Goal: Task Accomplishment & Management: Manage account settings

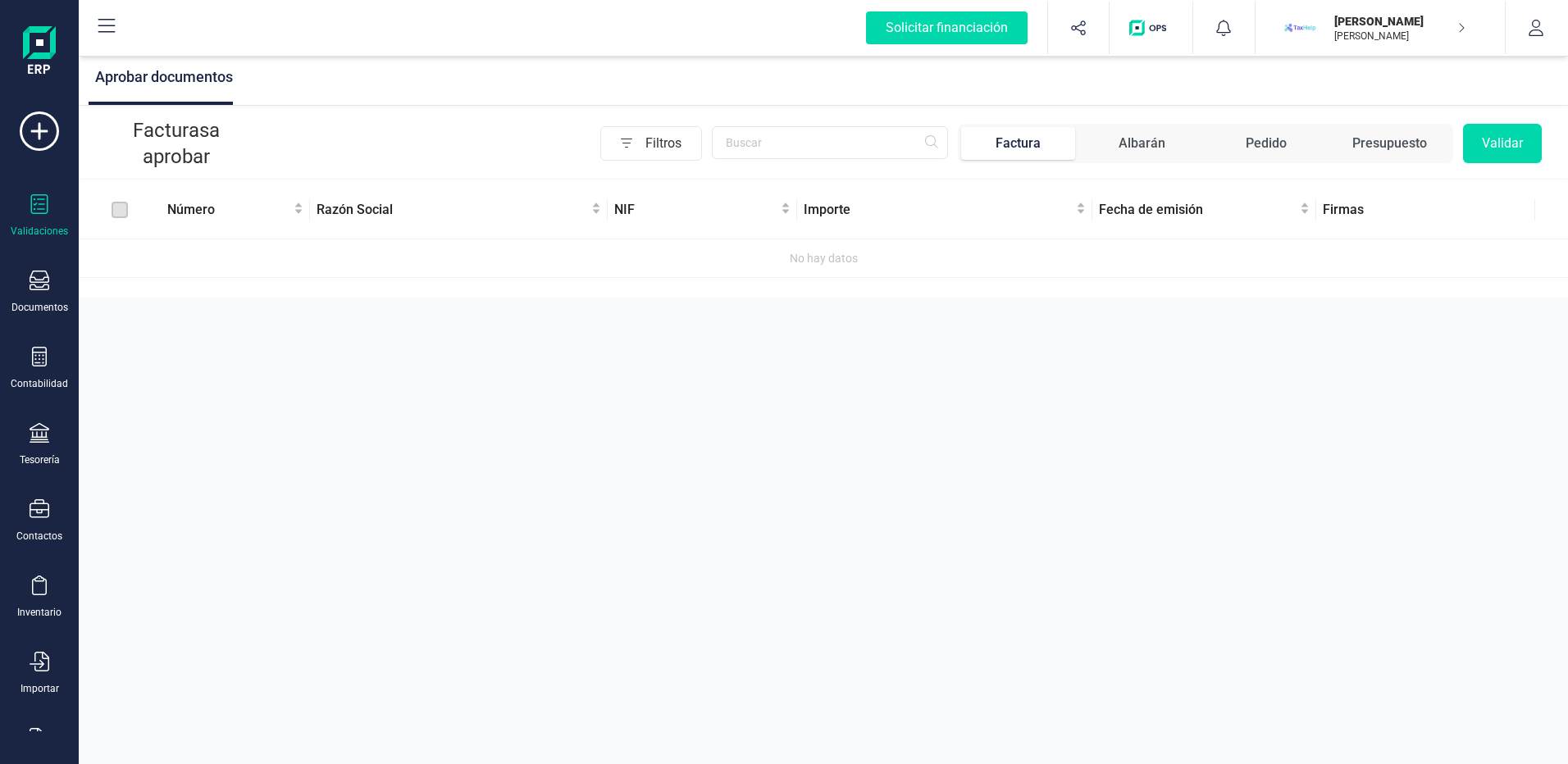
click at [1436, 37] on p "[PERSON_NAME]" at bounding box center [1399, 36] width 131 height 13
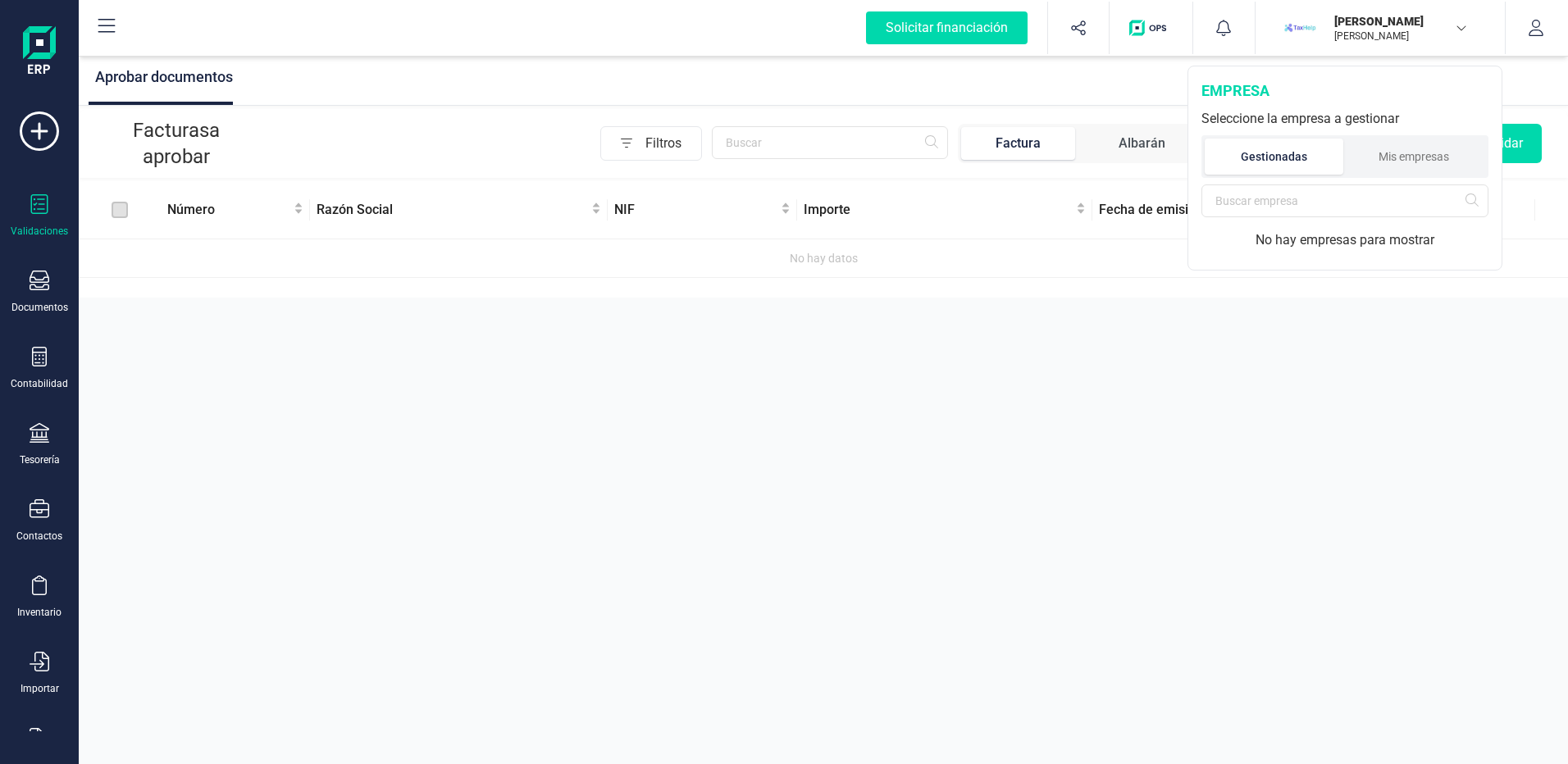
click at [667, 420] on div "Aprobar documentos Facturas a aprobar Filtros Factura Albarán Pedido Presupuest…" at bounding box center [823, 382] width 1489 height 764
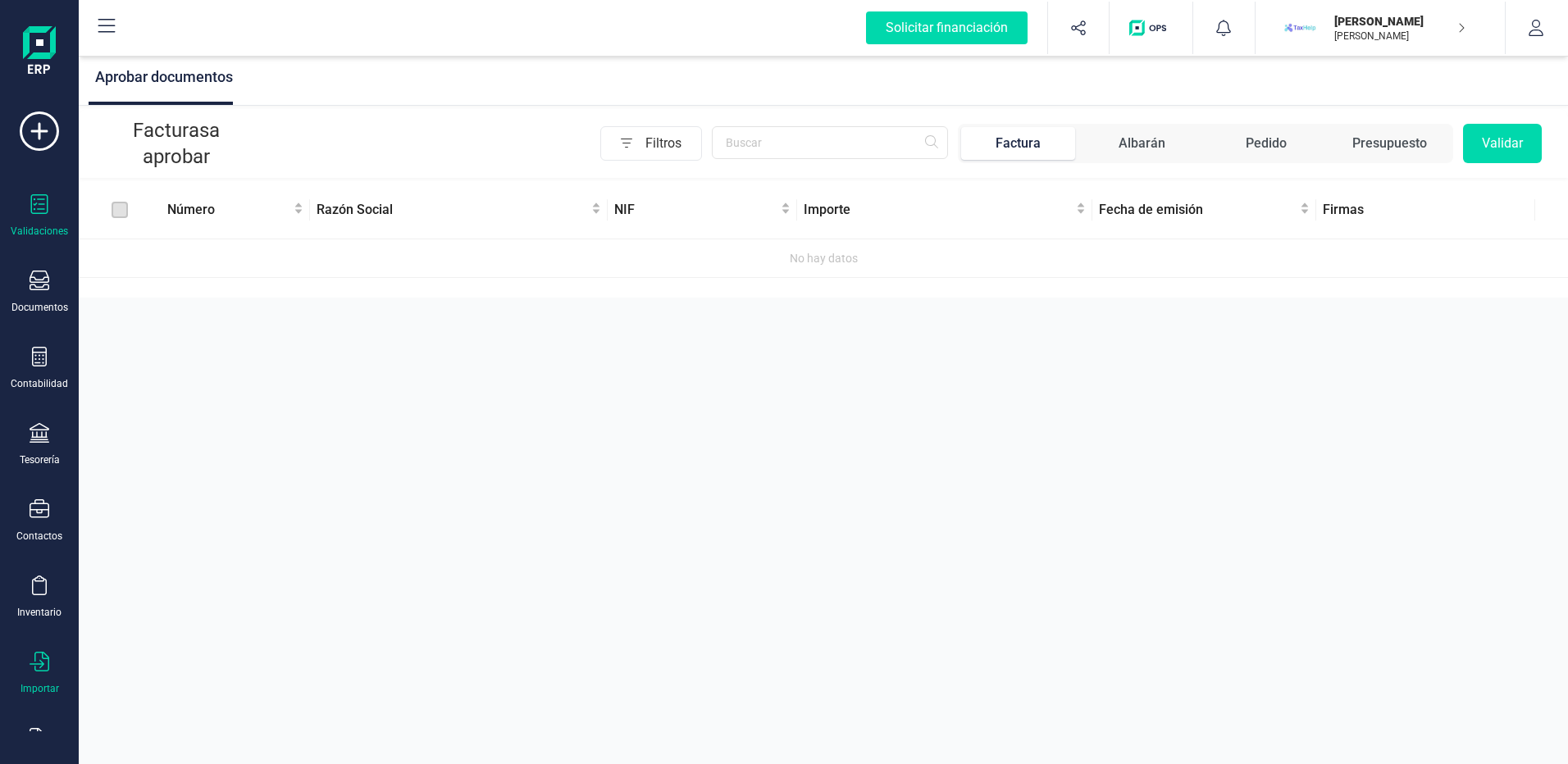
click at [56, 666] on div "Importar" at bounding box center [39, 672] width 66 height 43
click at [176, 518] on span "Facturas" at bounding box center [171, 508] width 87 height 19
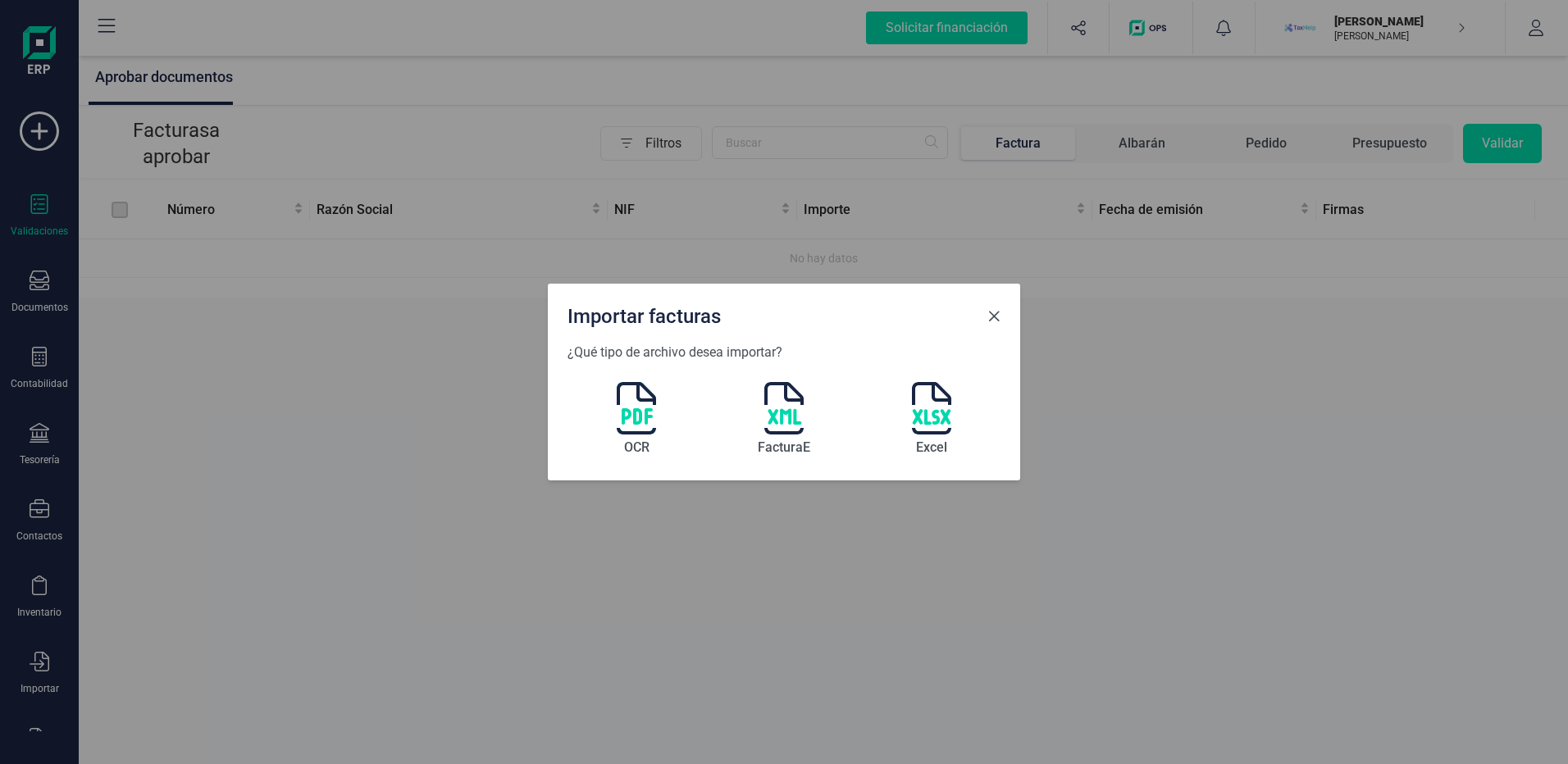
click at [997, 319] on span "Close" at bounding box center [993, 316] width 13 height 13
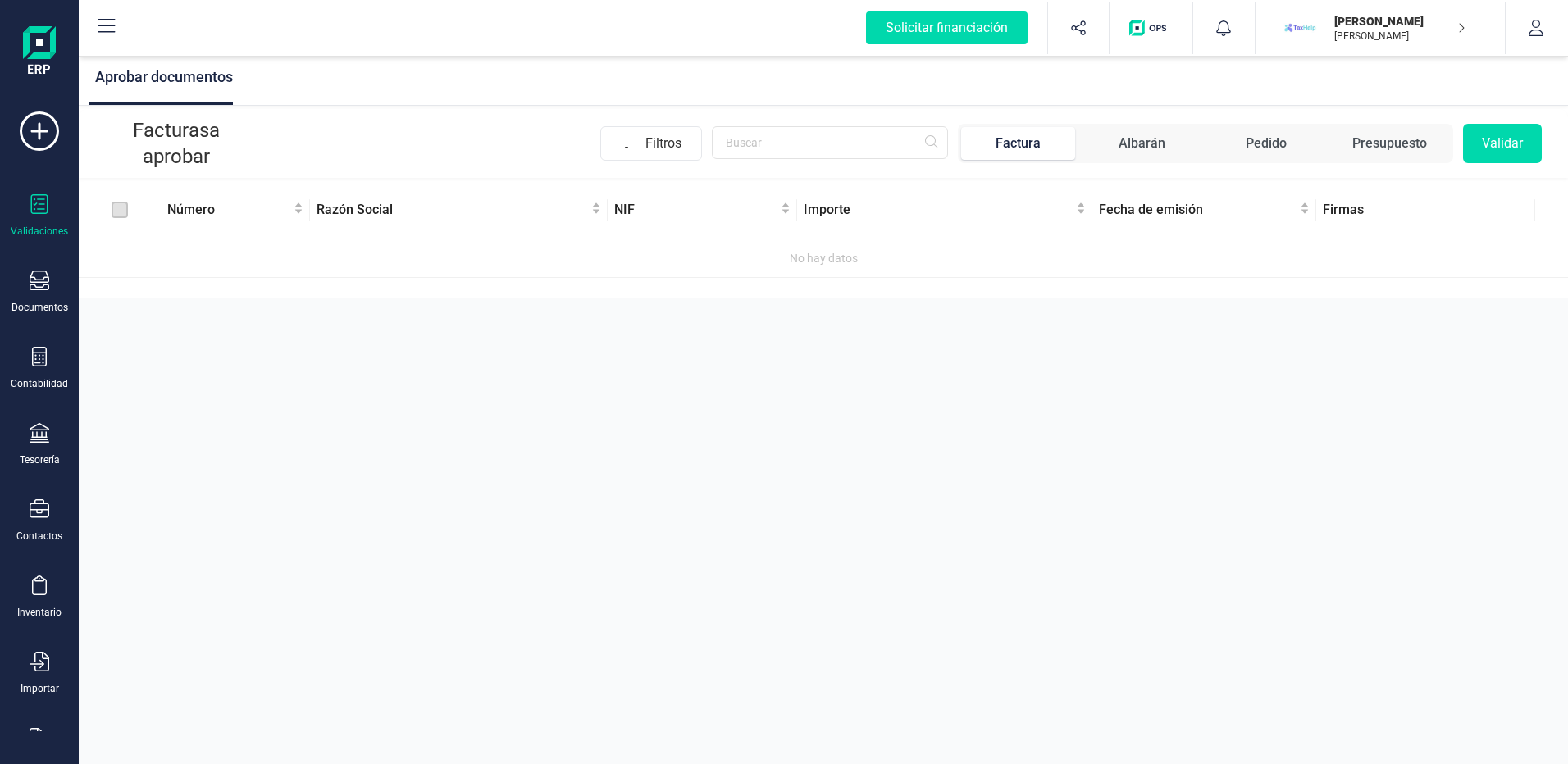
click at [1409, 13] on p "[PERSON_NAME]" at bounding box center [1399, 21] width 131 height 16
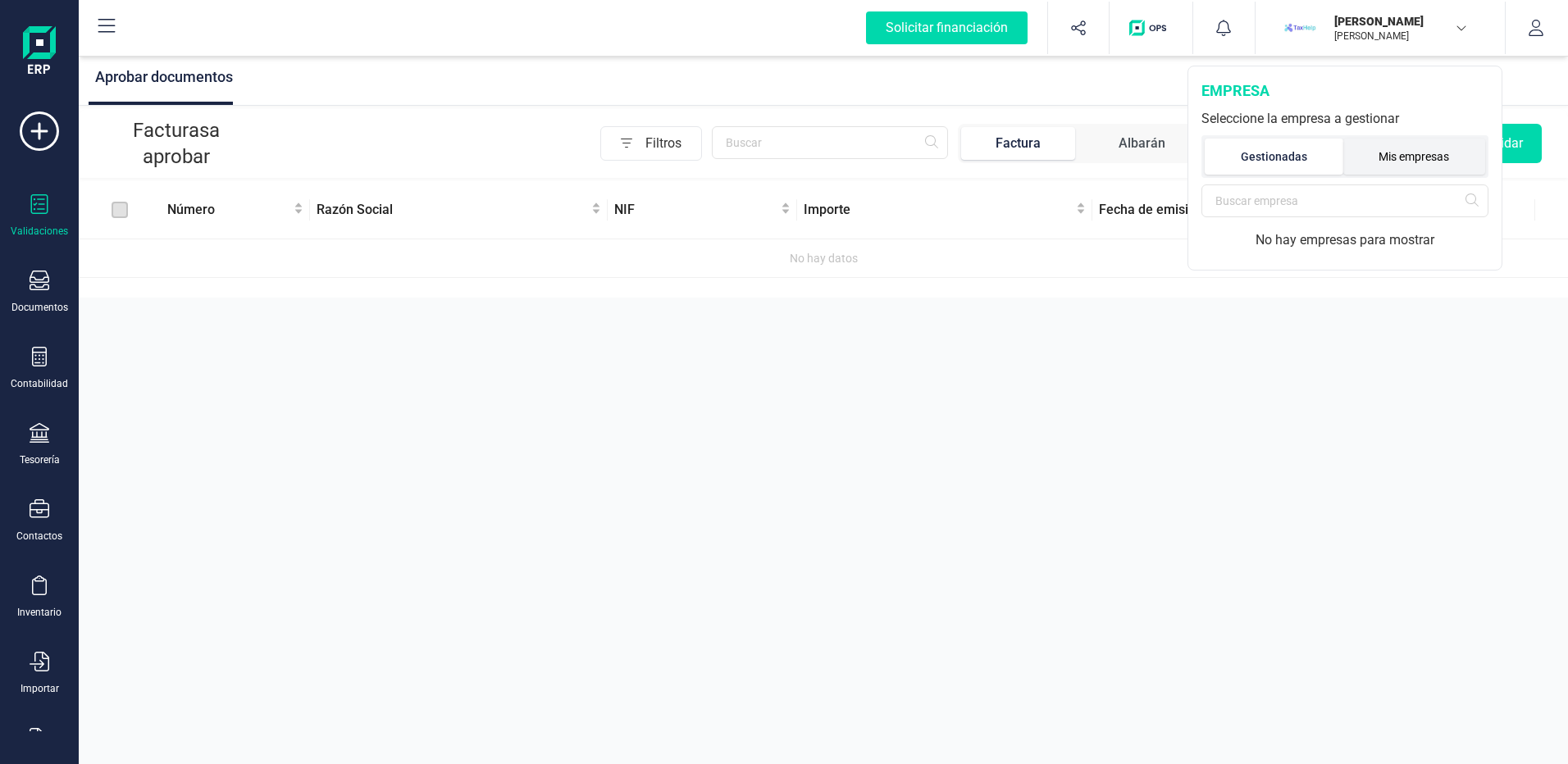
click at [1371, 146] on li "Mis empresas" at bounding box center [1415, 156] width 143 height 36
click at [1299, 150] on li "Gestionadas" at bounding box center [1273, 156] width 137 height 36
click at [1277, 195] on input "text" at bounding box center [1344, 201] width 287 height 33
type input "50638681H"
click at [1469, 202] on input "50638681H" at bounding box center [1344, 201] width 287 height 33
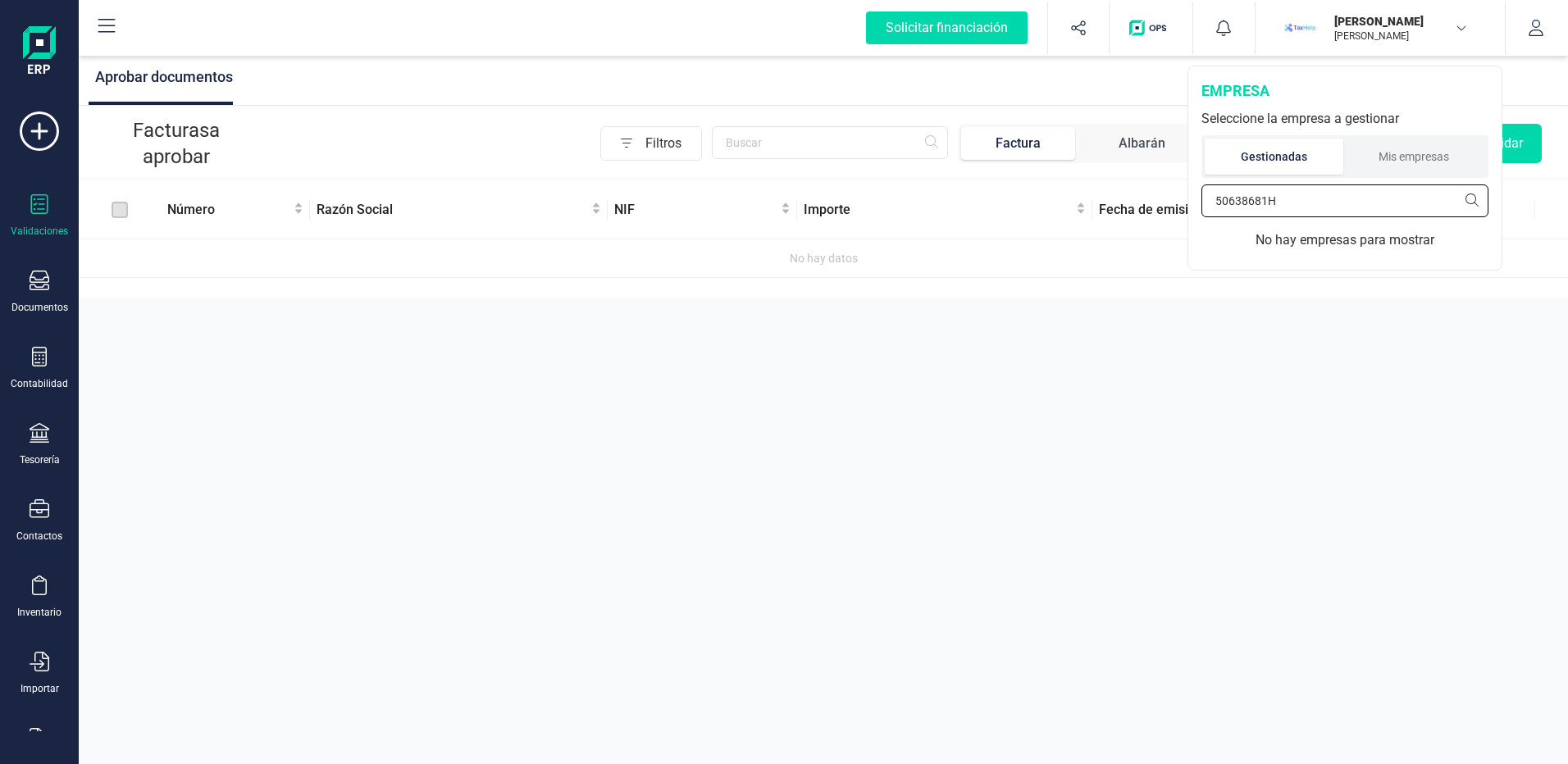
click at [1469, 202] on input "50638681H" at bounding box center [1344, 201] width 287 height 33
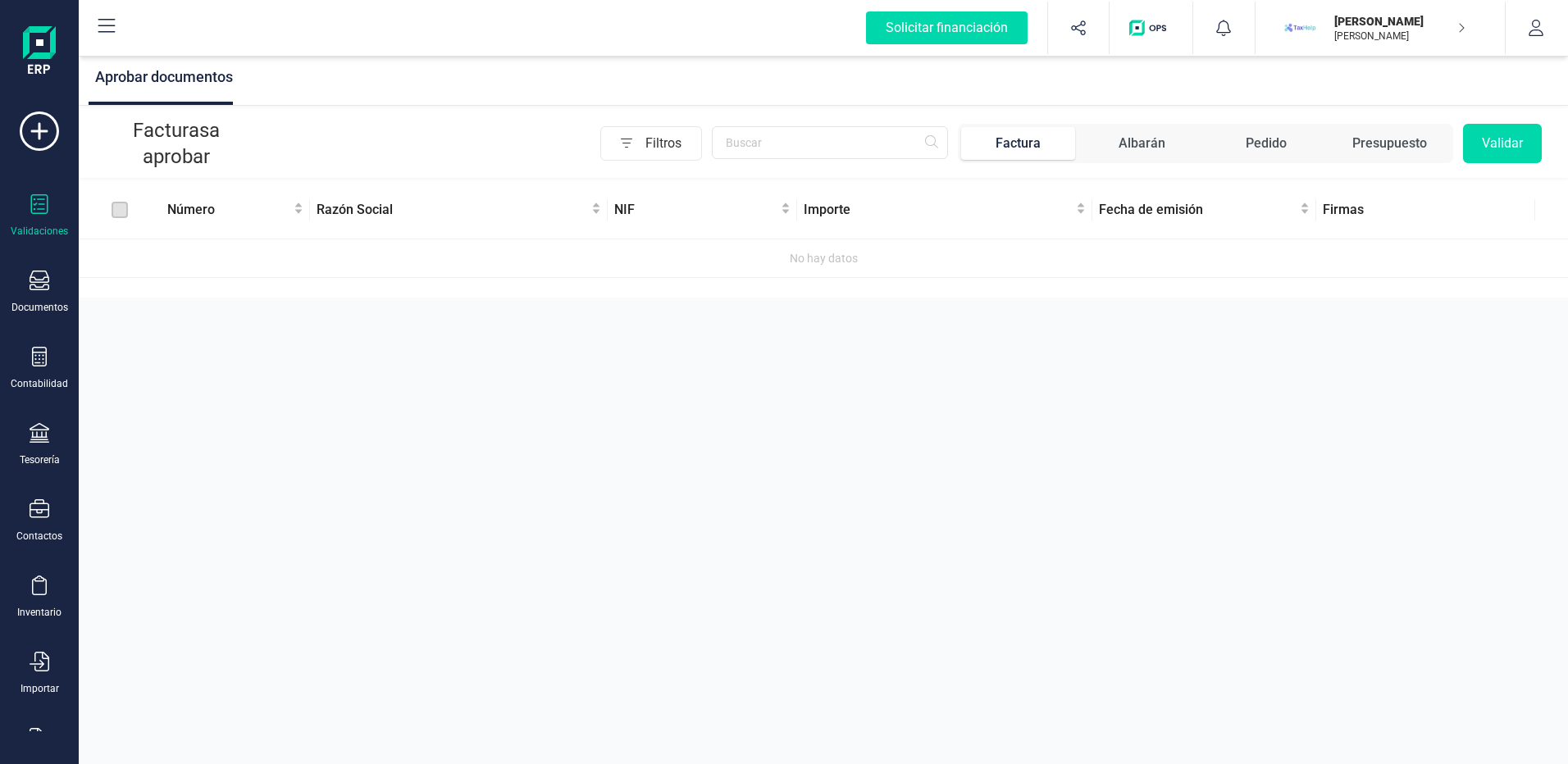
click at [916, 454] on div "Aprobar documentos Facturas a aprobar Filtros Factura Albarán Pedido Presupuest…" at bounding box center [823, 382] width 1489 height 764
click at [21, 524] on div "Contactos" at bounding box center [39, 520] width 66 height 43
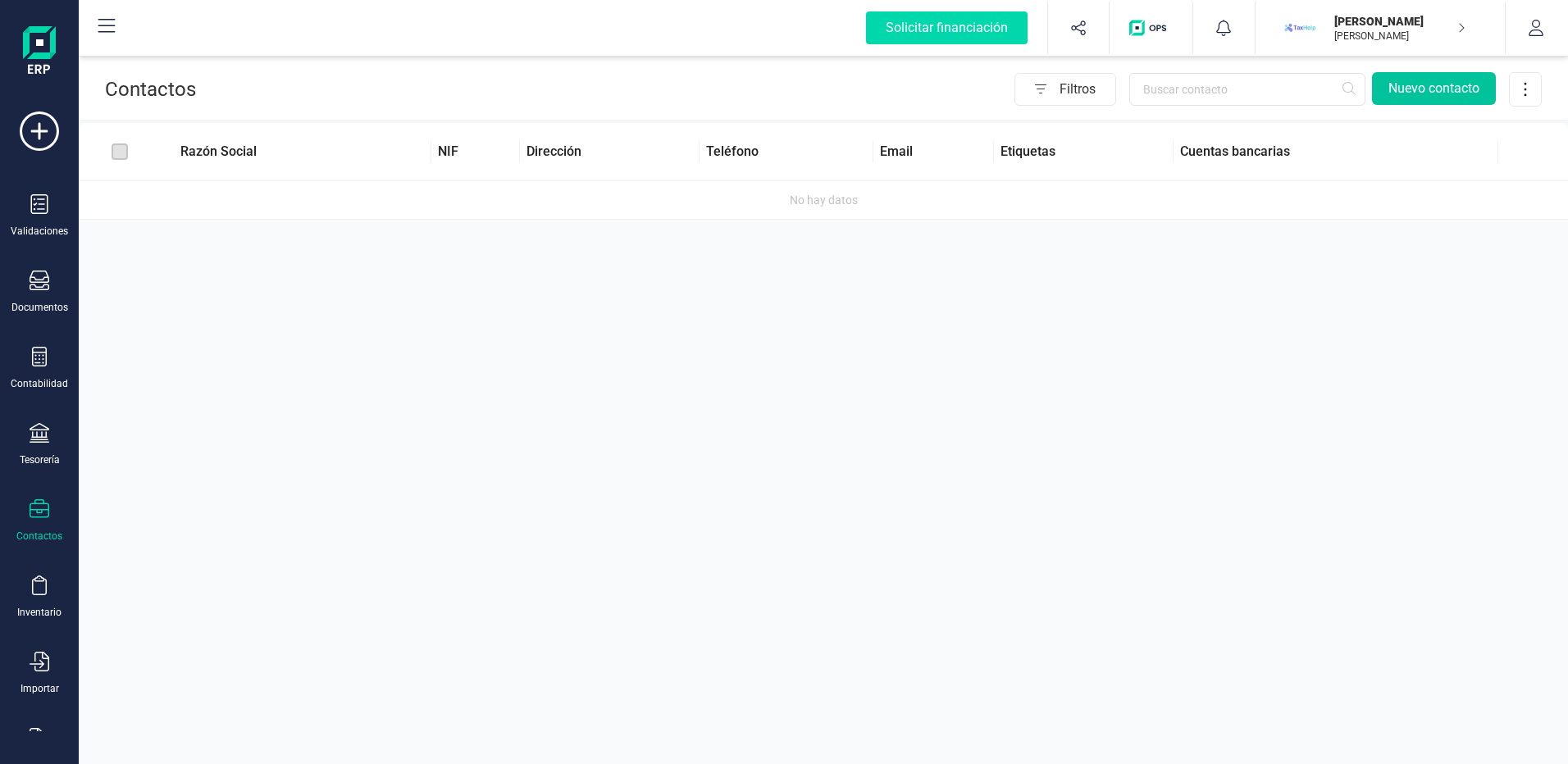
click at [1427, 88] on button "Nuevo contacto" at bounding box center [1433, 89] width 124 height 33
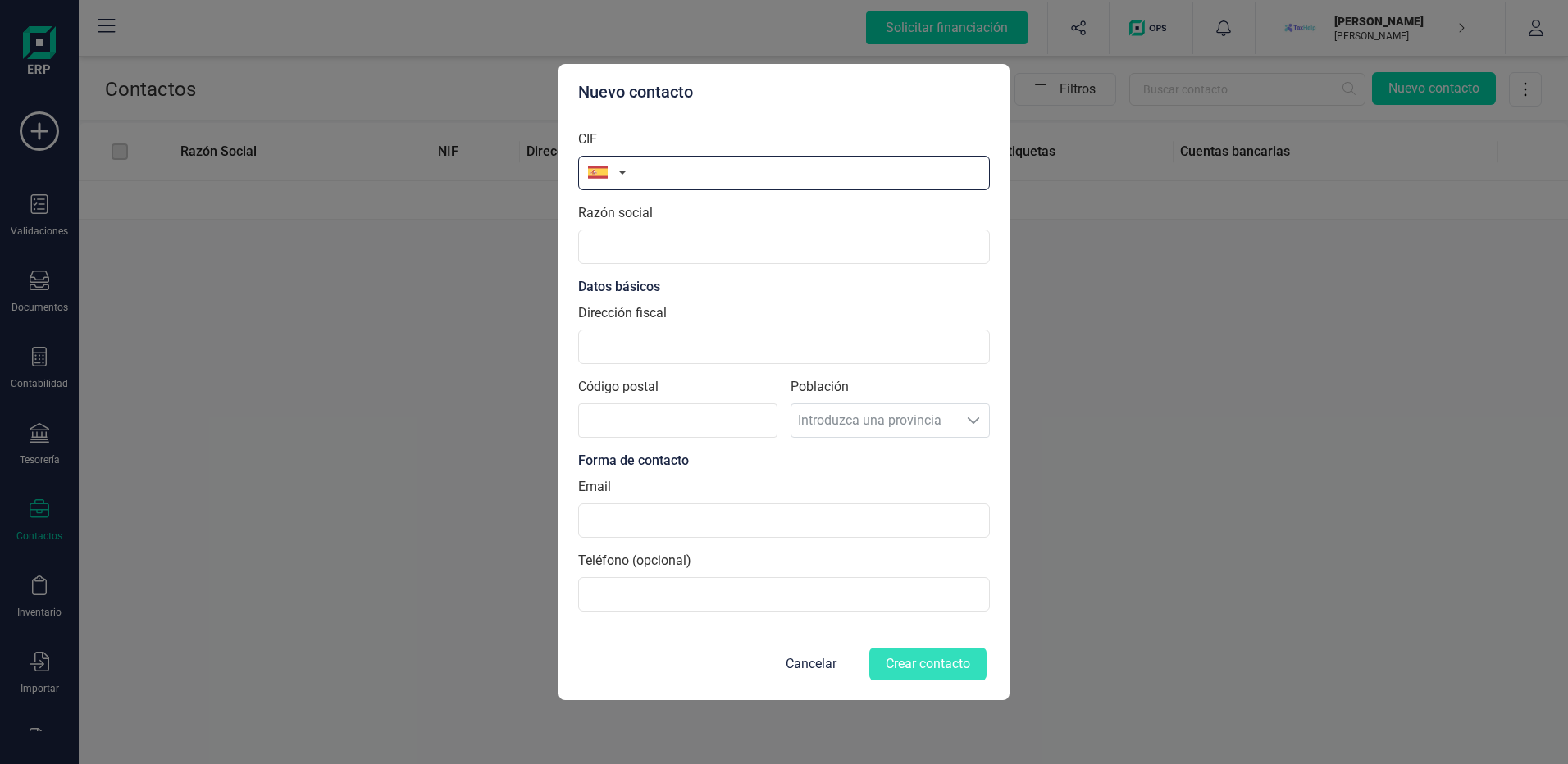
click at [832, 176] on input "text" at bounding box center [784, 173] width 411 height 35
paste input "B06845390"
type input "B06845390"
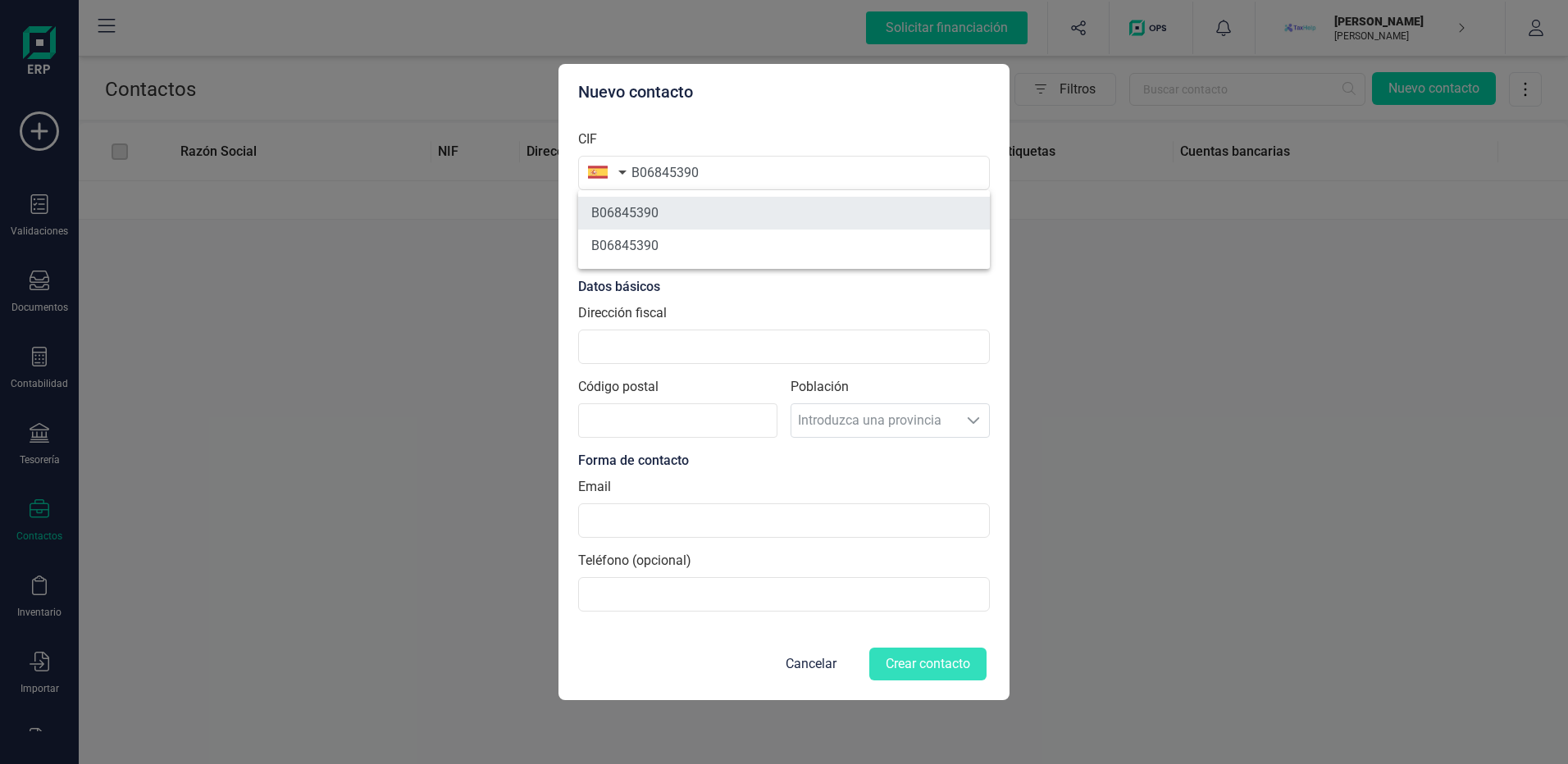
click at [793, 204] on li "B06845390" at bounding box center [784, 213] width 411 height 33
type input "CRISALION MOBILITY SL"
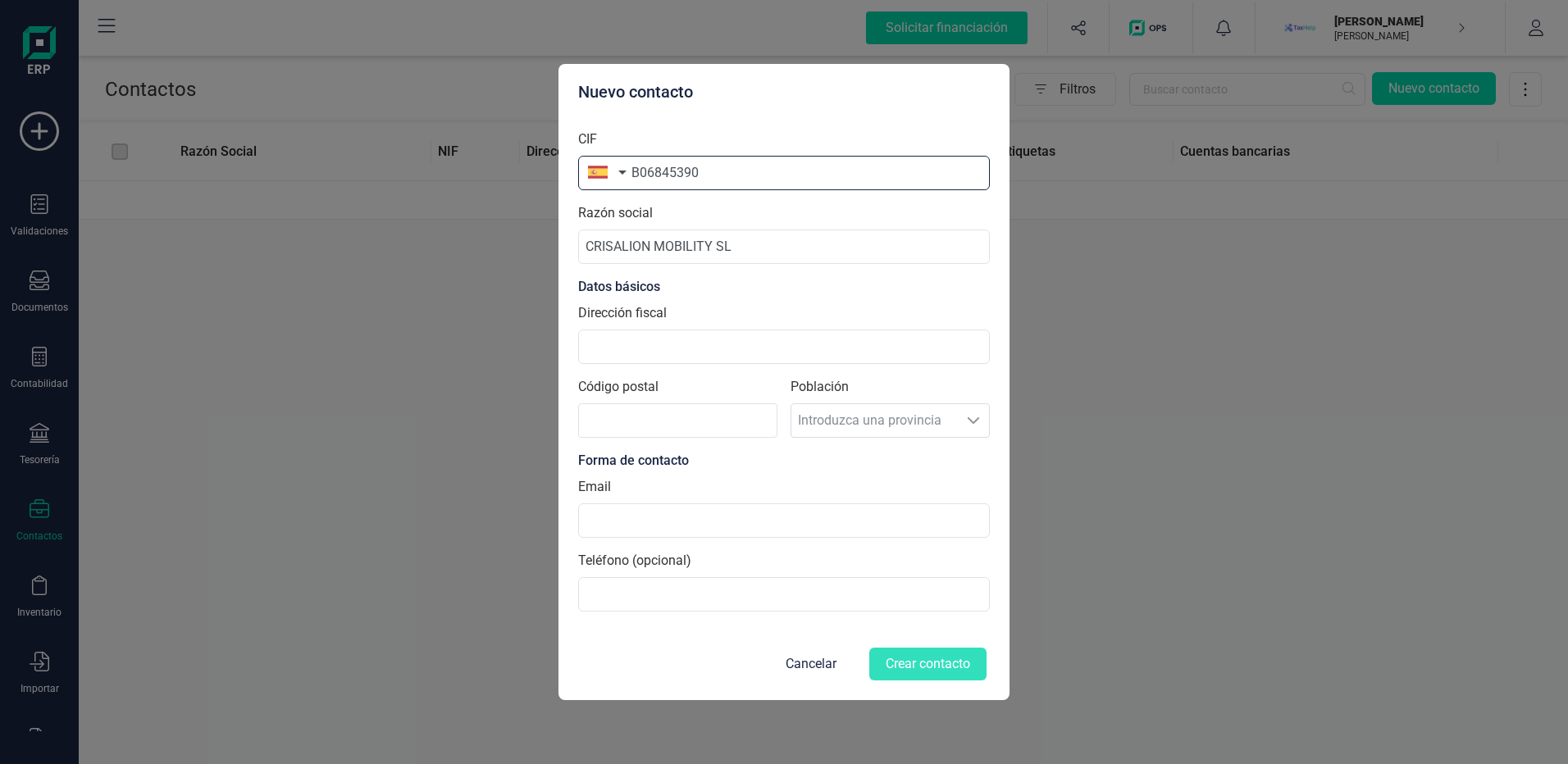
drag, startPoint x: 784, startPoint y: 178, endPoint x: 204, endPoint y: 169, distance: 580.1
click at [205, 169] on div "Nuevo contacto CIF B06845390 Razón social CRISALION MOBILITY SL Datos básicos D…" at bounding box center [784, 382] width 1568 height 764
type input "50638681H"
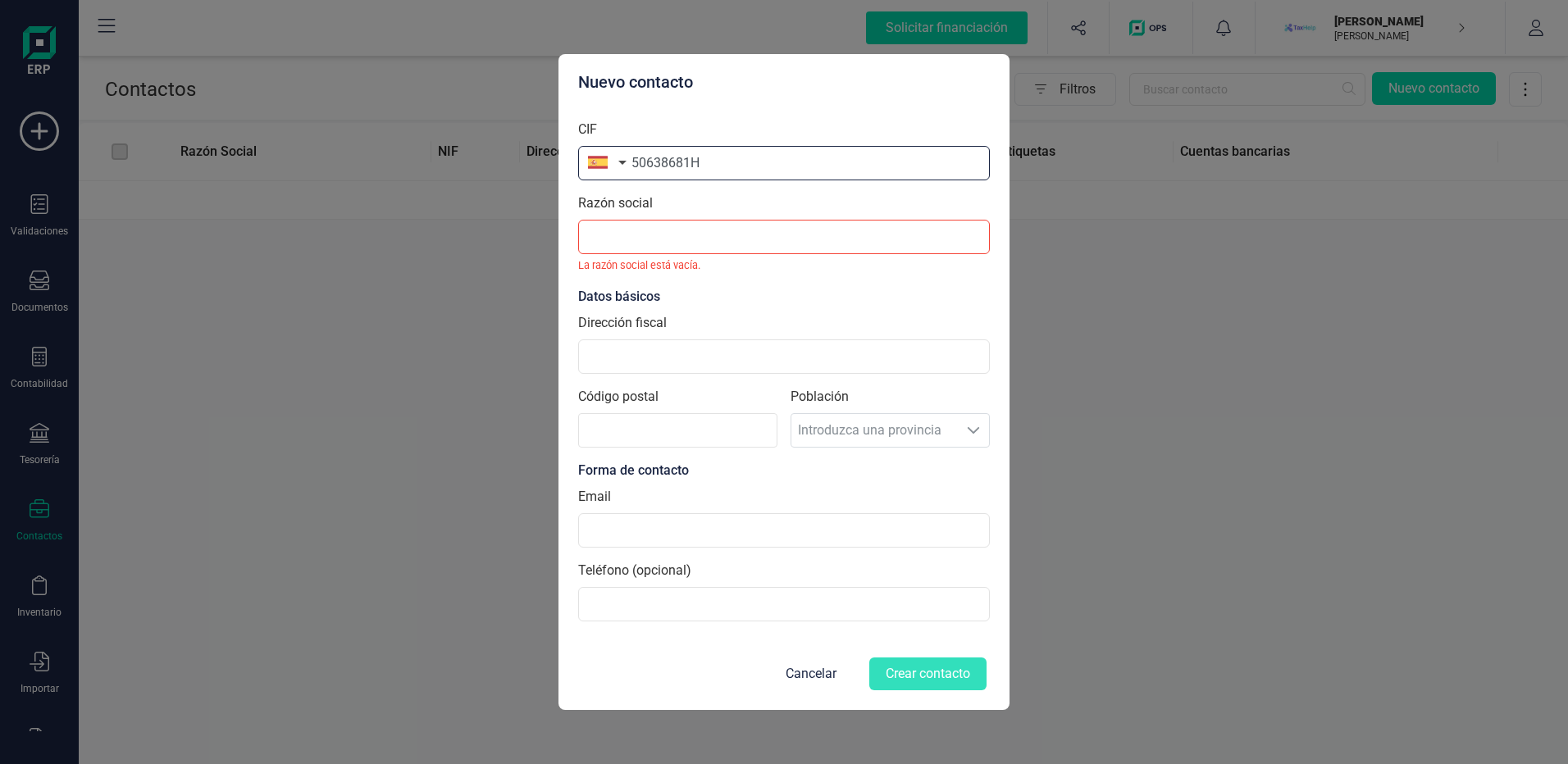
click at [761, 154] on input "50638681H" at bounding box center [784, 163] width 411 height 35
click at [823, 678] on button "Cancelar" at bounding box center [811, 673] width 90 height 39
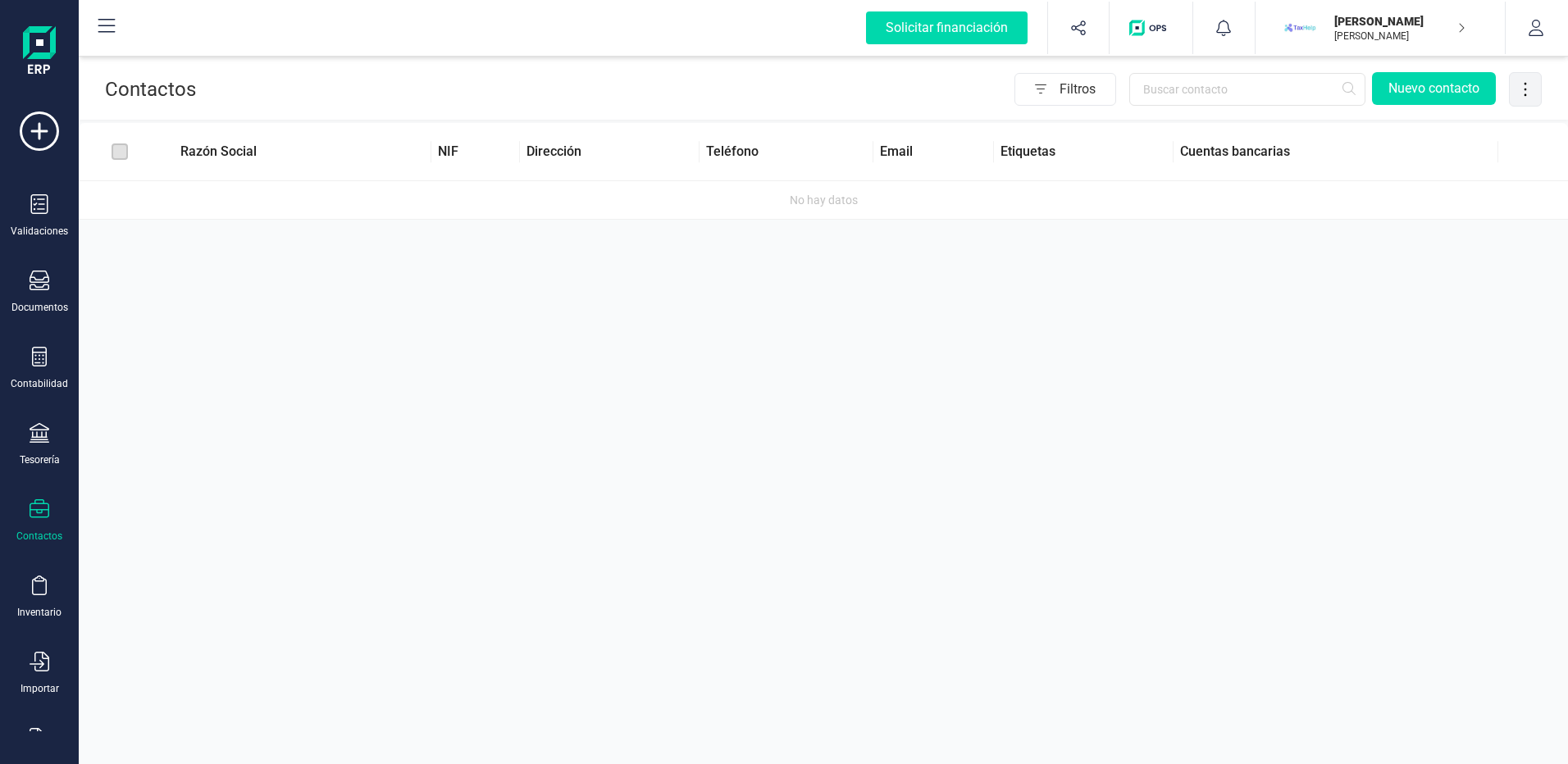
click at [1511, 83] on icon at bounding box center [1526, 90] width 31 height 18
click at [1513, 246] on div "Contactos Filtros Nuevo contacto Razón Social NIF Dirección Teléfono Email Etiq…" at bounding box center [823, 382] width 1489 height 764
click at [1448, 23] on p "[PERSON_NAME]" at bounding box center [1399, 21] width 131 height 16
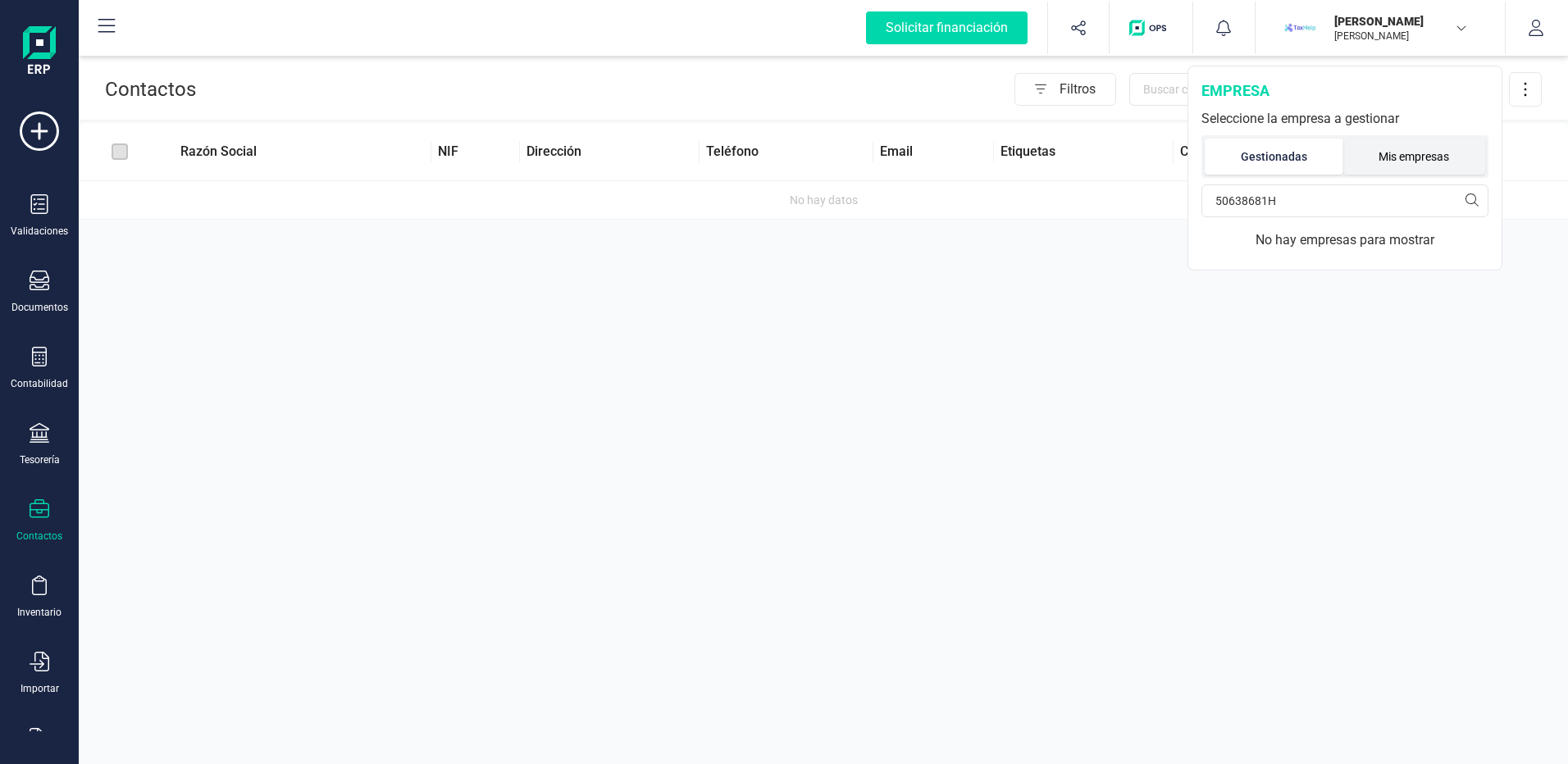
click at [1420, 143] on li "Mis empresas" at bounding box center [1415, 156] width 143 height 36
click at [1308, 150] on li "Gestionadas" at bounding box center [1273, 156] width 137 height 36
click at [1312, 191] on input "50638681H" at bounding box center [1344, 201] width 287 height 33
click at [1311, 191] on input "50638681H" at bounding box center [1344, 201] width 287 height 33
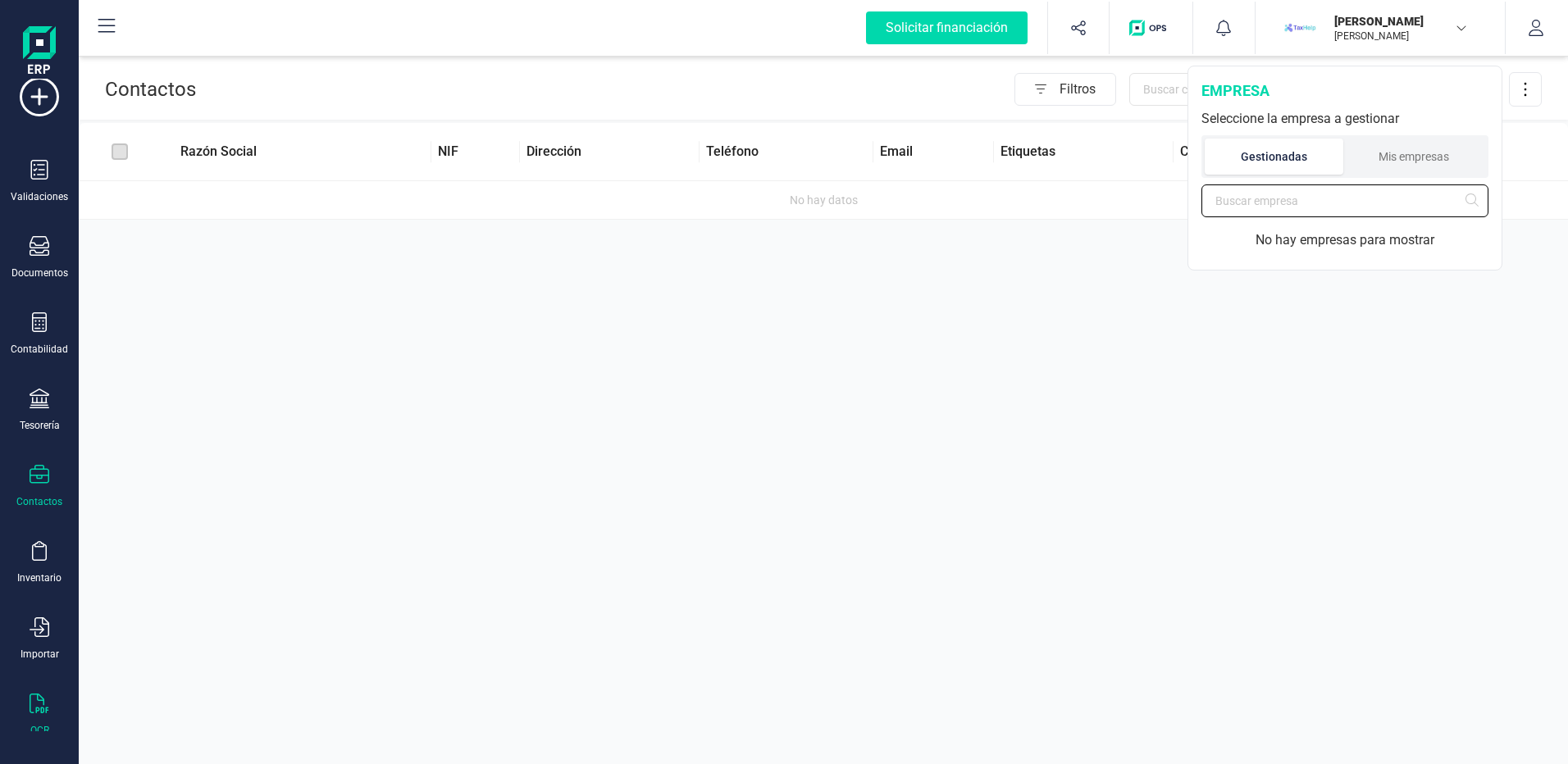
scroll to position [53, 0]
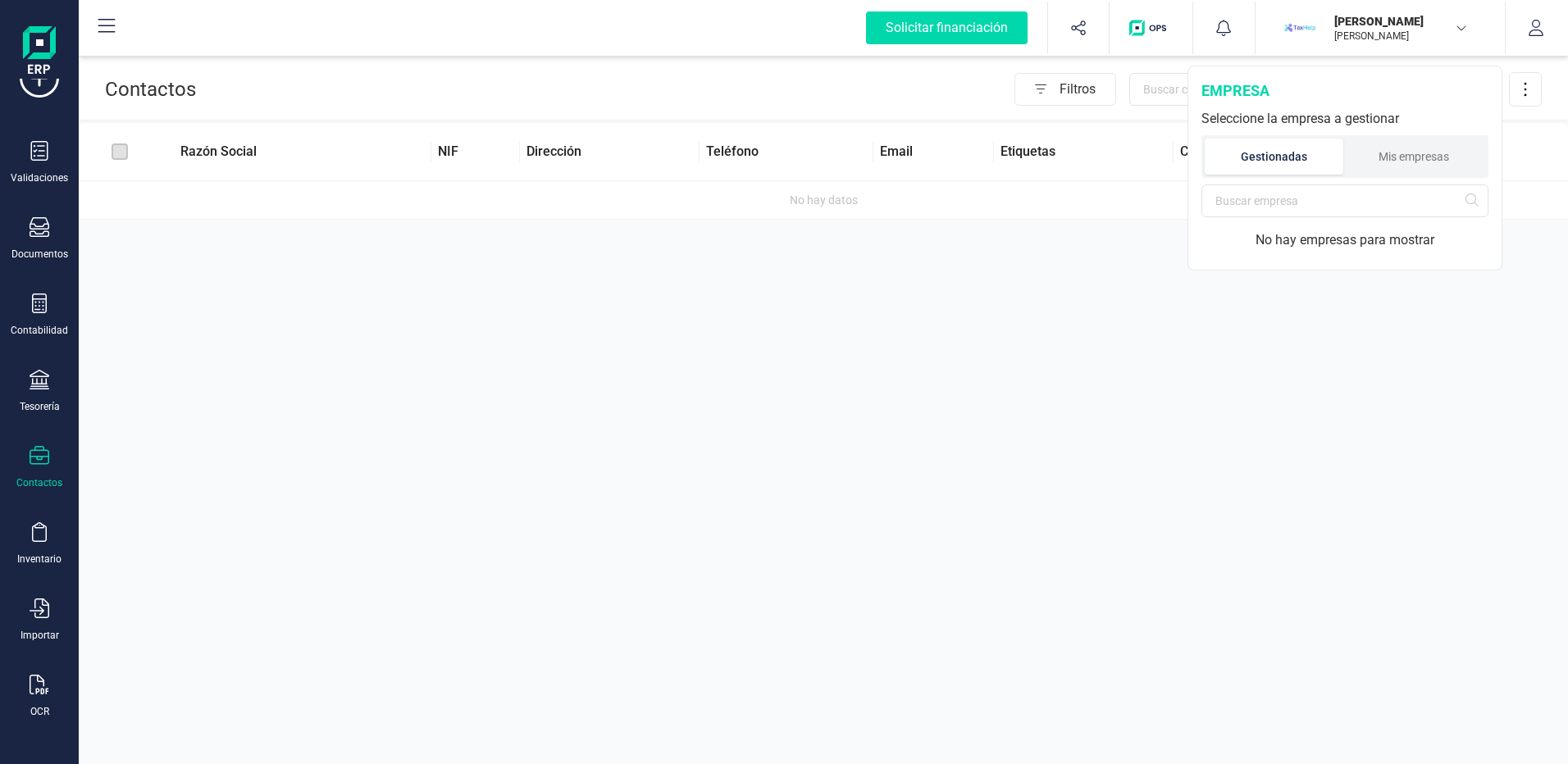
click at [1405, 18] on p "[PERSON_NAME]" at bounding box center [1399, 21] width 131 height 16
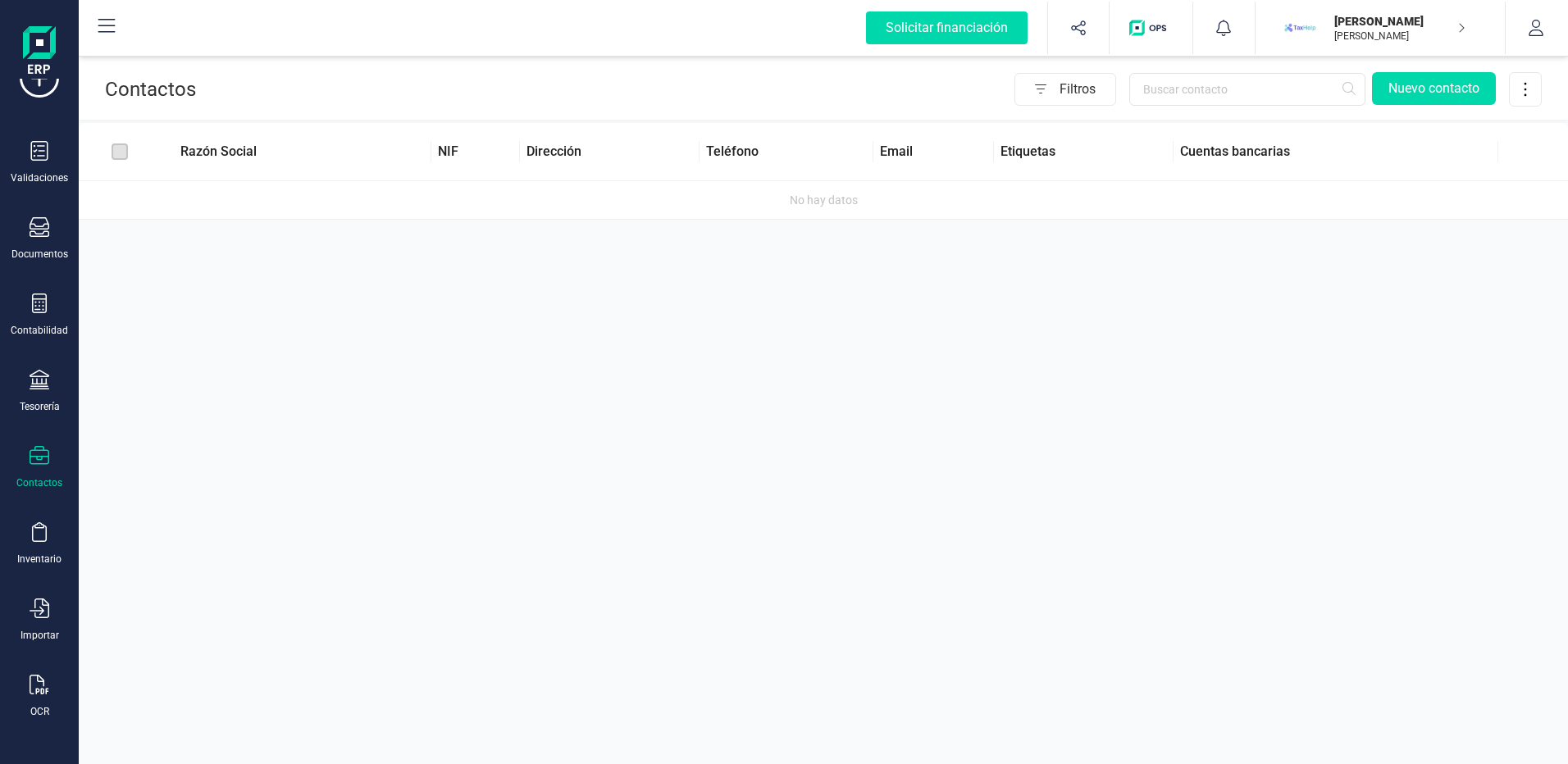
click at [1471, 33] on div "[PERSON_NAME] [PERSON_NAME]" at bounding box center [1374, 27] width 197 height 36
click at [1530, 19] on button "button" at bounding box center [1536, 27] width 61 height 52
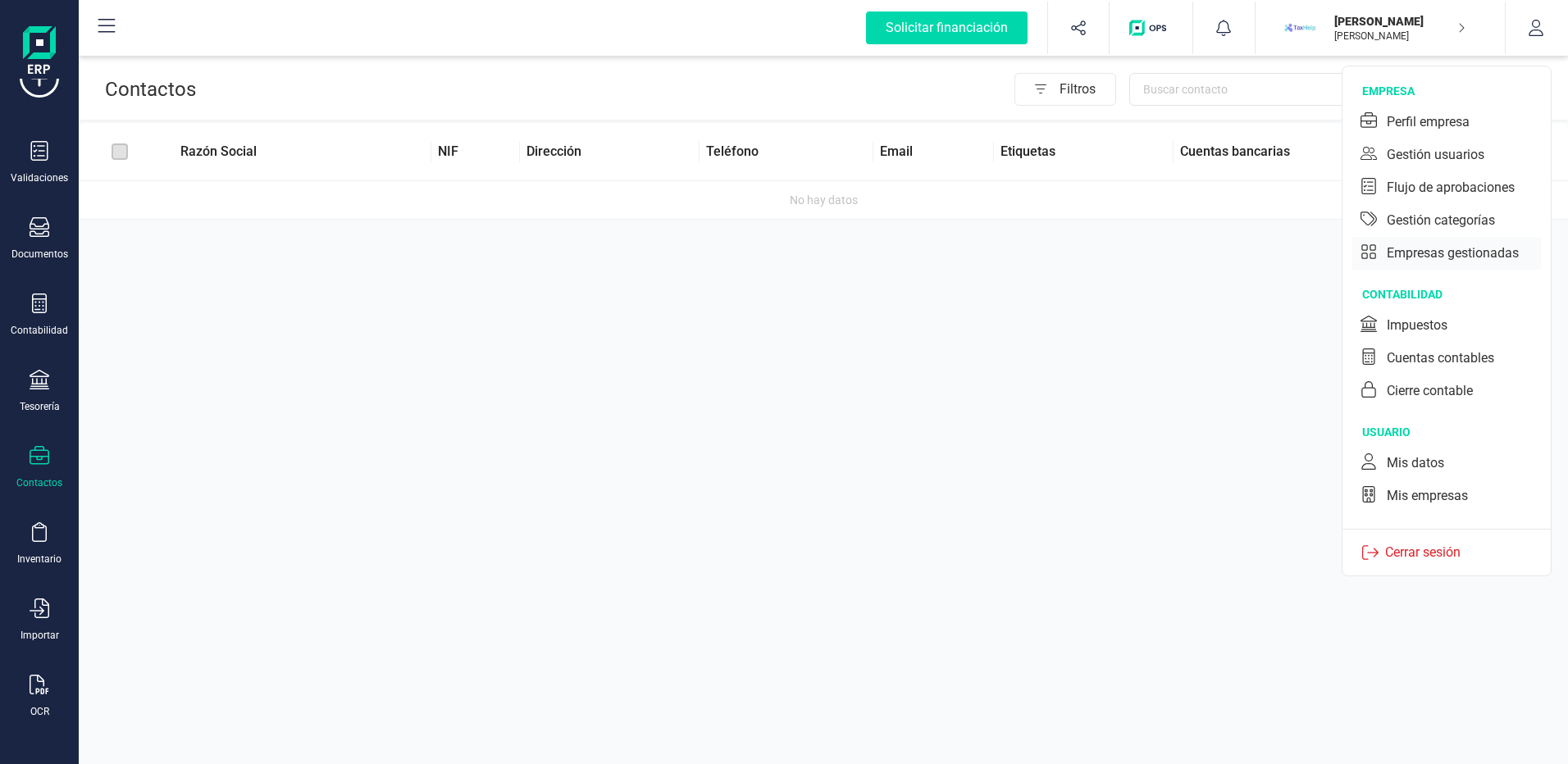
click at [1481, 246] on div "Empresas gestionadas" at bounding box center [1453, 253] width 132 height 19
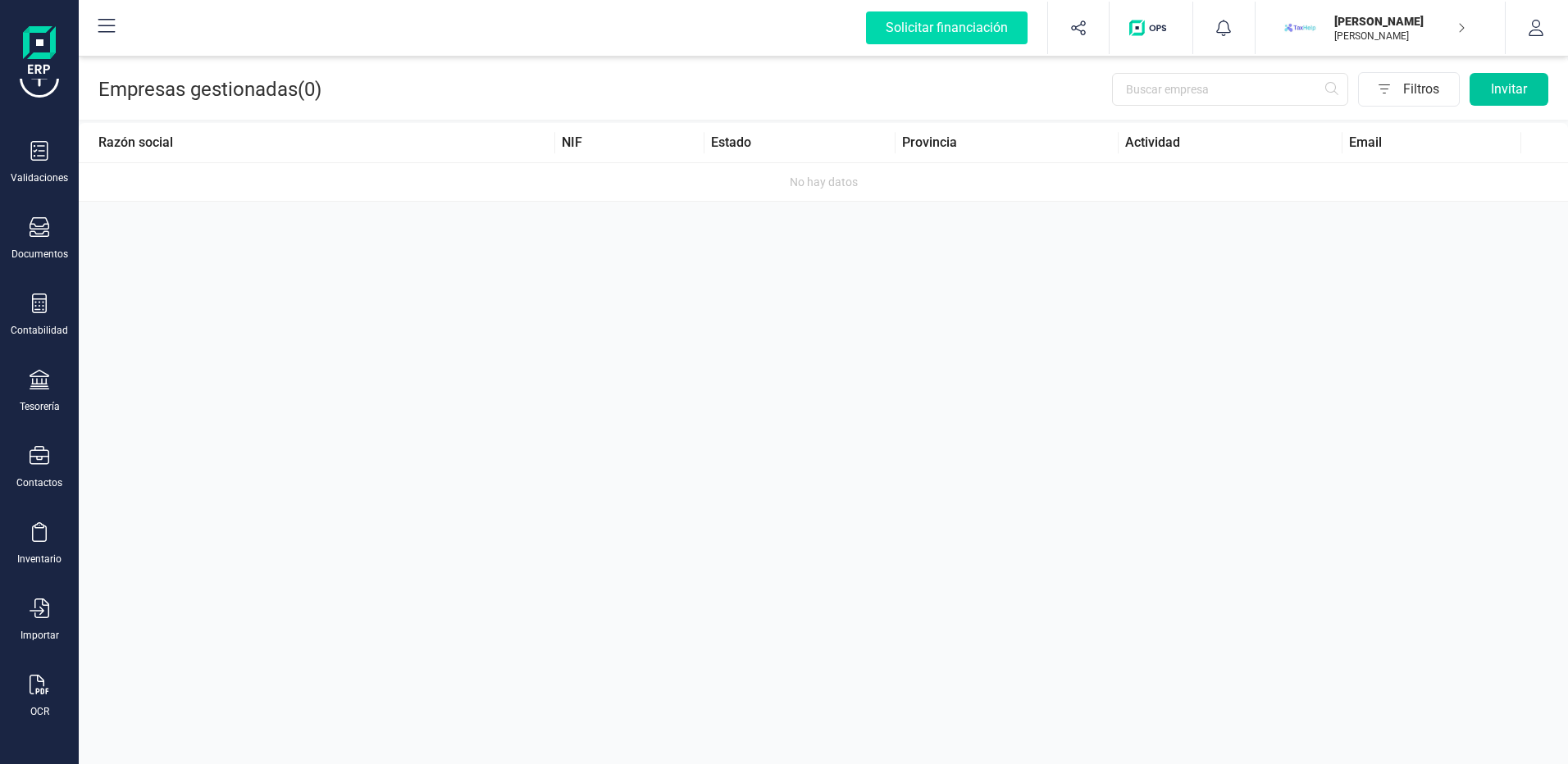
click at [1528, 90] on button "Invitar" at bounding box center [1509, 90] width 79 height 33
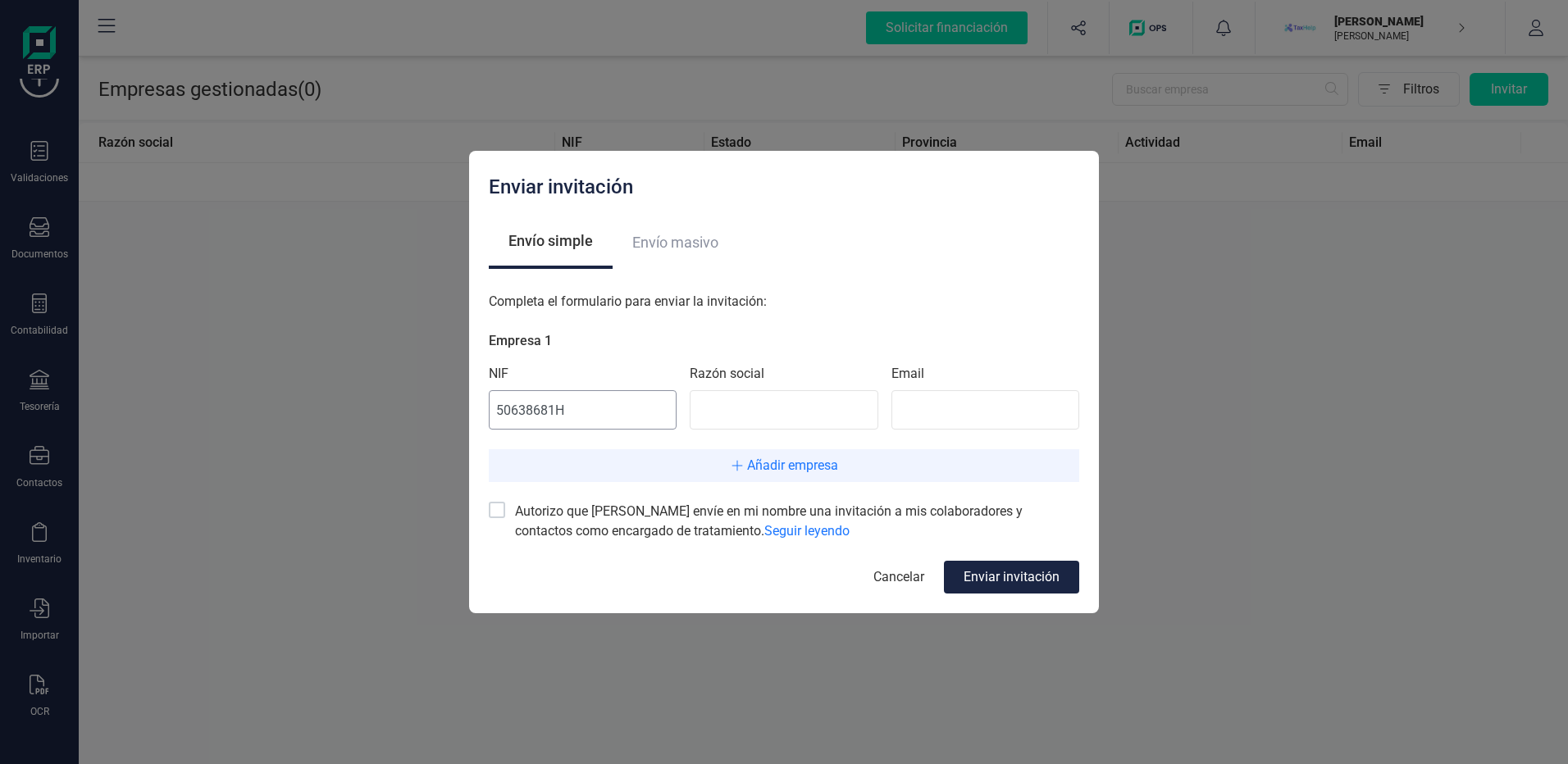
type input "50638681H"
type input "JAVIER MARTIN GONZALEZ"
type input "[EMAIL_ADDRESS][PERSON_NAME][DOMAIN_NAME]"
click at [494, 508] on div at bounding box center [497, 510] width 16 height 16
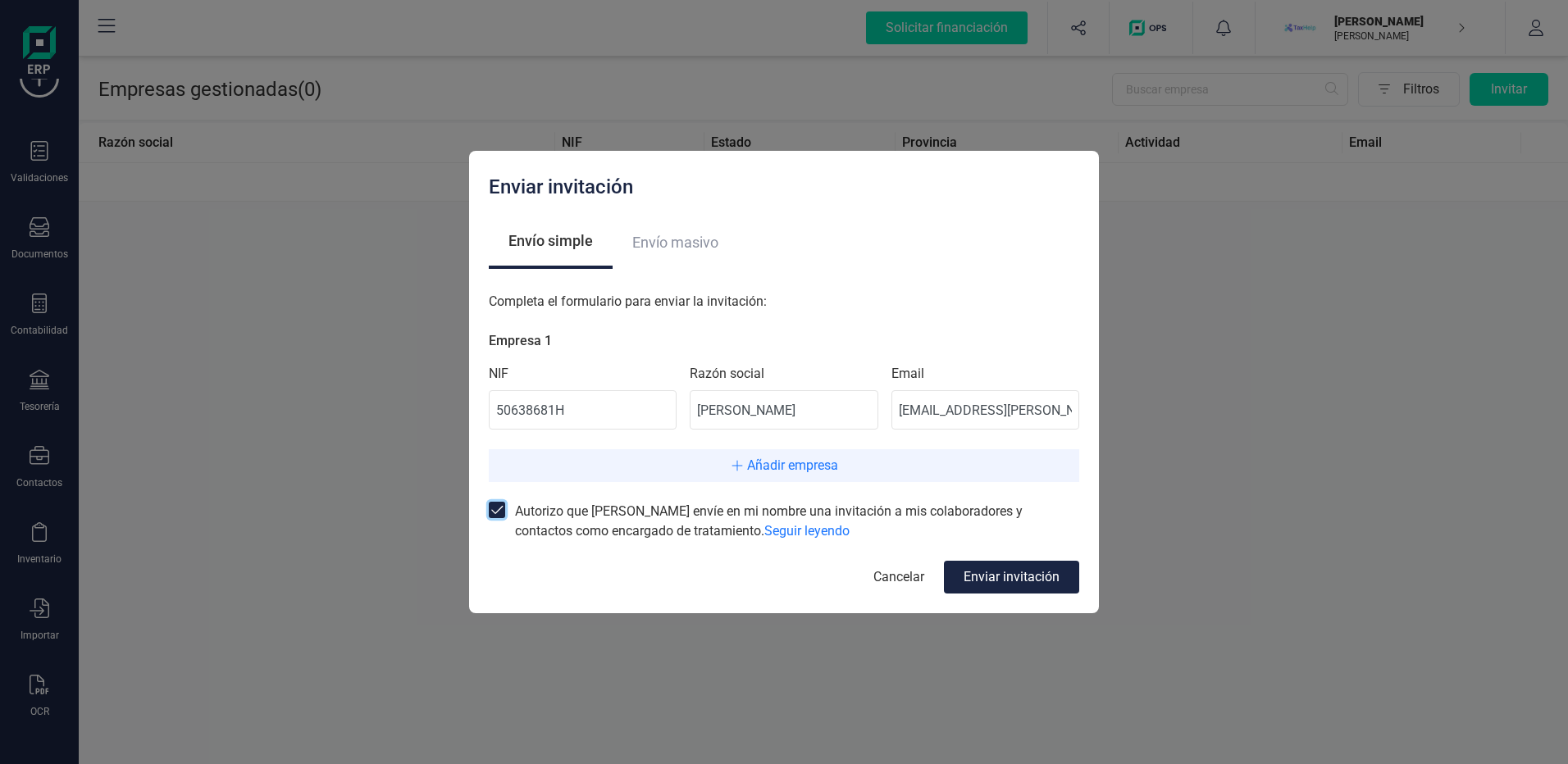
click at [993, 581] on div "Enviar invitación" at bounding box center [1012, 577] width 136 height 33
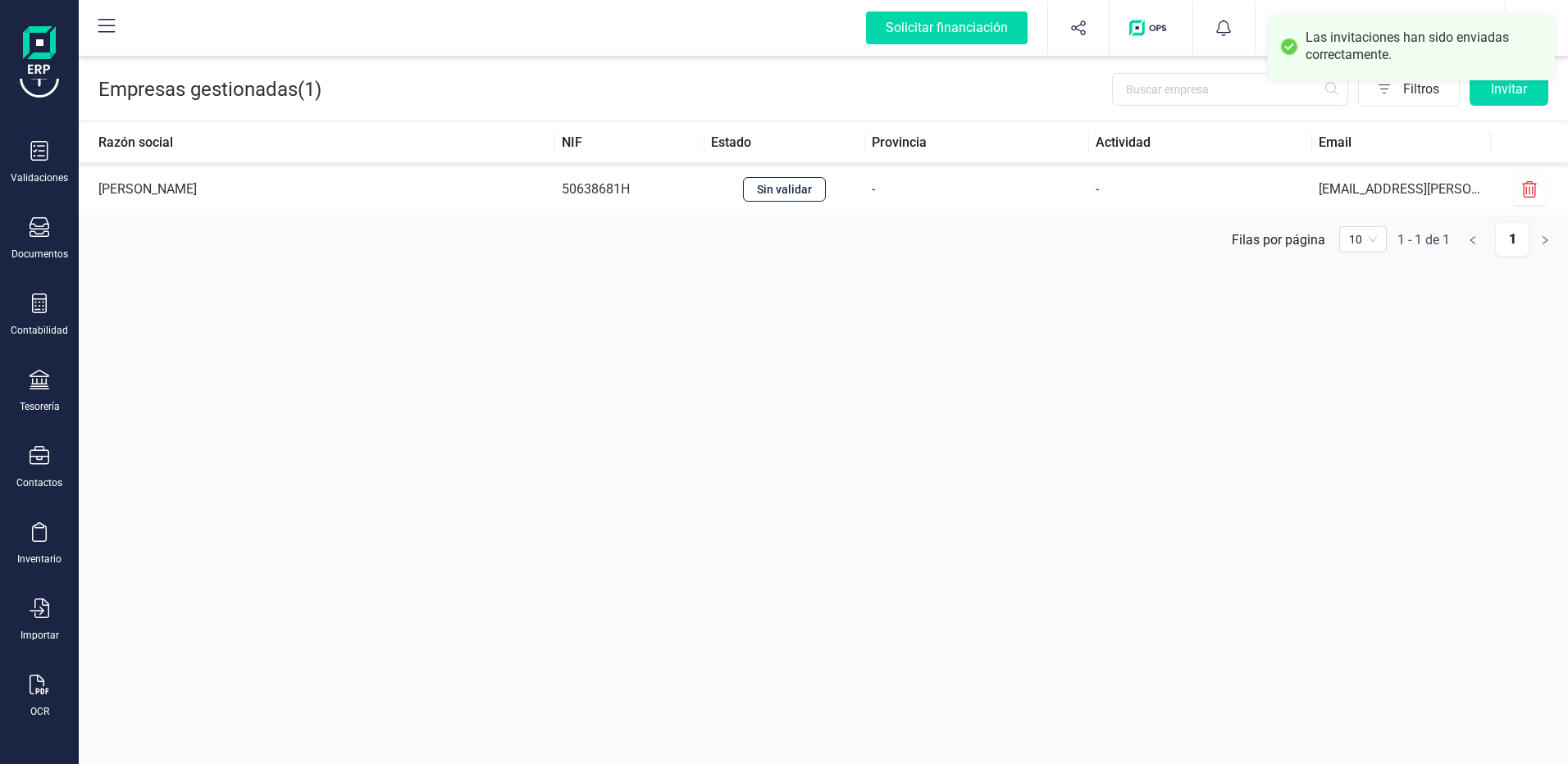
click at [177, 195] on td "[PERSON_NAME]" at bounding box center [317, 190] width 477 height 53
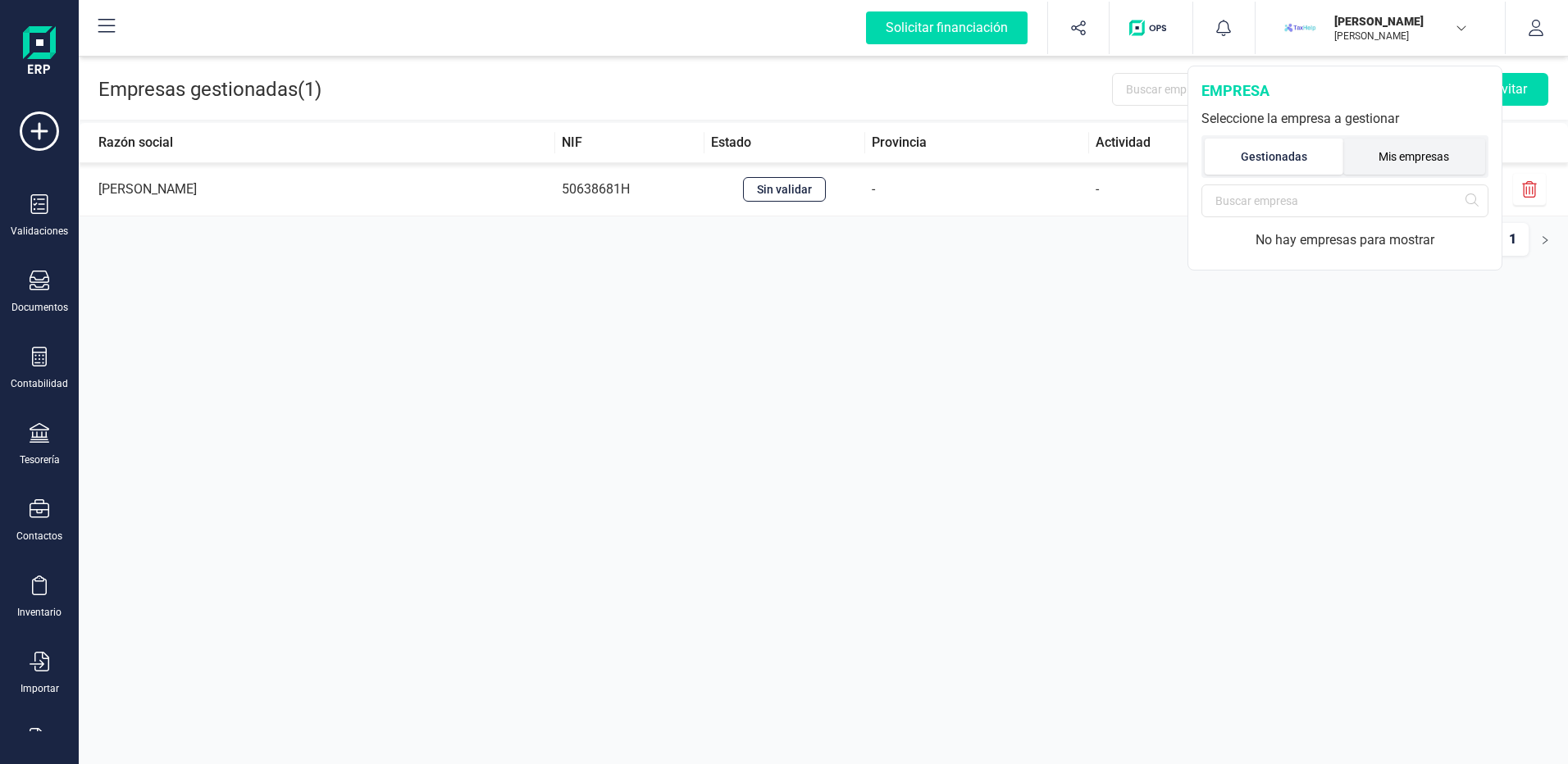
click at [1463, 167] on li "Mis empresas" at bounding box center [1415, 156] width 143 height 36
click at [1275, 152] on li "Gestionadas" at bounding box center [1273, 156] width 137 height 36
click at [887, 409] on div "Empresas gestionadas ( 1 ) Filtros Invitar Razón social NIF Estado Provincia Ac…" at bounding box center [823, 382] width 1489 height 764
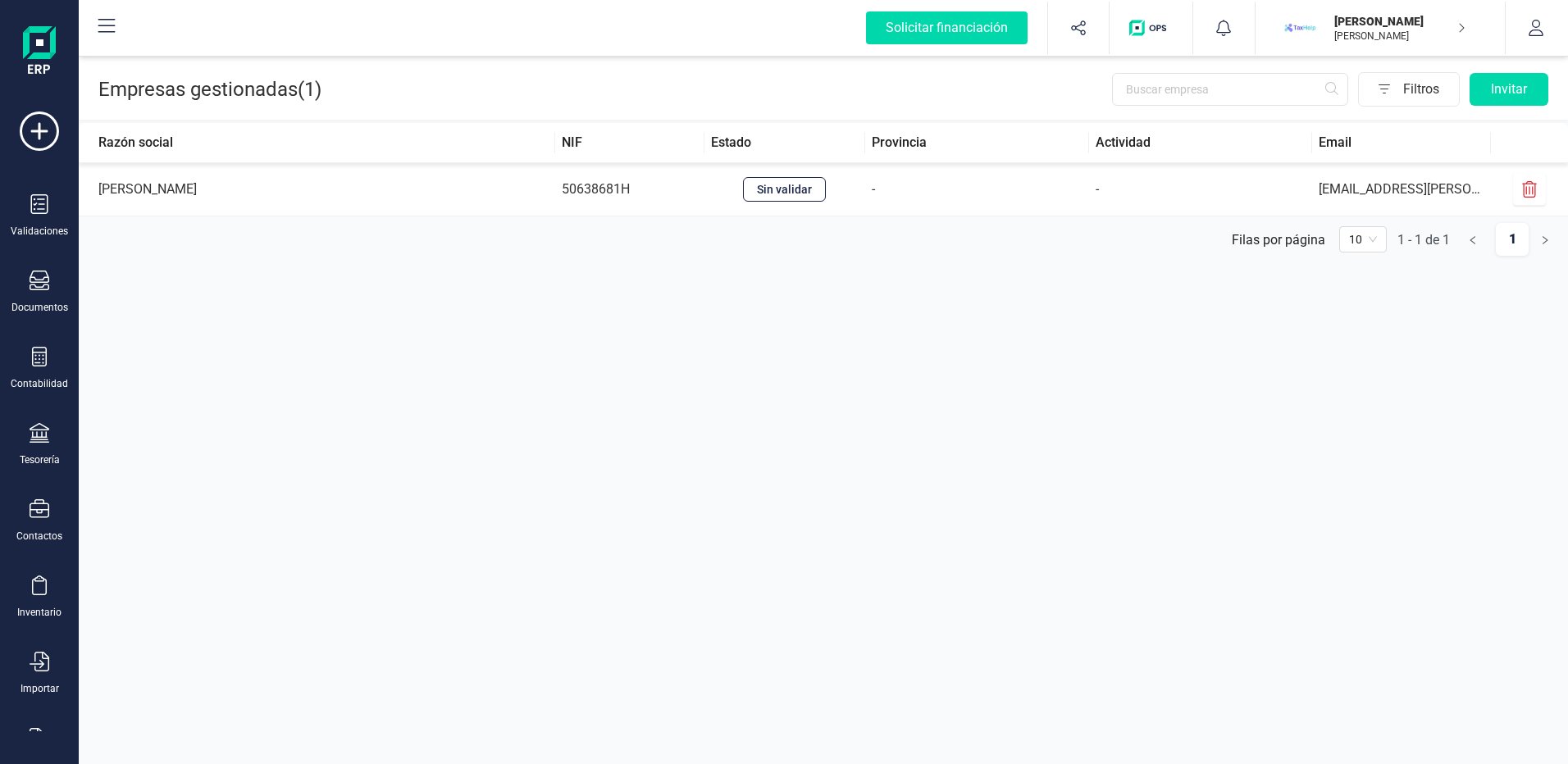
click at [791, 187] on div "Sin validar" at bounding box center [784, 189] width 82 height 25
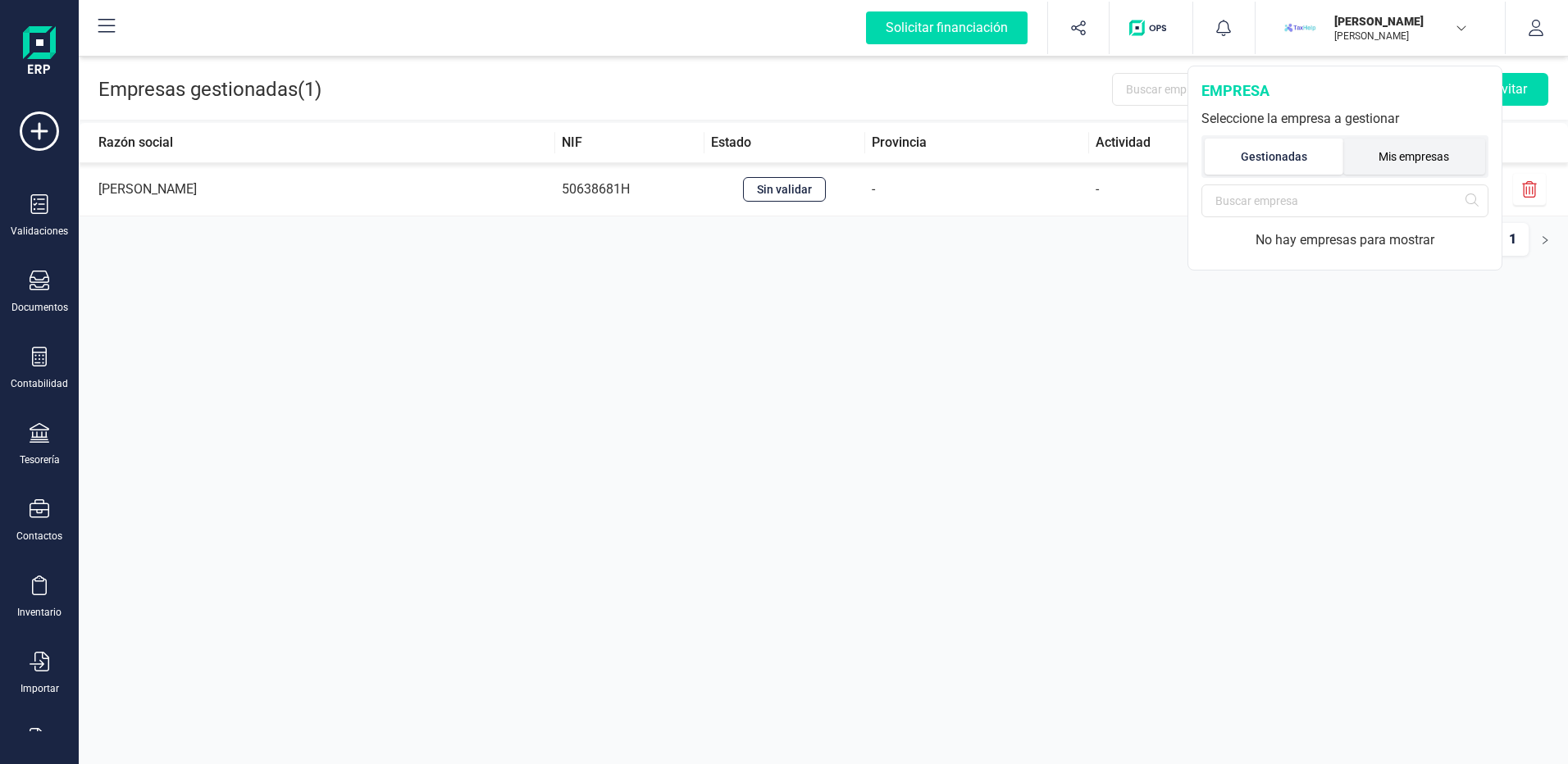
click at [1401, 158] on li "Mis empresas" at bounding box center [1415, 156] width 143 height 36
click at [1310, 149] on li "Gestionadas" at bounding box center [1273, 156] width 137 height 36
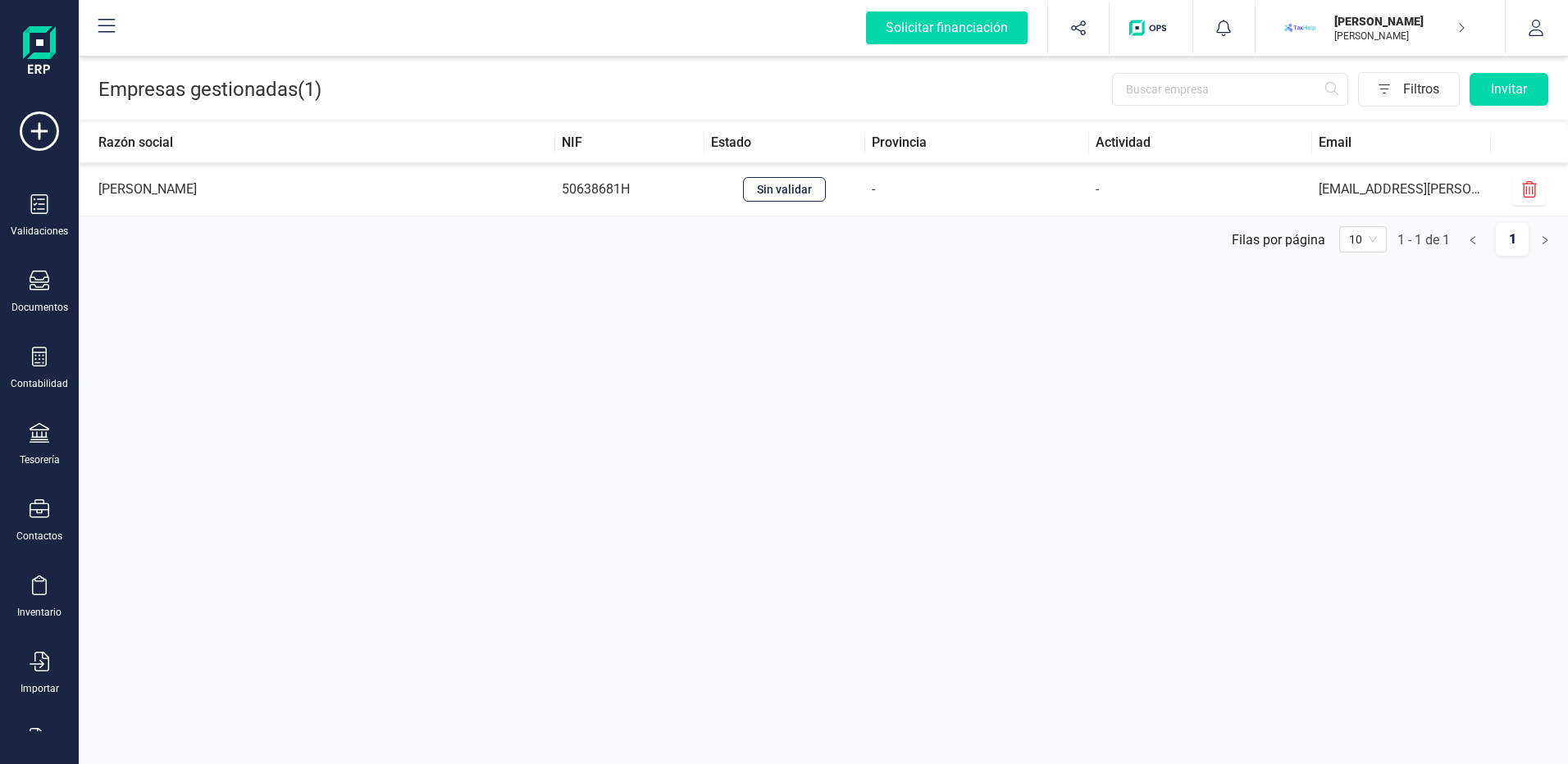
click at [1437, 25] on p "[PERSON_NAME]" at bounding box center [1399, 21] width 131 height 16
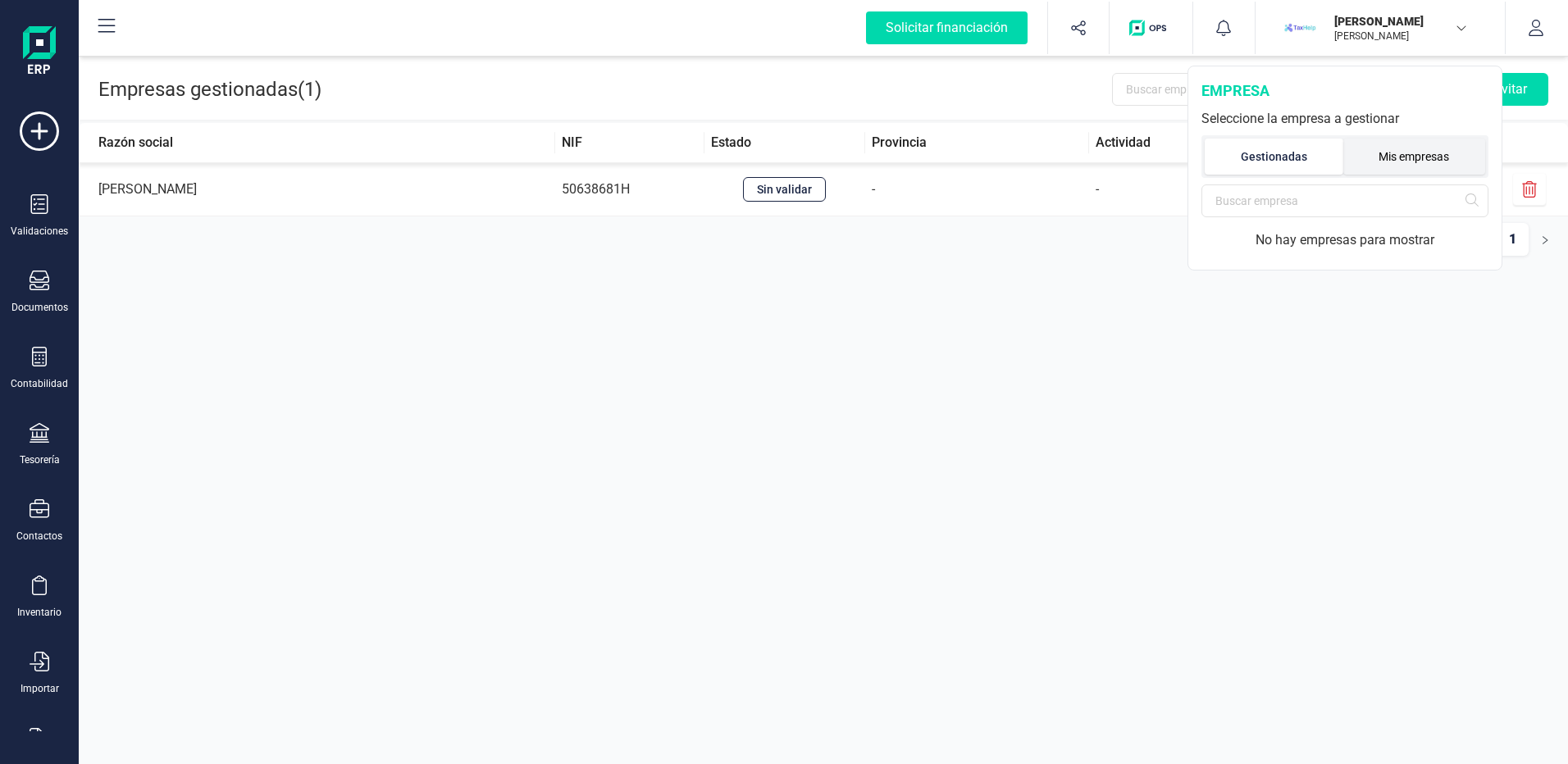
click at [1409, 152] on li "Mis empresas" at bounding box center [1415, 156] width 143 height 36
click at [1255, 154] on li "Gestionadas" at bounding box center [1273, 156] width 137 height 36
click at [1352, 155] on li "Mis empresas" at bounding box center [1415, 156] width 143 height 36
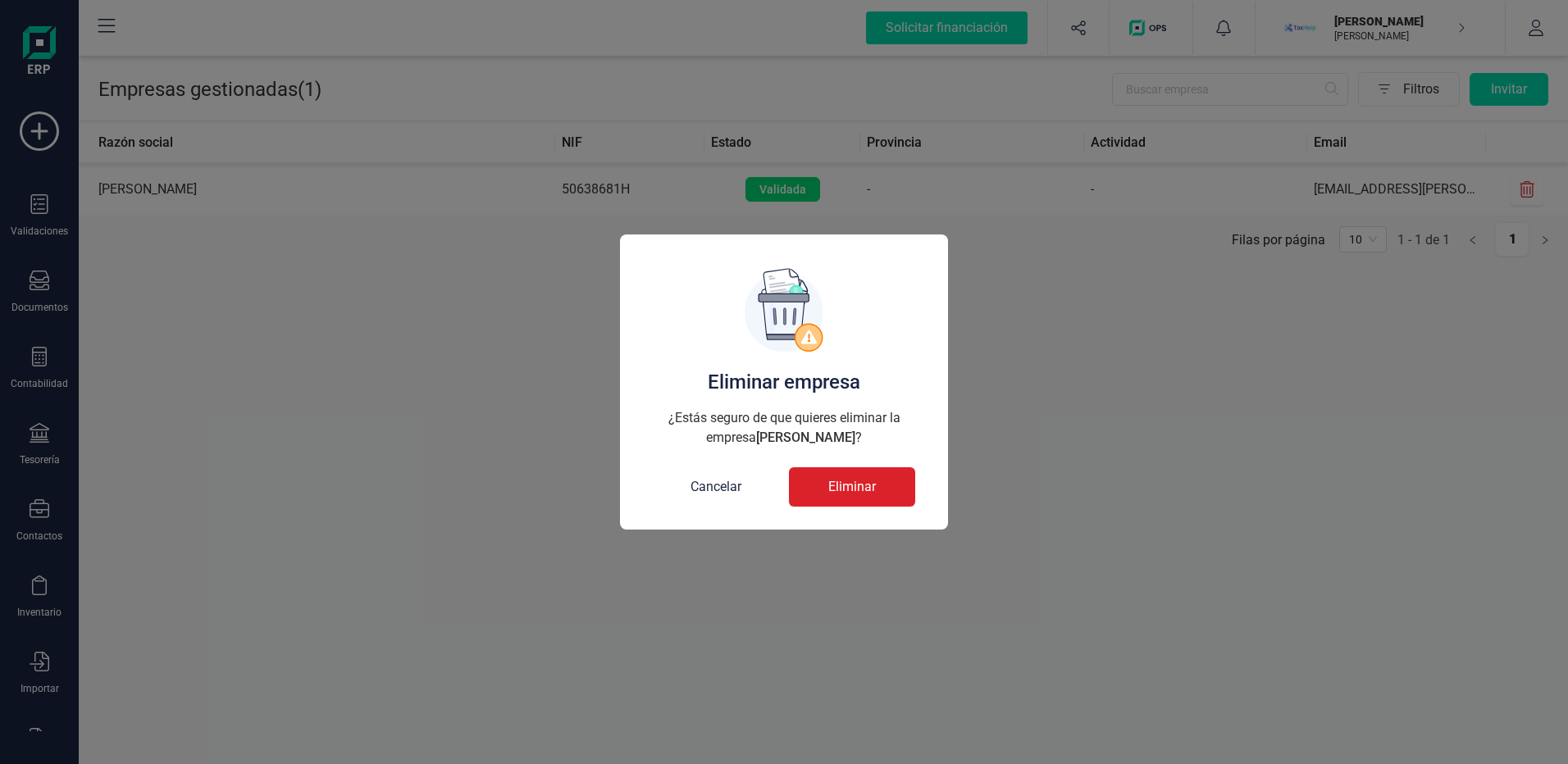
click at [852, 487] on span "Eliminar" at bounding box center [852, 486] width 48 height 19
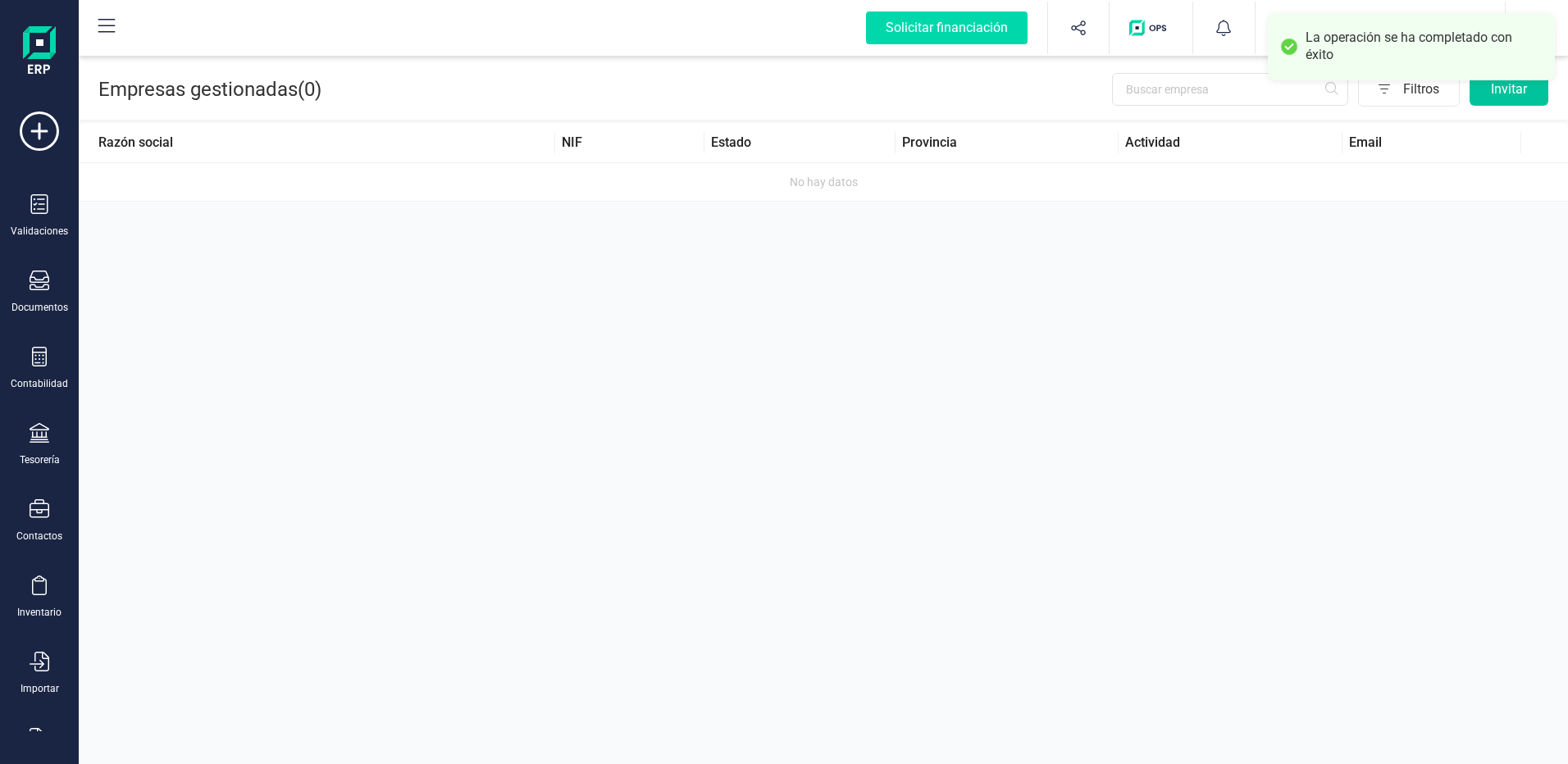
click at [1496, 91] on button "Invitar" at bounding box center [1509, 90] width 79 height 33
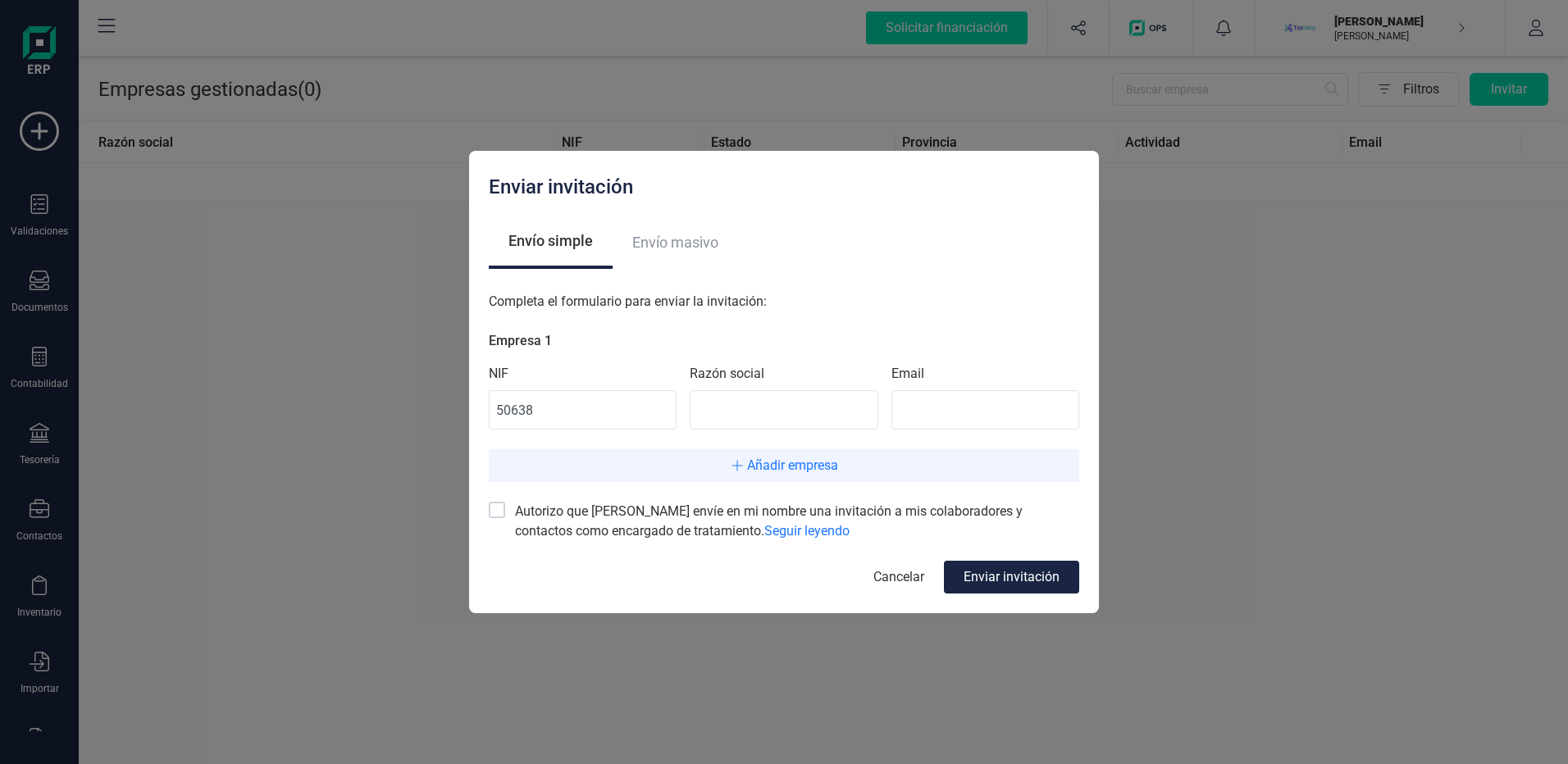
type input "50638681H"
type input "[PERSON_NAME]"
type input "[EMAIL_ADDRESS][PERSON_NAME][DOMAIN_NAME]"
click at [493, 514] on div at bounding box center [497, 510] width 16 height 16
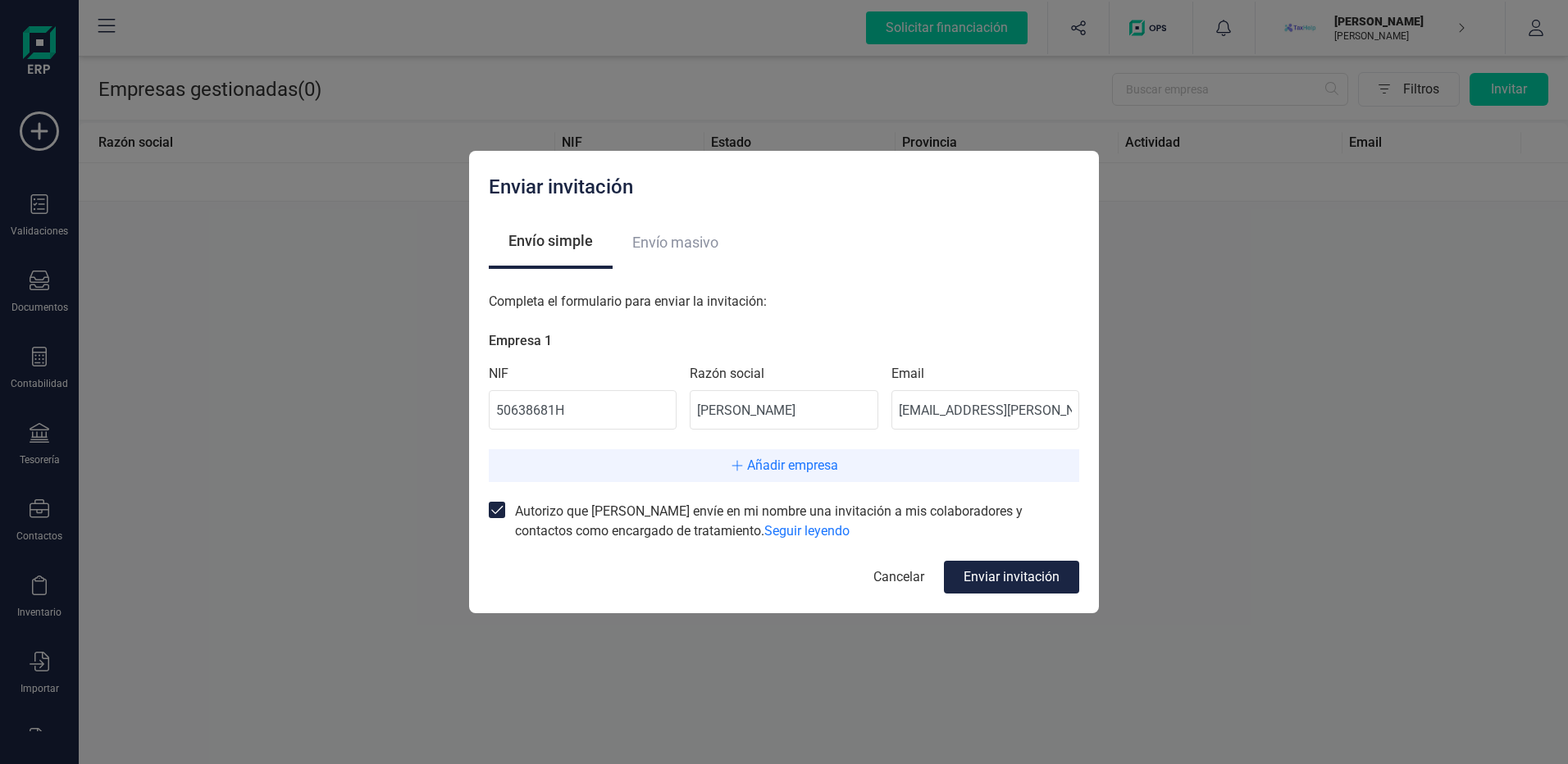
click at [996, 574] on div "Enviar invitación" at bounding box center [1012, 577] width 136 height 33
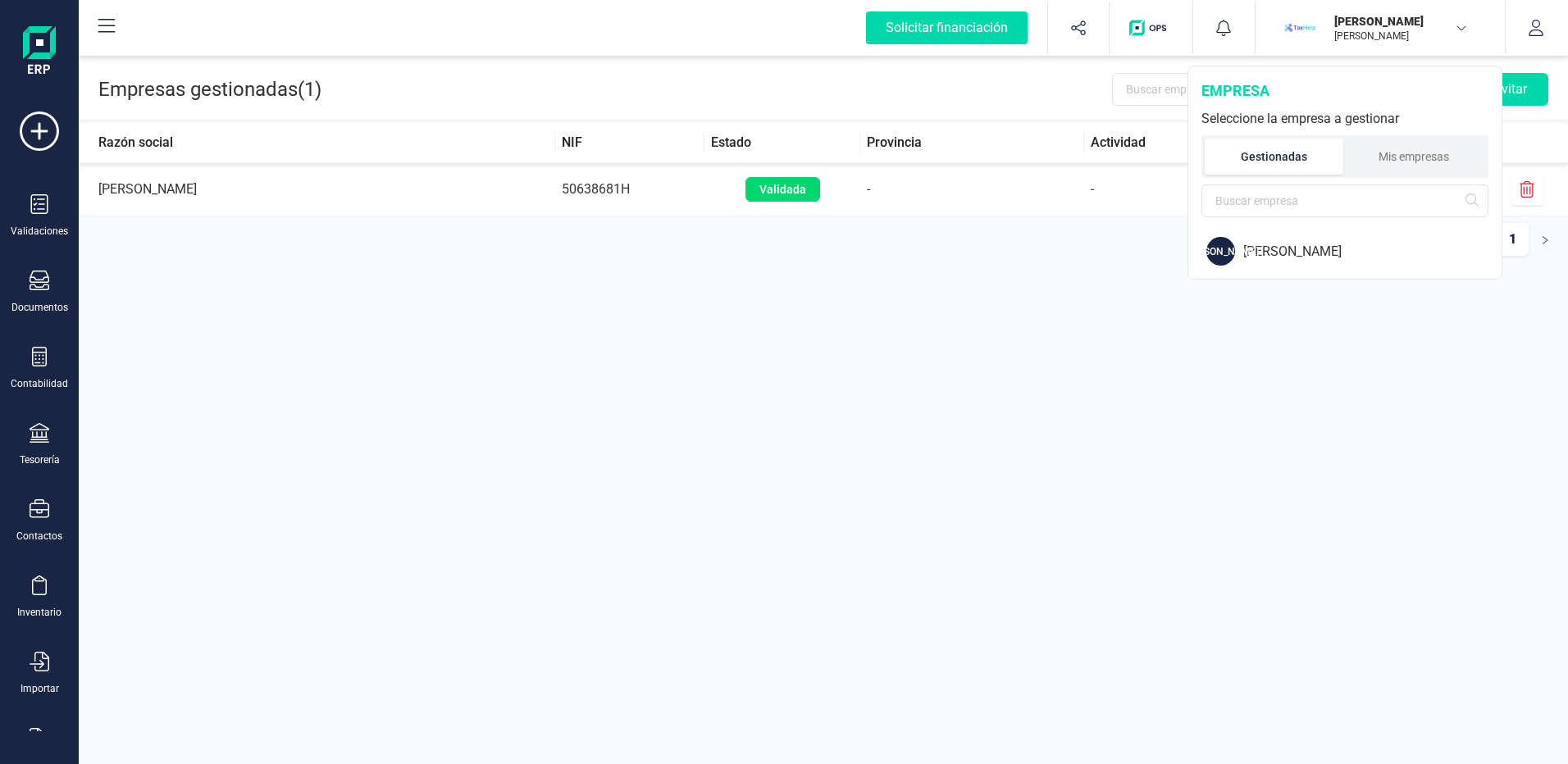
click at [1404, 149] on li "Mis empresas" at bounding box center [1415, 156] width 143 height 36
click at [1268, 137] on ul "Gestionadas Mis empresas" at bounding box center [1344, 157] width 287 height 43
click at [1266, 166] on li "Gestionadas" at bounding box center [1273, 156] width 137 height 36
click at [1262, 238] on div "JA [PERSON_NAME]" at bounding box center [1346, 251] width 312 height 42
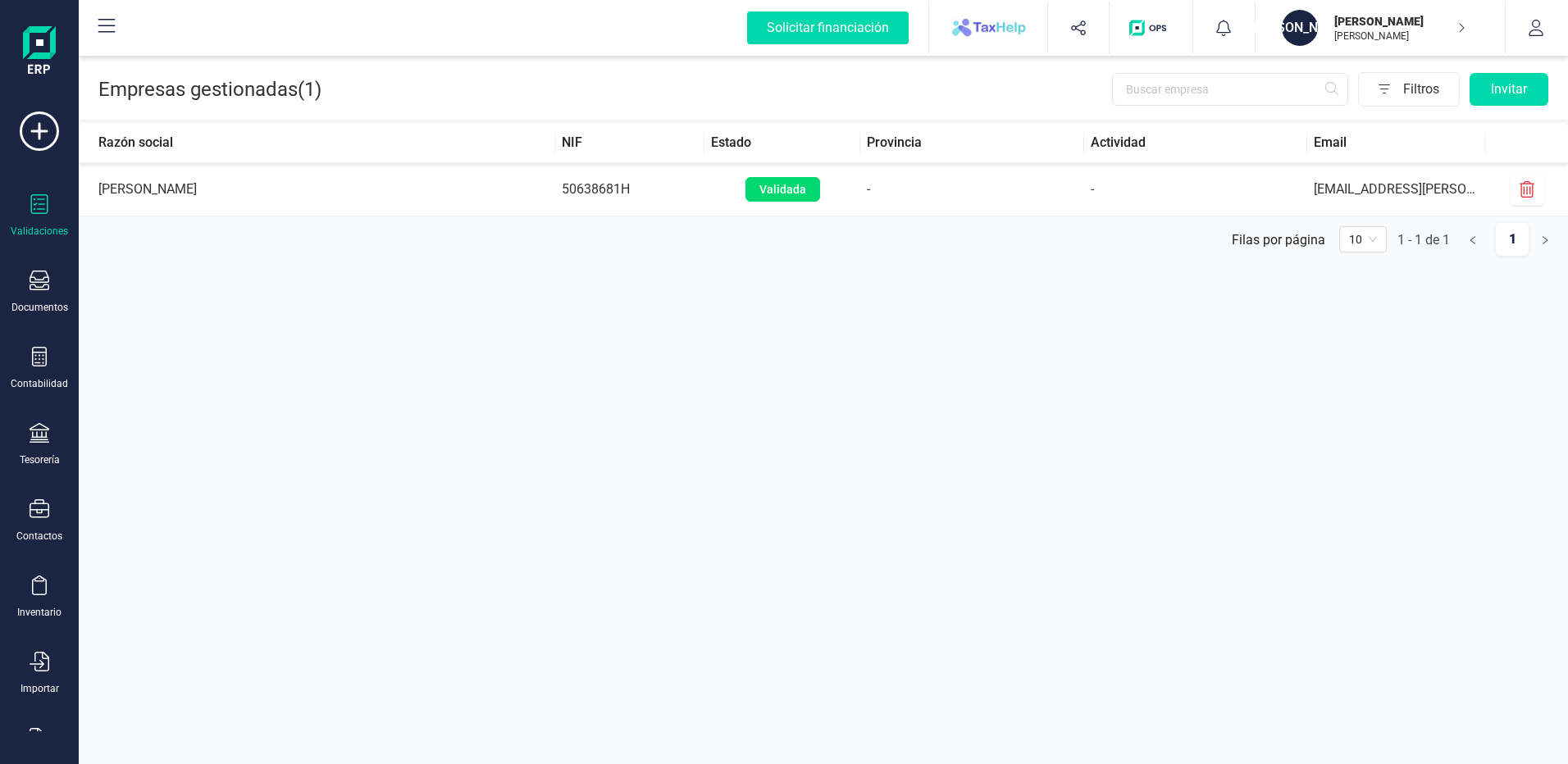
click at [26, 202] on div "Validaciones" at bounding box center [39, 215] width 66 height 43
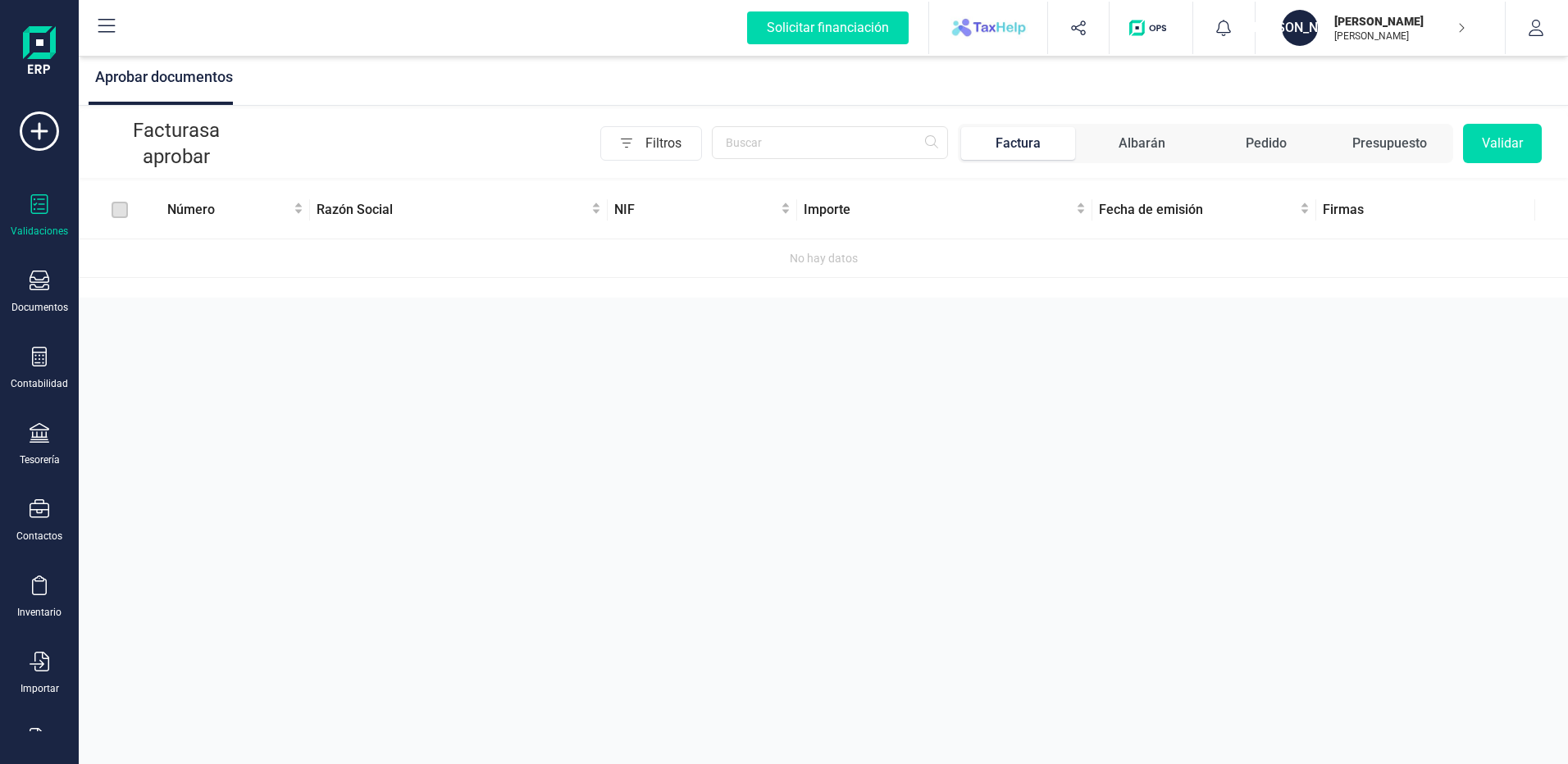
click at [1392, 33] on p "[PERSON_NAME]" at bounding box center [1399, 36] width 131 height 13
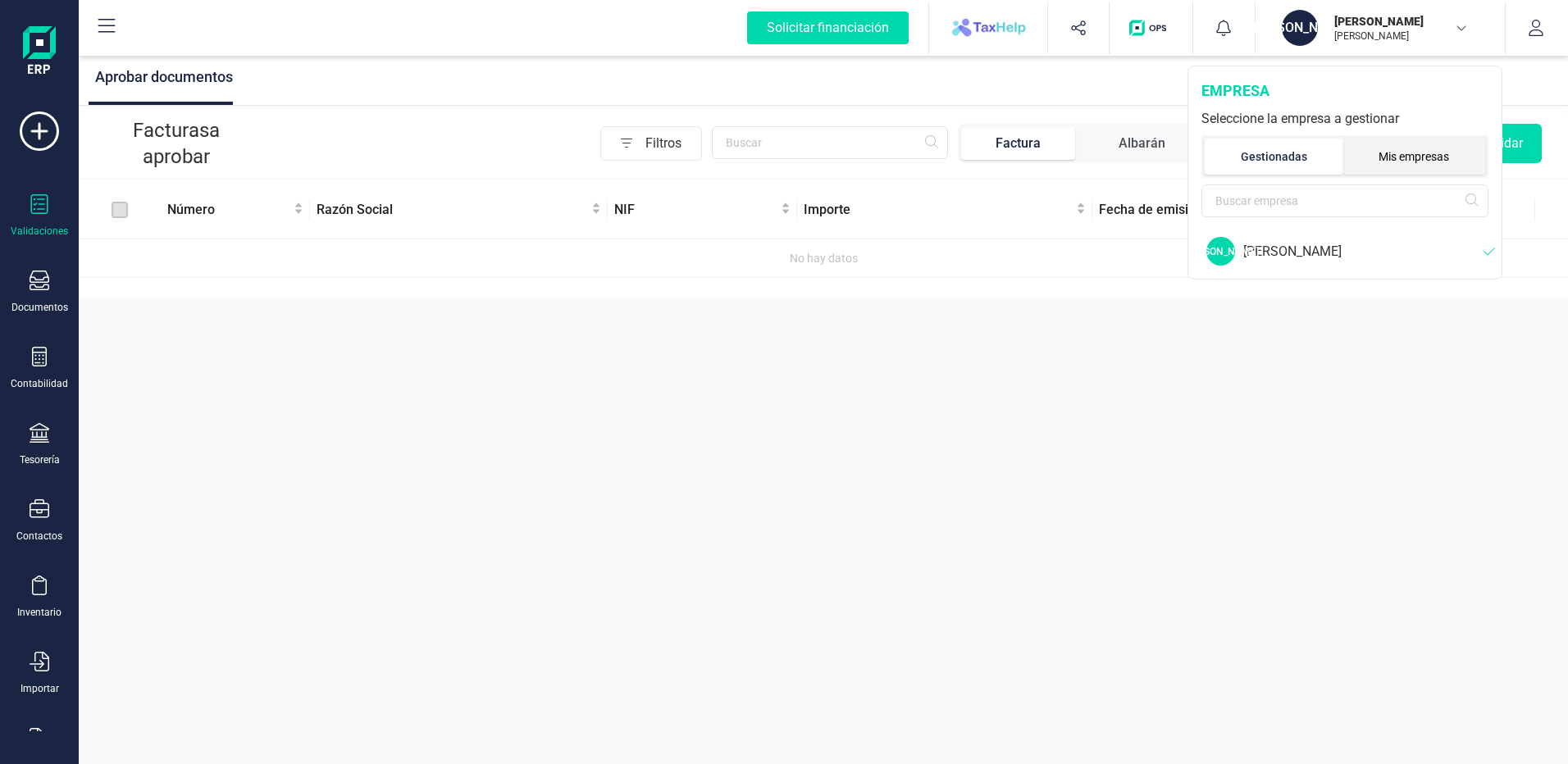
click at [1372, 155] on li "Mis empresas" at bounding box center [1415, 156] width 143 height 36
click at [1346, 255] on div "[PERSON_NAME]" at bounding box center [1361, 251] width 246 height 19
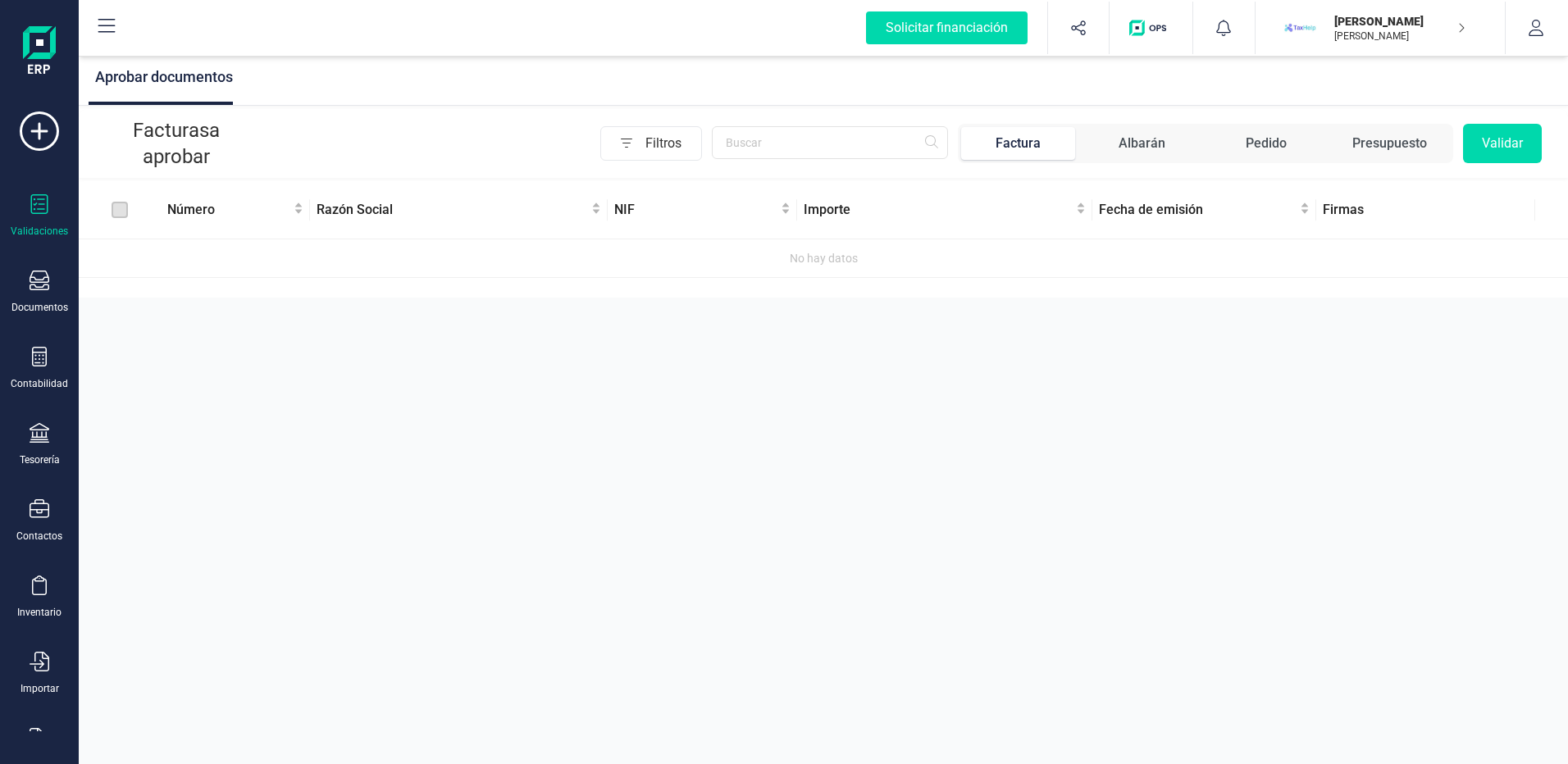
click at [1370, 32] on p "[PERSON_NAME]" at bounding box center [1399, 36] width 131 height 13
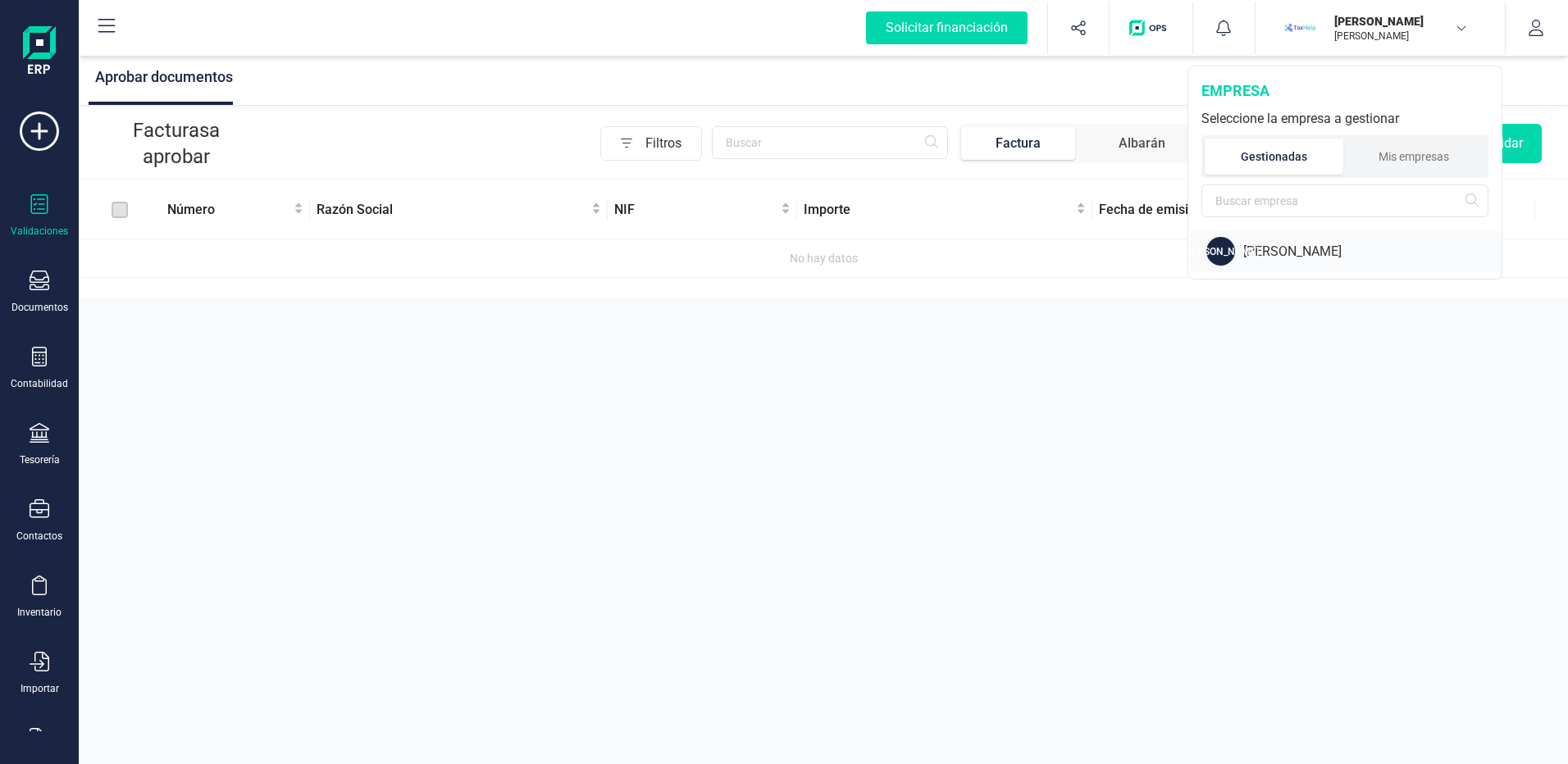
click at [1276, 246] on div "[PERSON_NAME]" at bounding box center [1373, 251] width 258 height 19
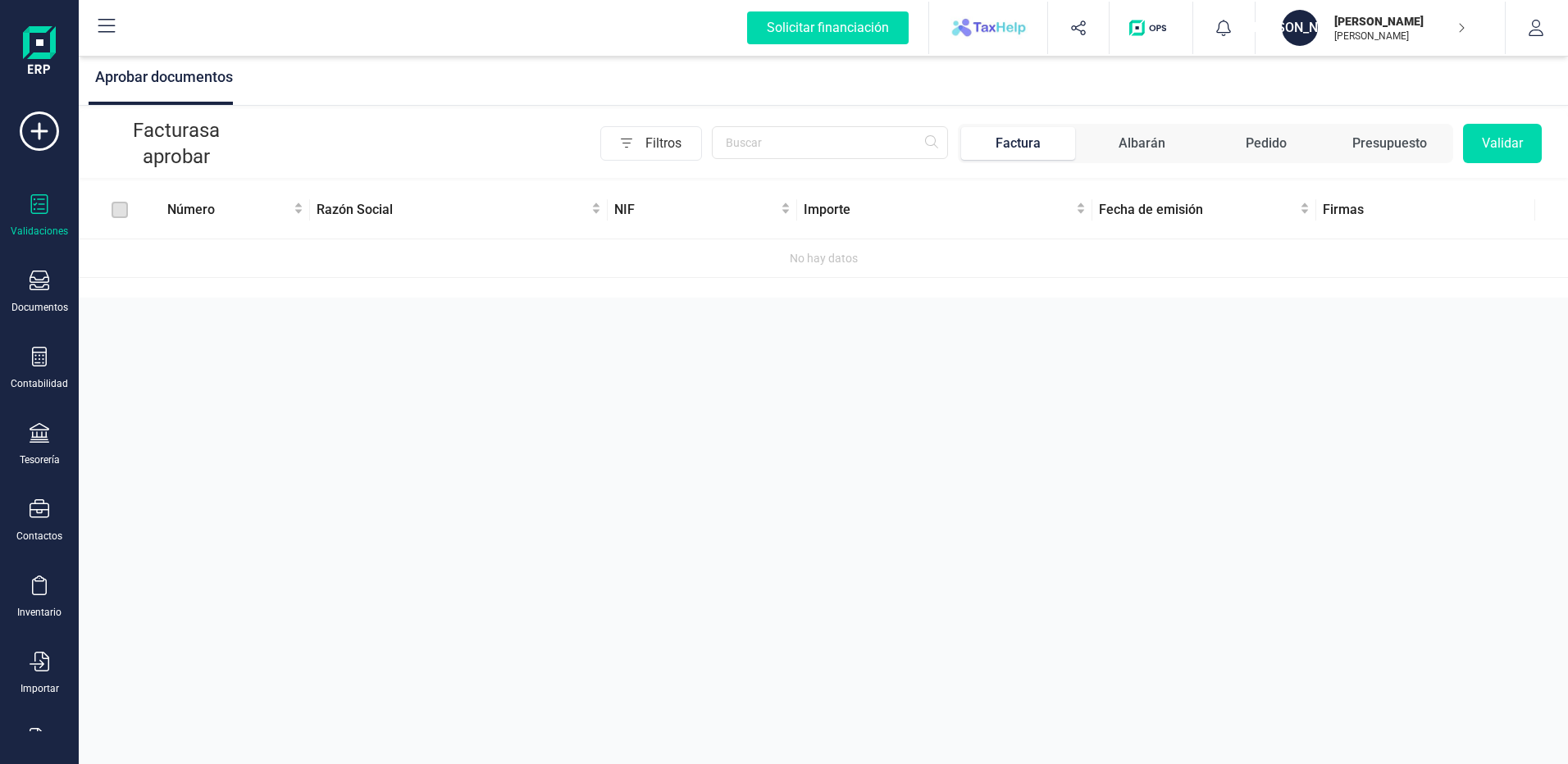
click at [1376, 33] on p "[PERSON_NAME]" at bounding box center [1399, 36] width 131 height 13
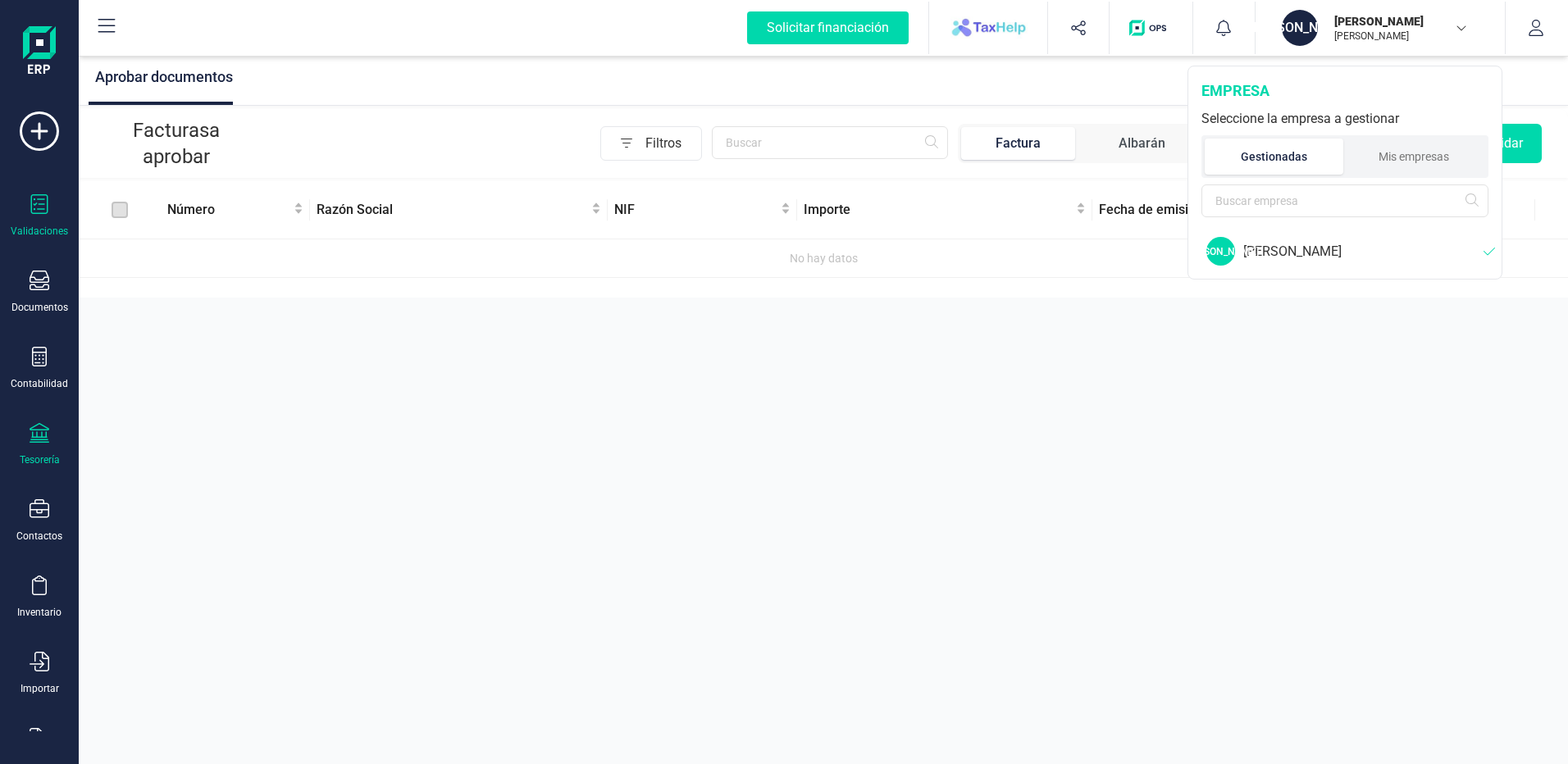
click at [29, 438] on icon at bounding box center [38, 432] width 19 height 19
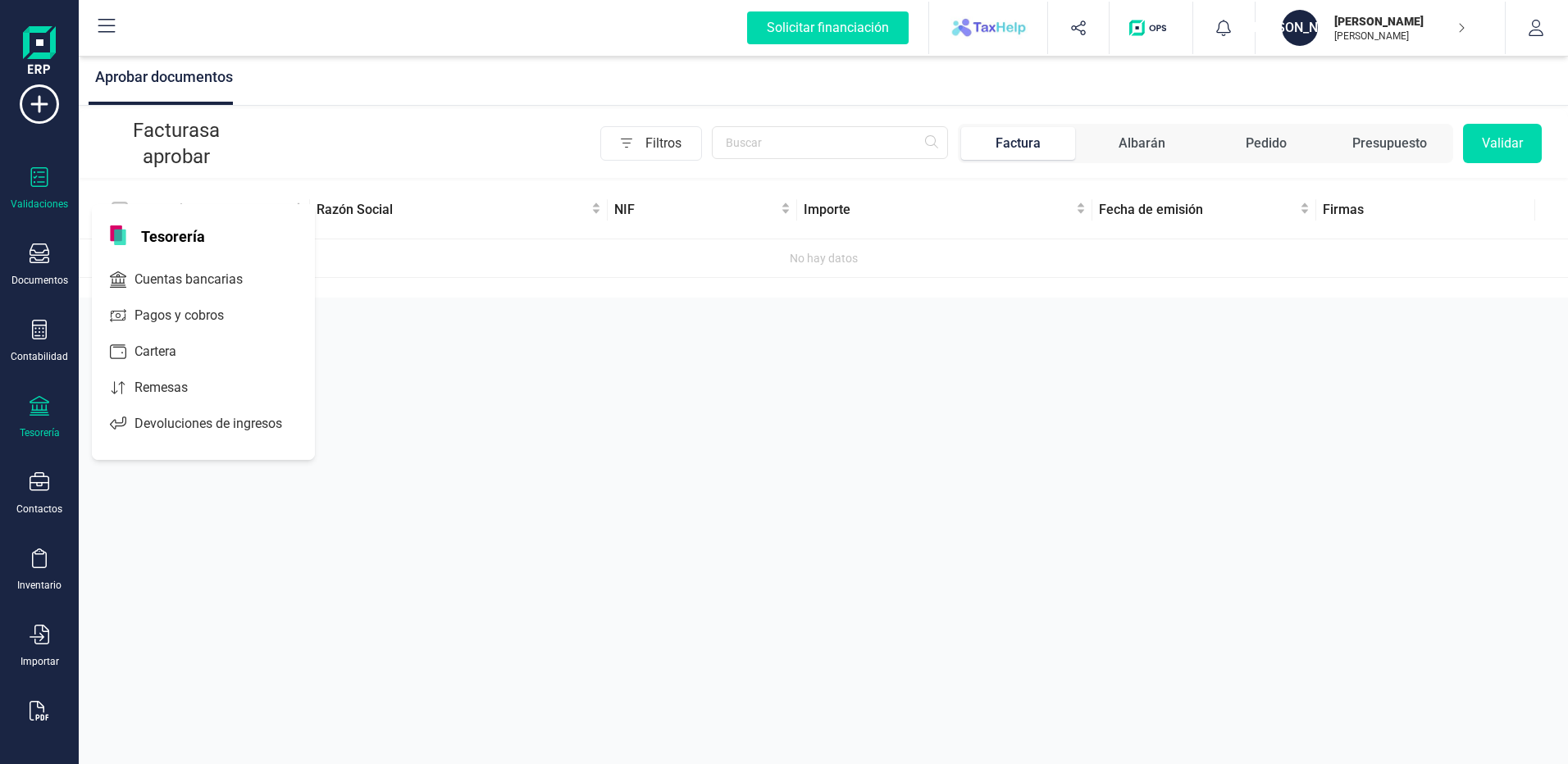
scroll to position [53, 0]
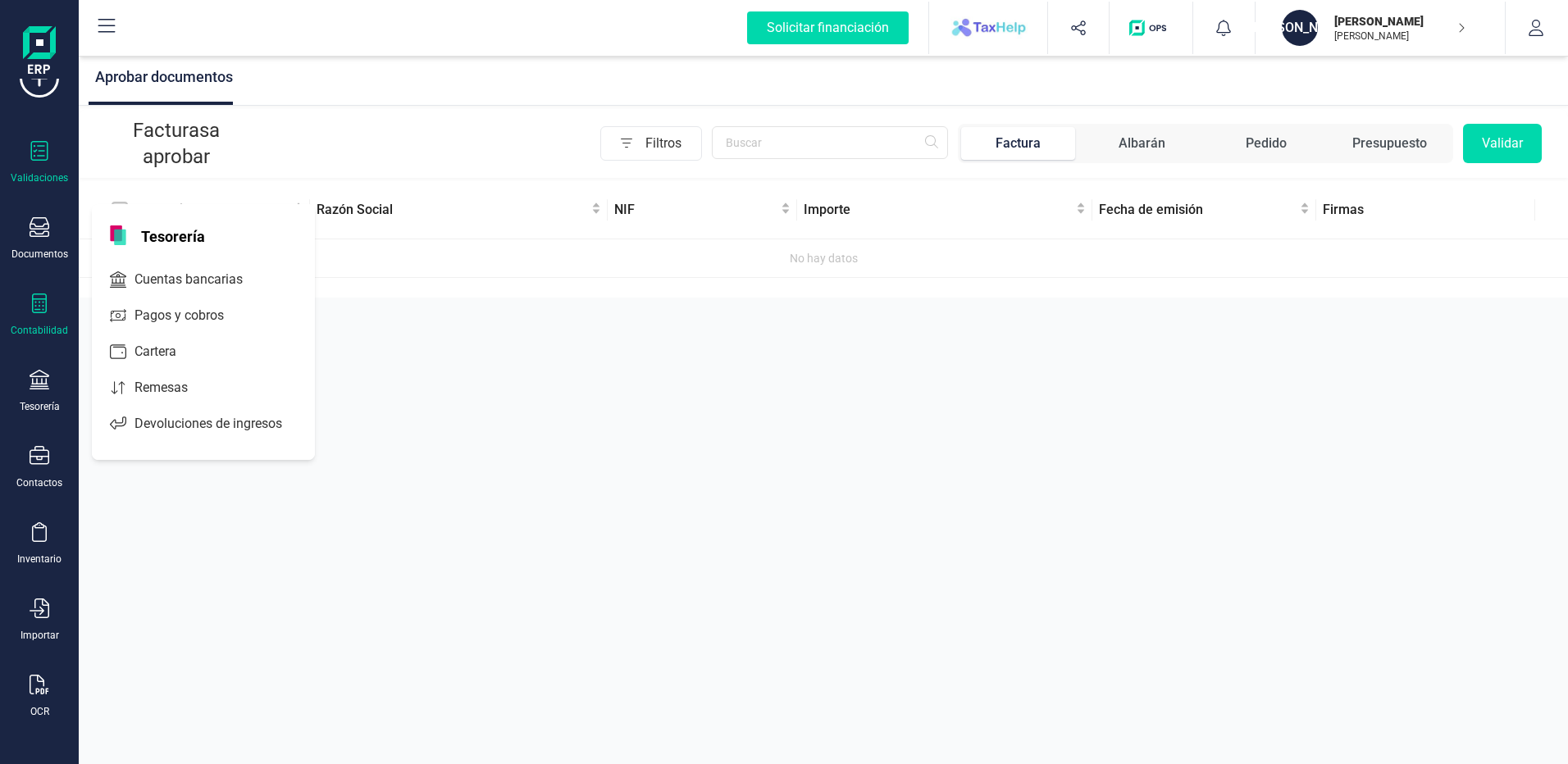
click at [46, 333] on div "Contabilidad" at bounding box center [39, 330] width 58 height 13
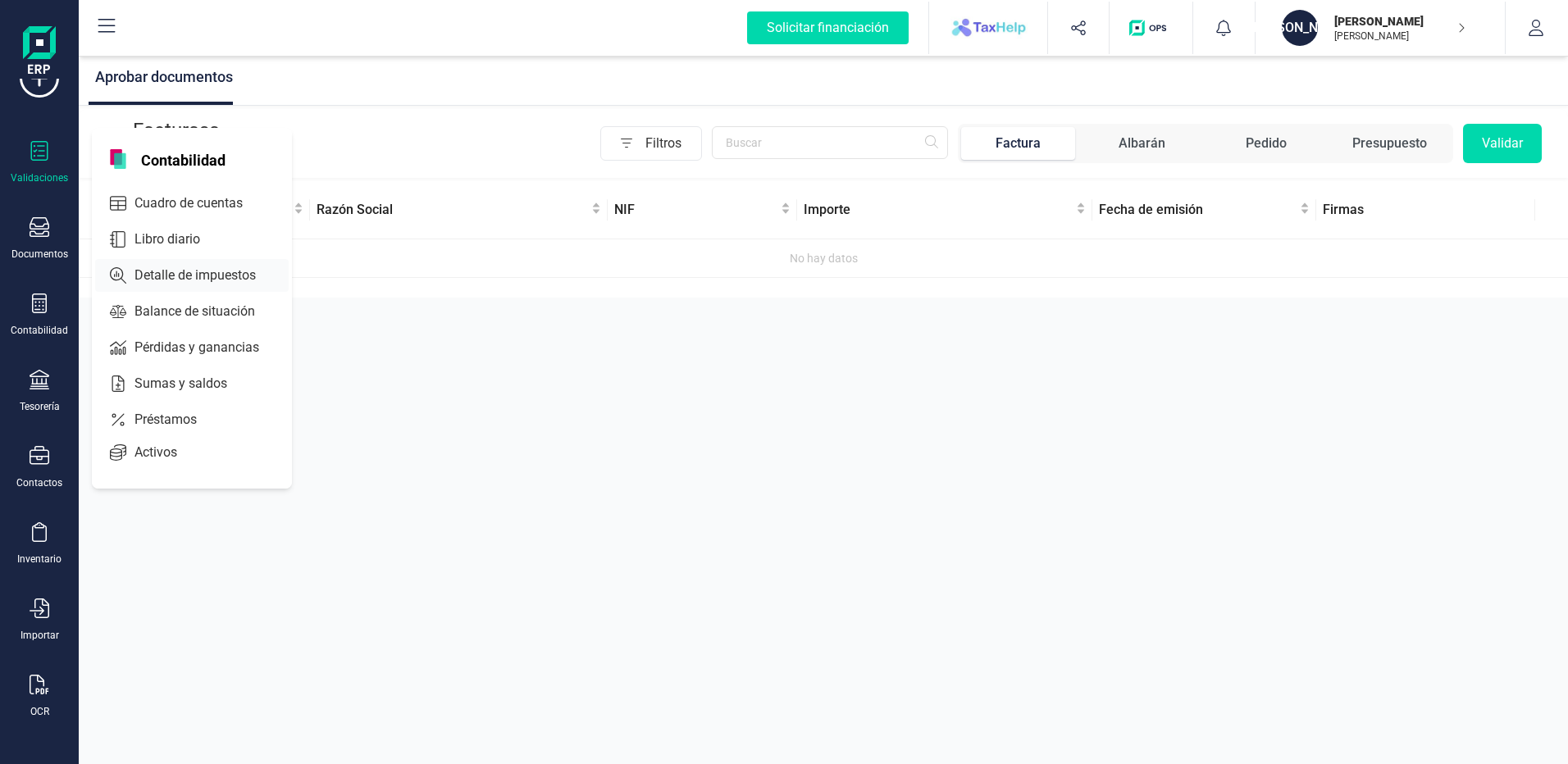
click at [191, 279] on span "Detalle de impuestos" at bounding box center [207, 275] width 158 height 19
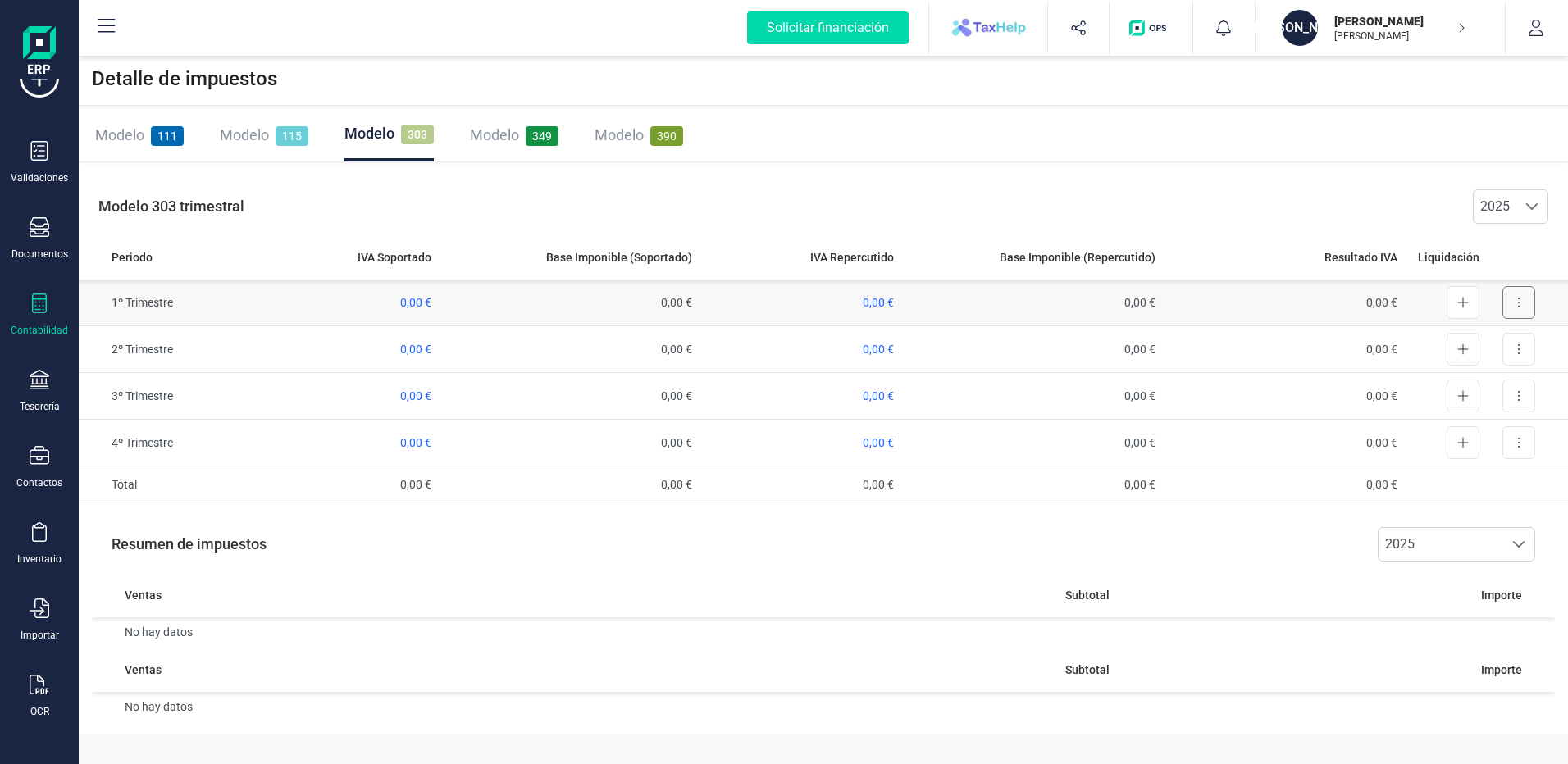
click at [1511, 299] on button at bounding box center [1519, 302] width 33 height 33
click at [1398, 191] on div "Modelo 303 trimestral 2025 2025" at bounding box center [823, 206] width 1489 height 56
click at [1430, 17] on p "[PERSON_NAME]" at bounding box center [1399, 21] width 131 height 16
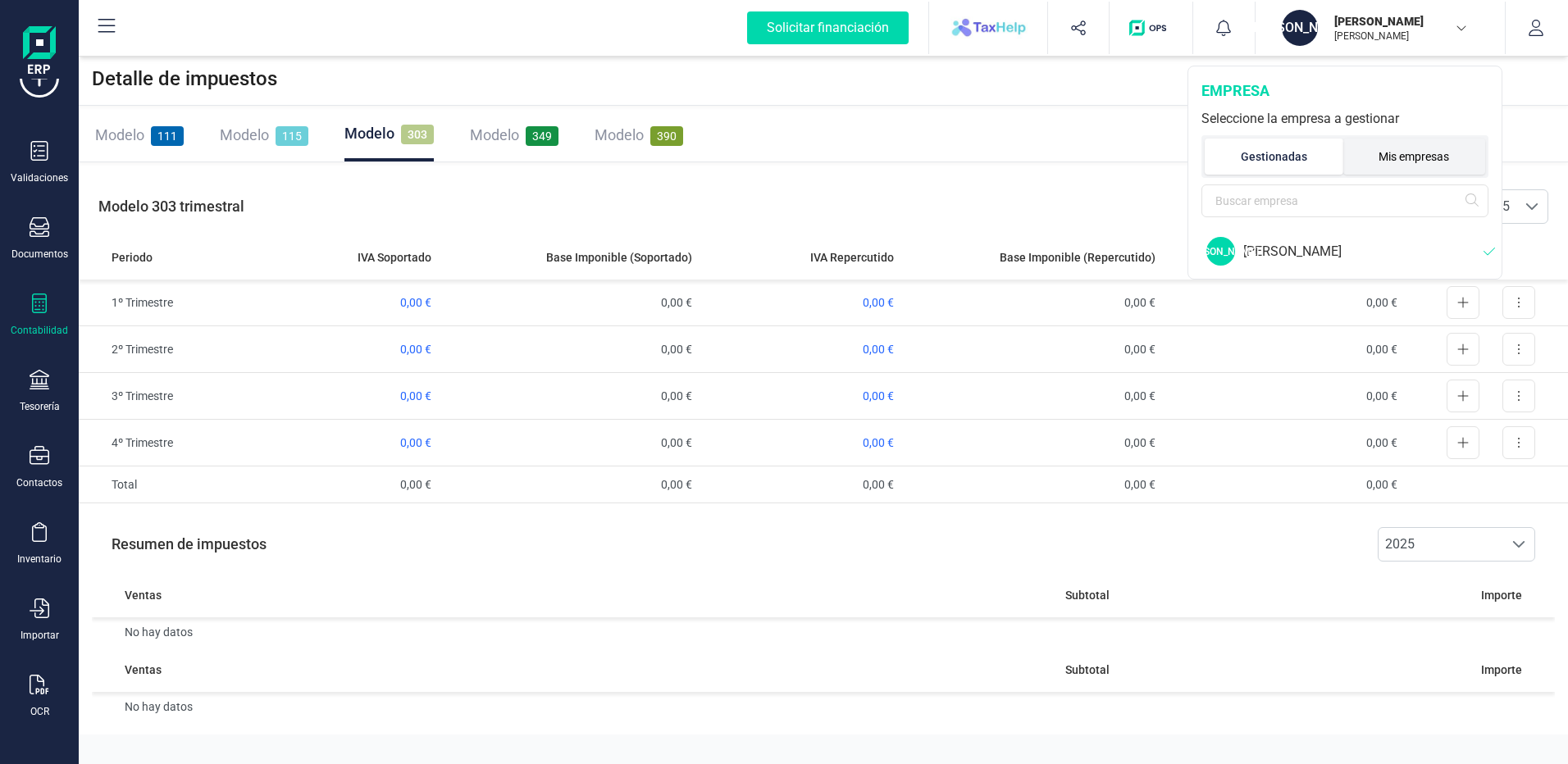
click at [1385, 151] on li "Mis empresas" at bounding box center [1415, 156] width 143 height 36
click at [1358, 237] on div "[PERSON_NAME]" at bounding box center [1346, 251] width 312 height 42
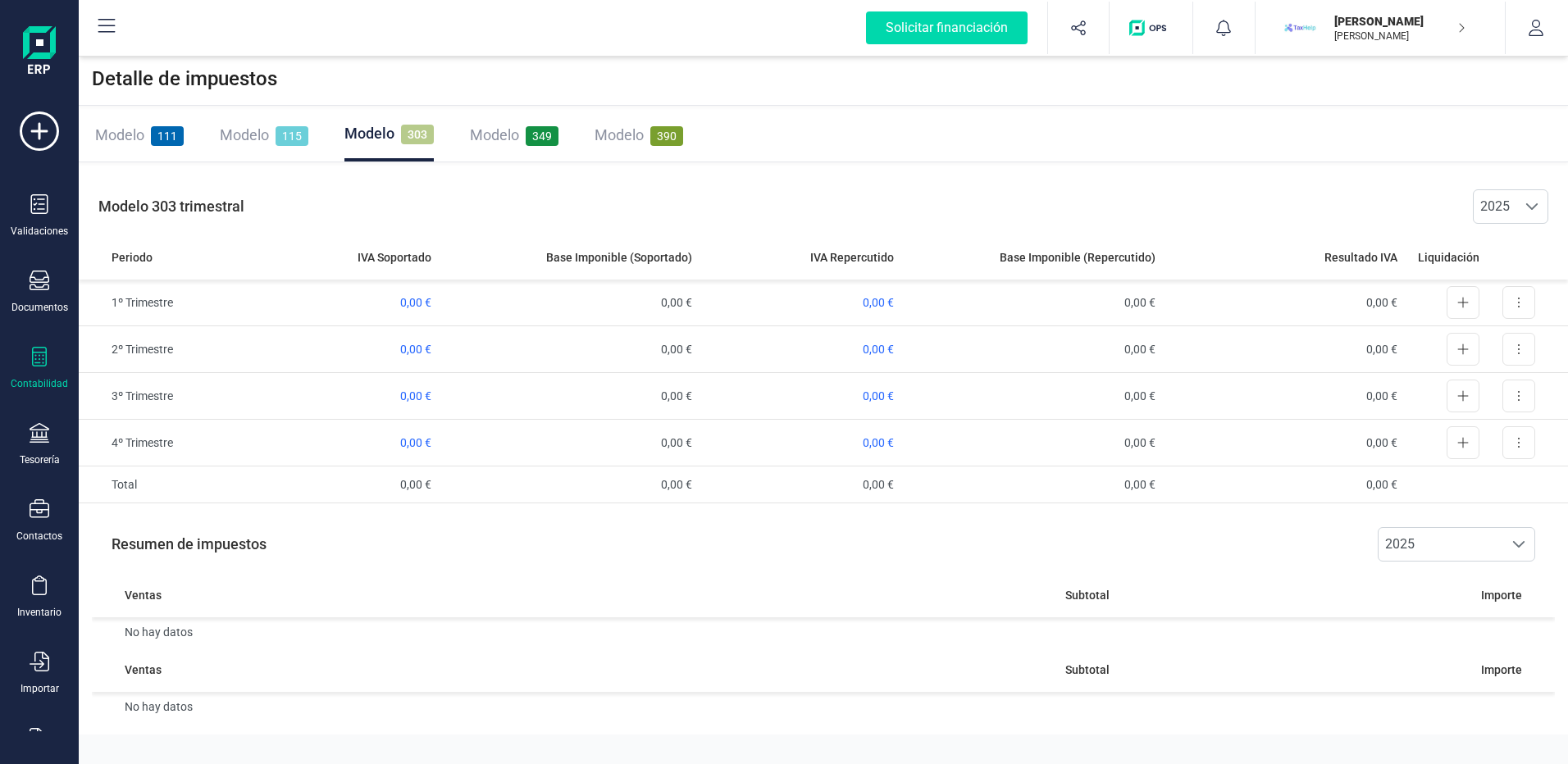
click at [530, 124] on div "Modelo 349" at bounding box center [514, 135] width 89 height 23
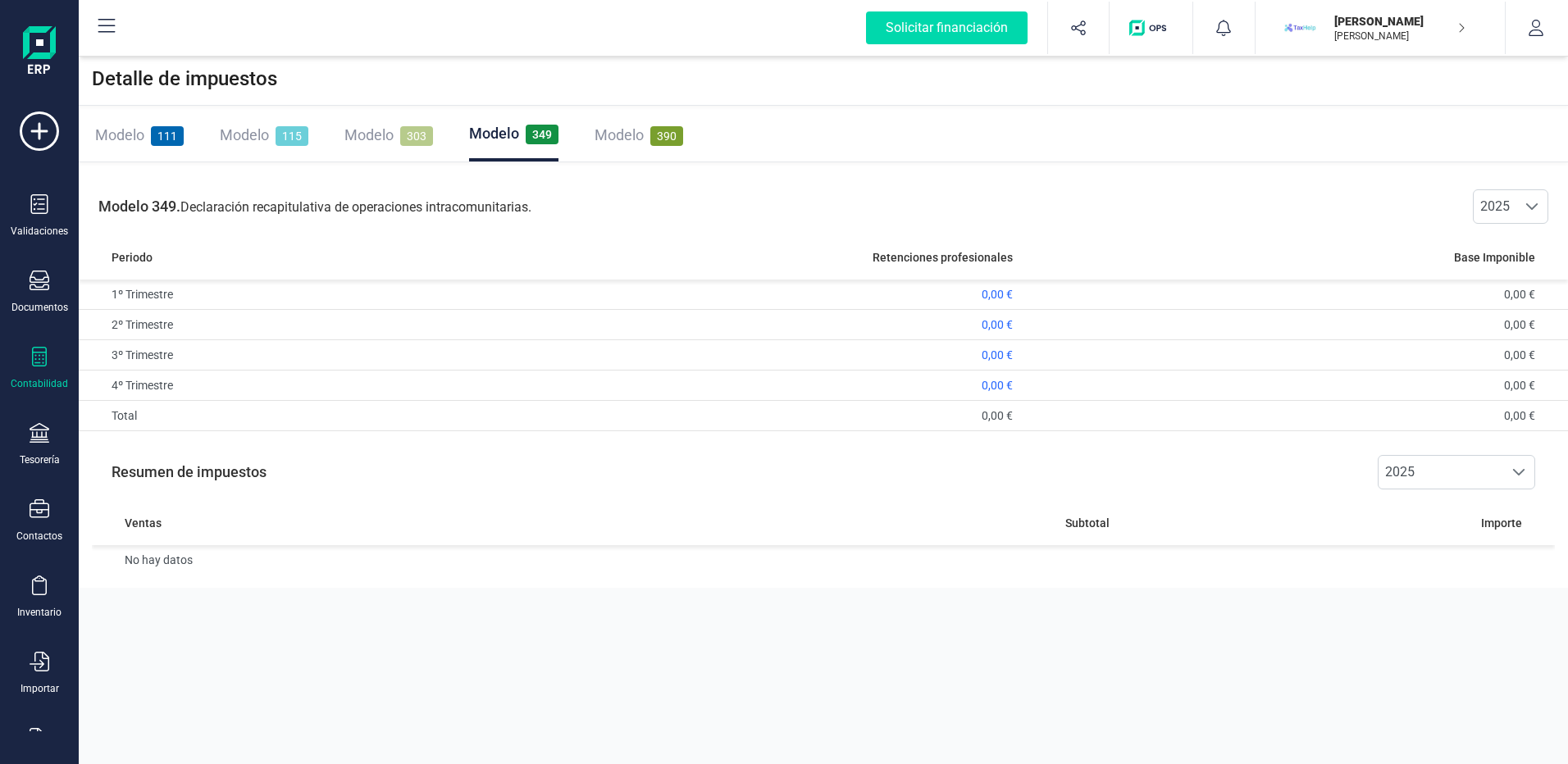
click at [390, 140] on span "Modelo" at bounding box center [369, 135] width 49 height 17
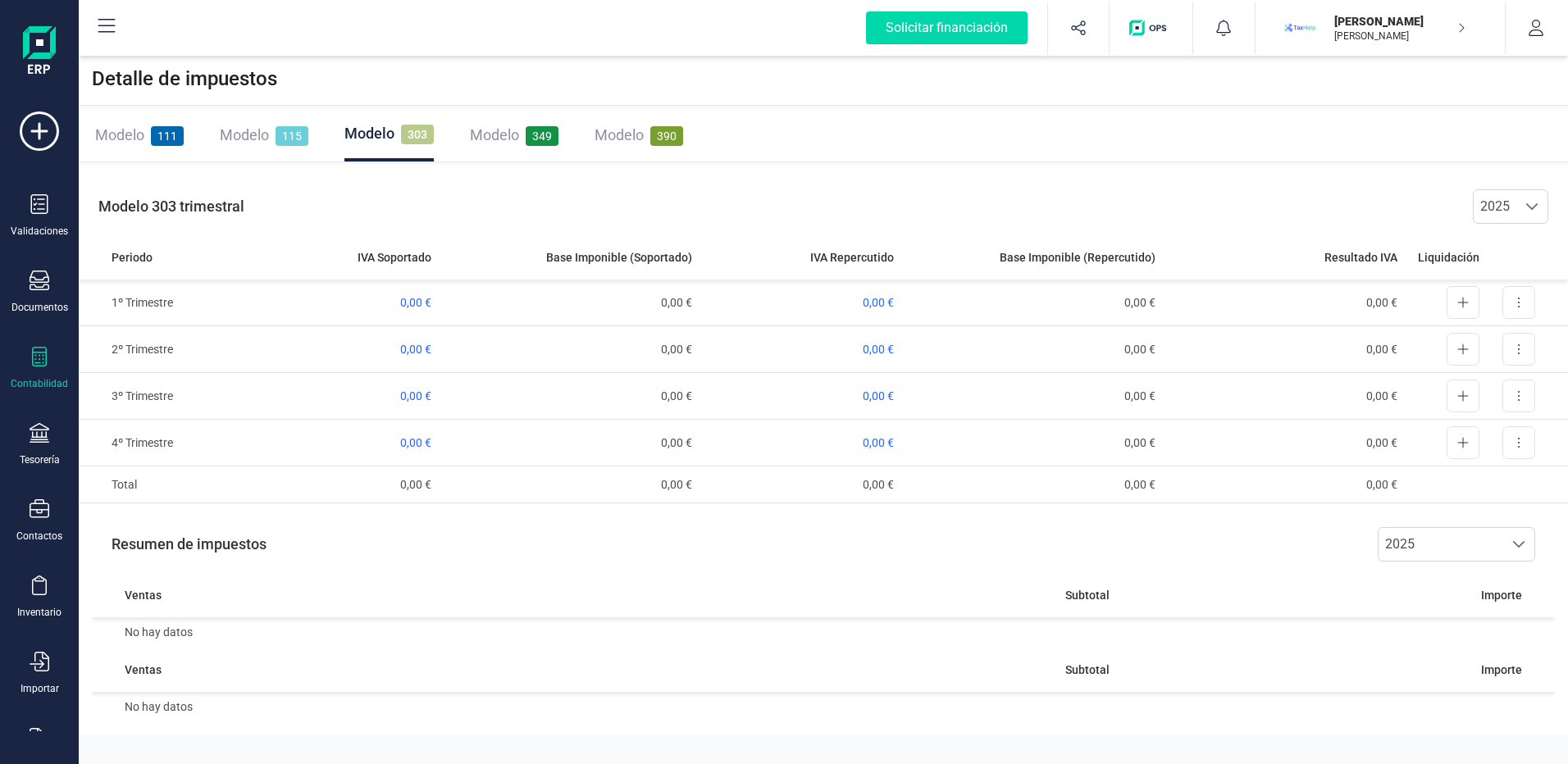
click at [248, 141] on span "Modelo" at bounding box center [245, 135] width 49 height 17
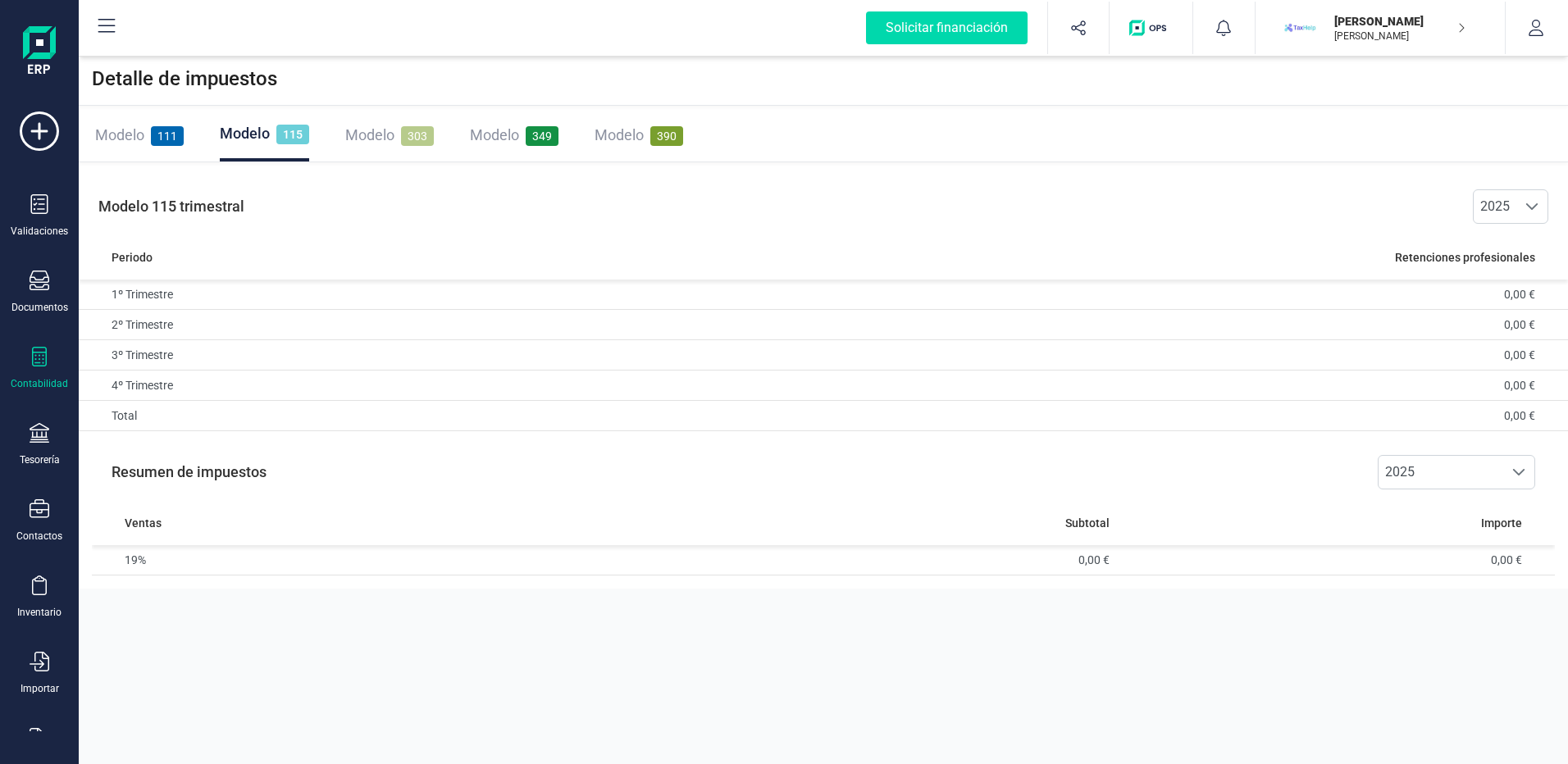
click at [132, 139] on span "Modelo" at bounding box center [120, 135] width 49 height 17
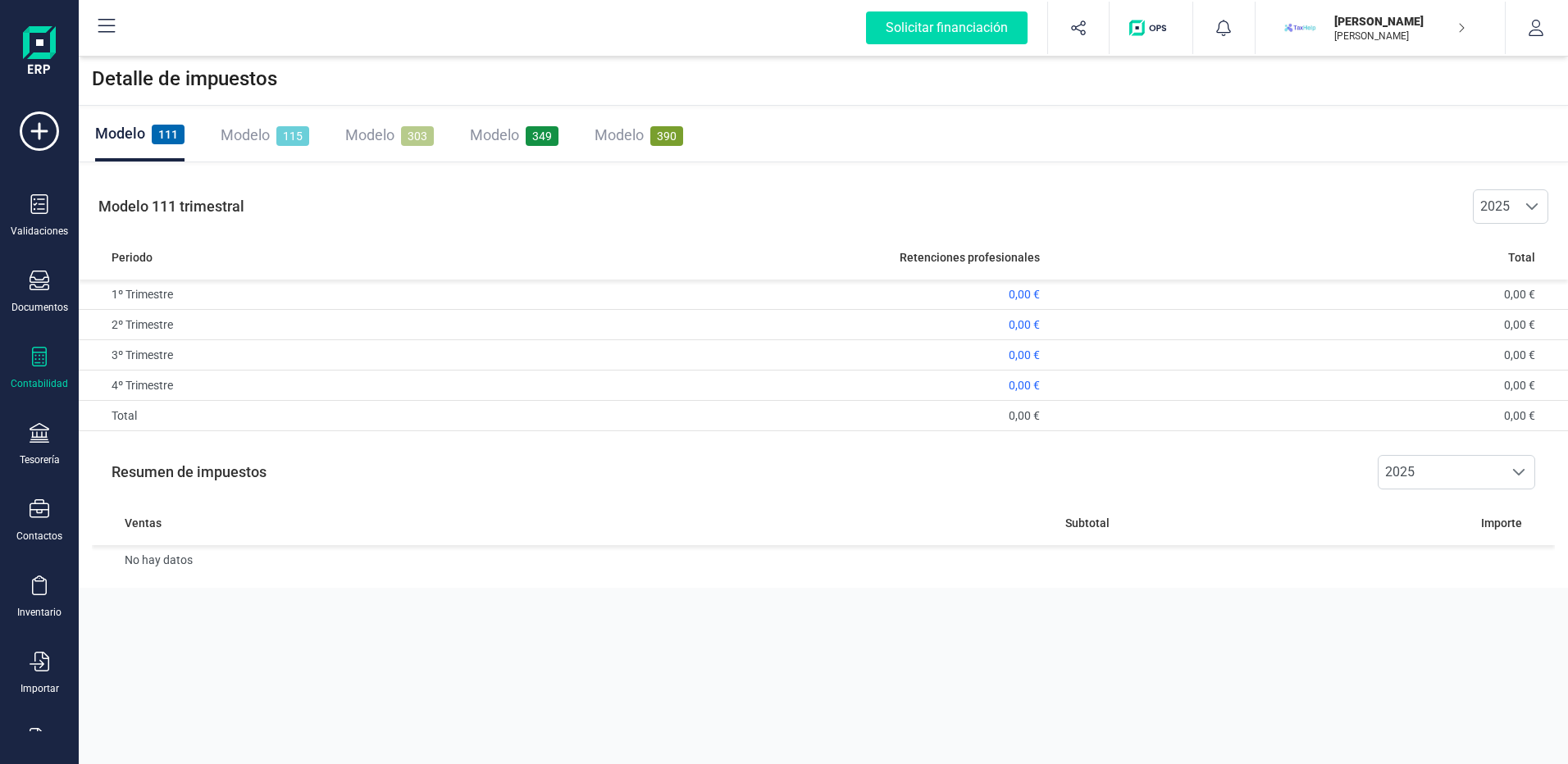
click at [616, 140] on span "Modelo" at bounding box center [620, 135] width 49 height 17
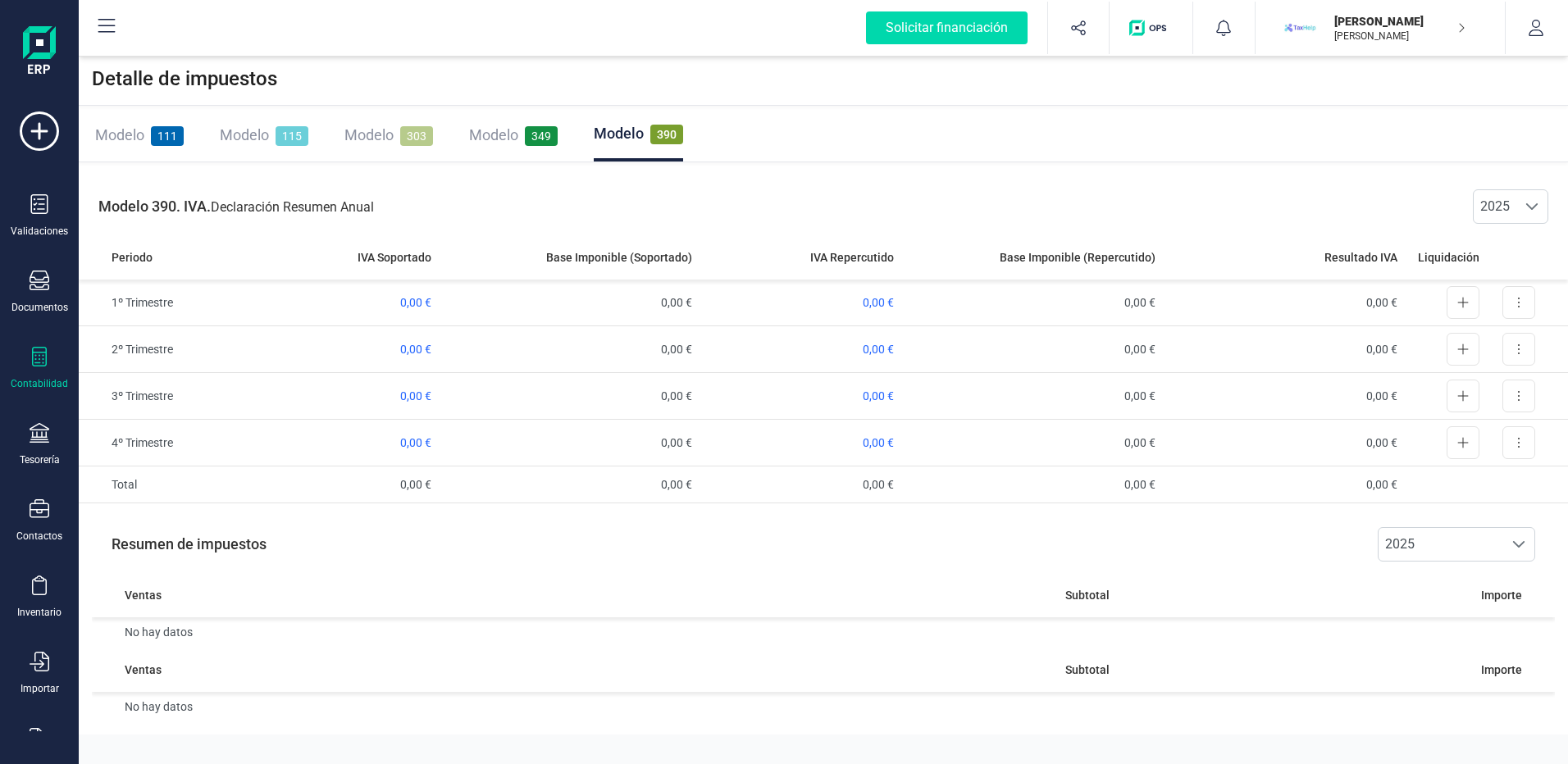
click at [1458, 39] on div "[PERSON_NAME] [PERSON_NAME]" at bounding box center [1394, 27] width 145 height 36
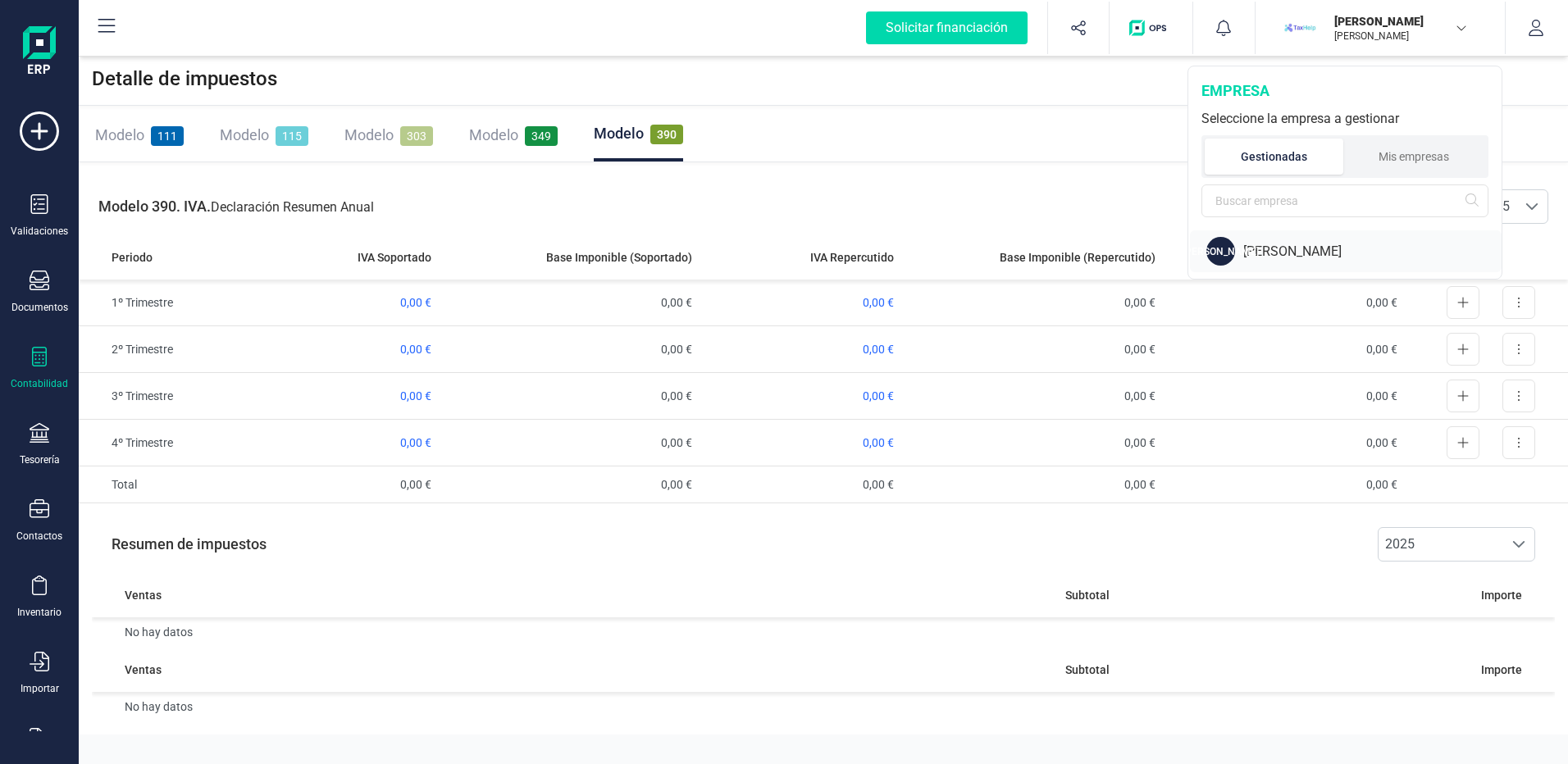
click at [1313, 254] on div "[PERSON_NAME]" at bounding box center [1373, 251] width 258 height 19
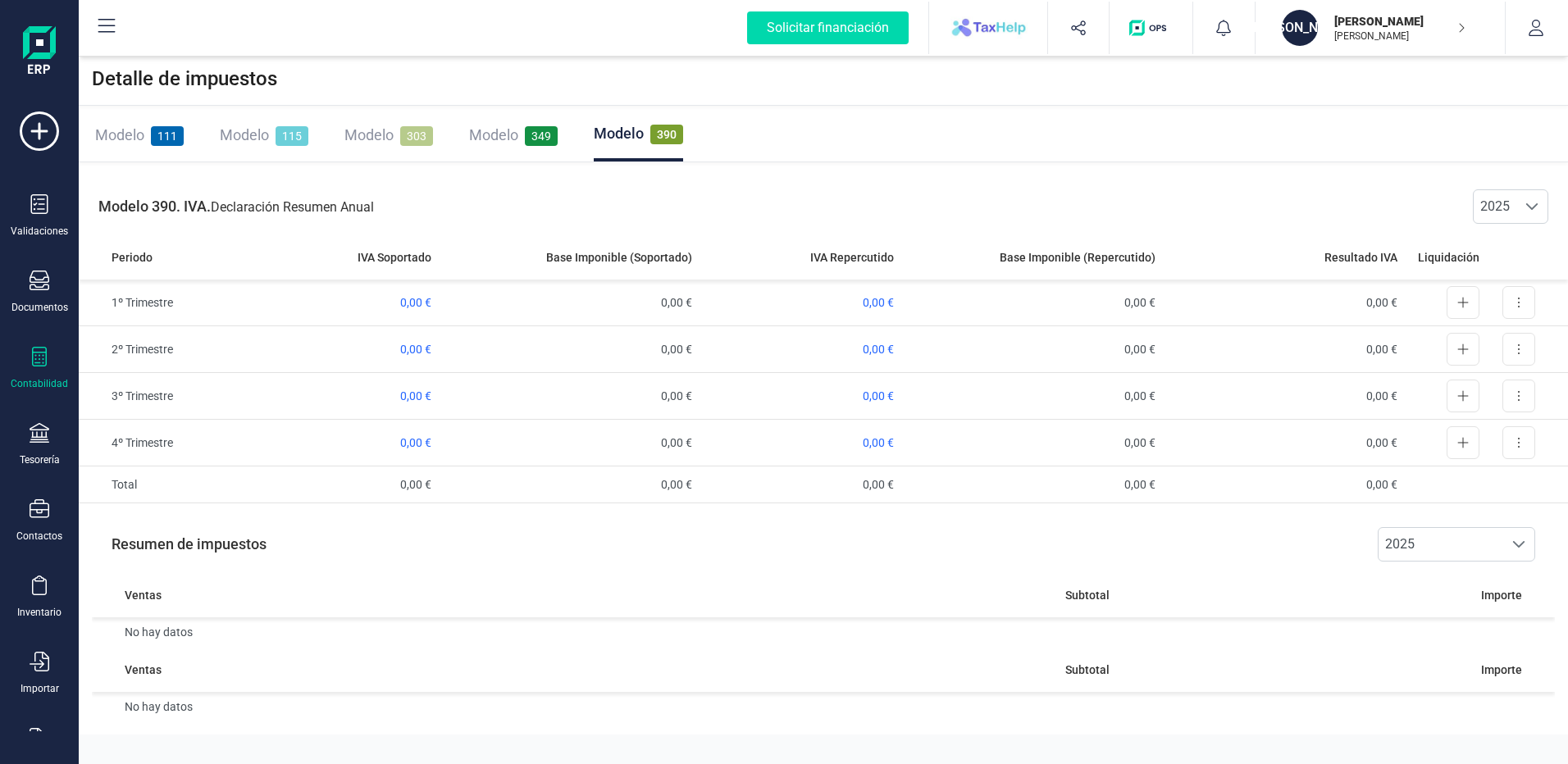
scroll to position [53, 0]
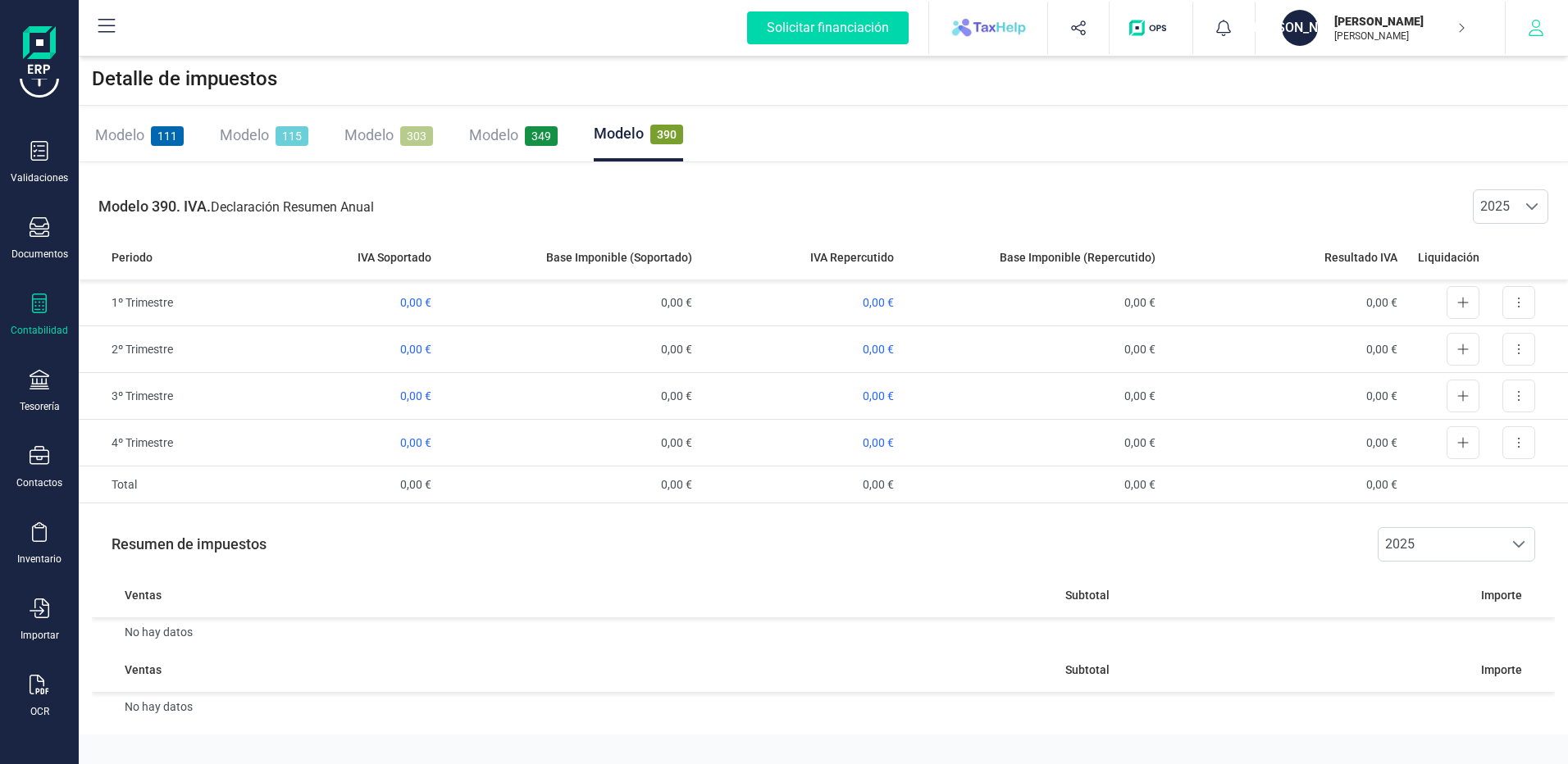
click at [1531, 19] on button "button" at bounding box center [1536, 27] width 61 height 52
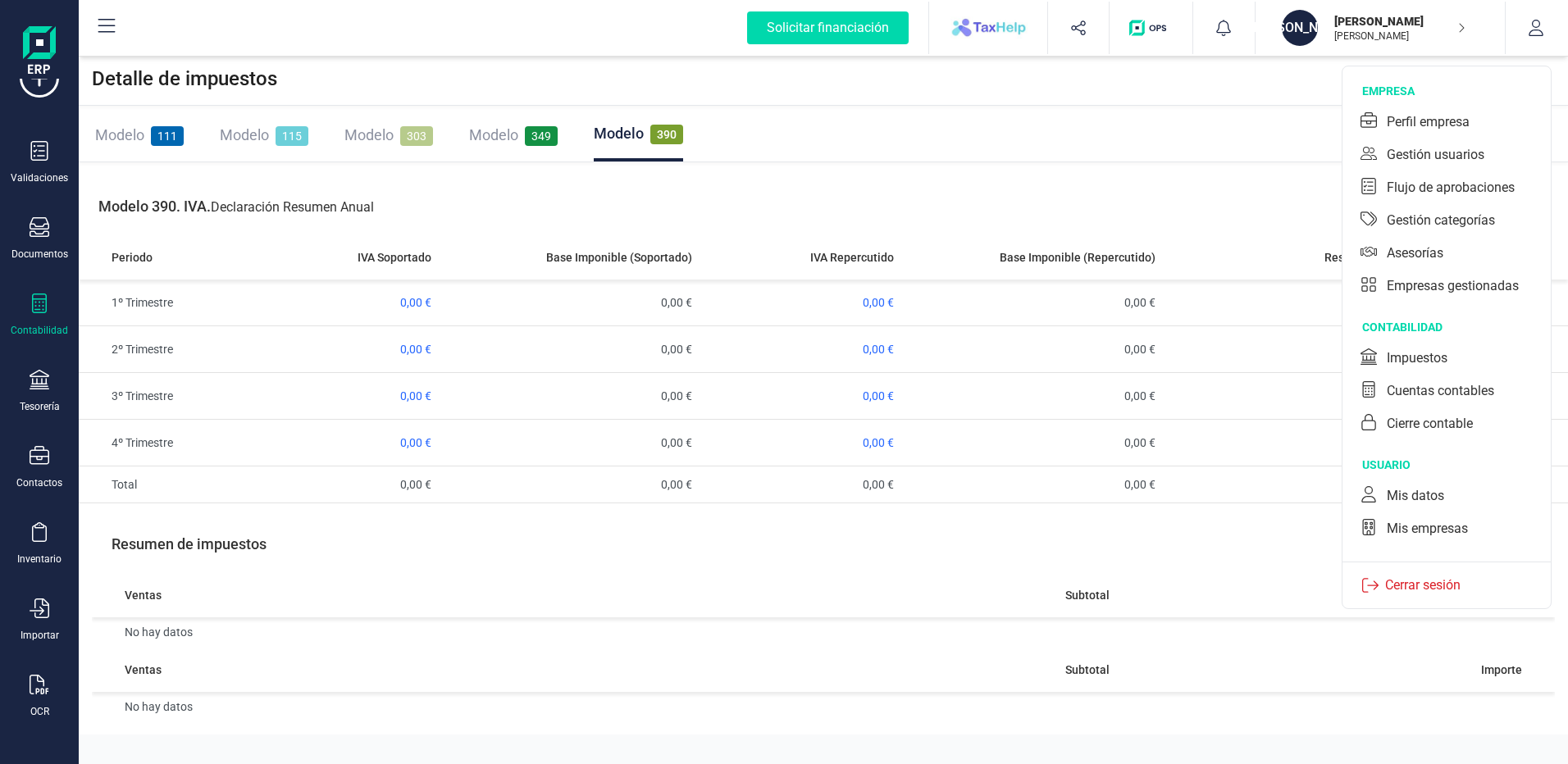
click at [1465, 29] on div "JA [PERSON_NAME] [PERSON_NAME]" at bounding box center [1374, 27] width 197 height 36
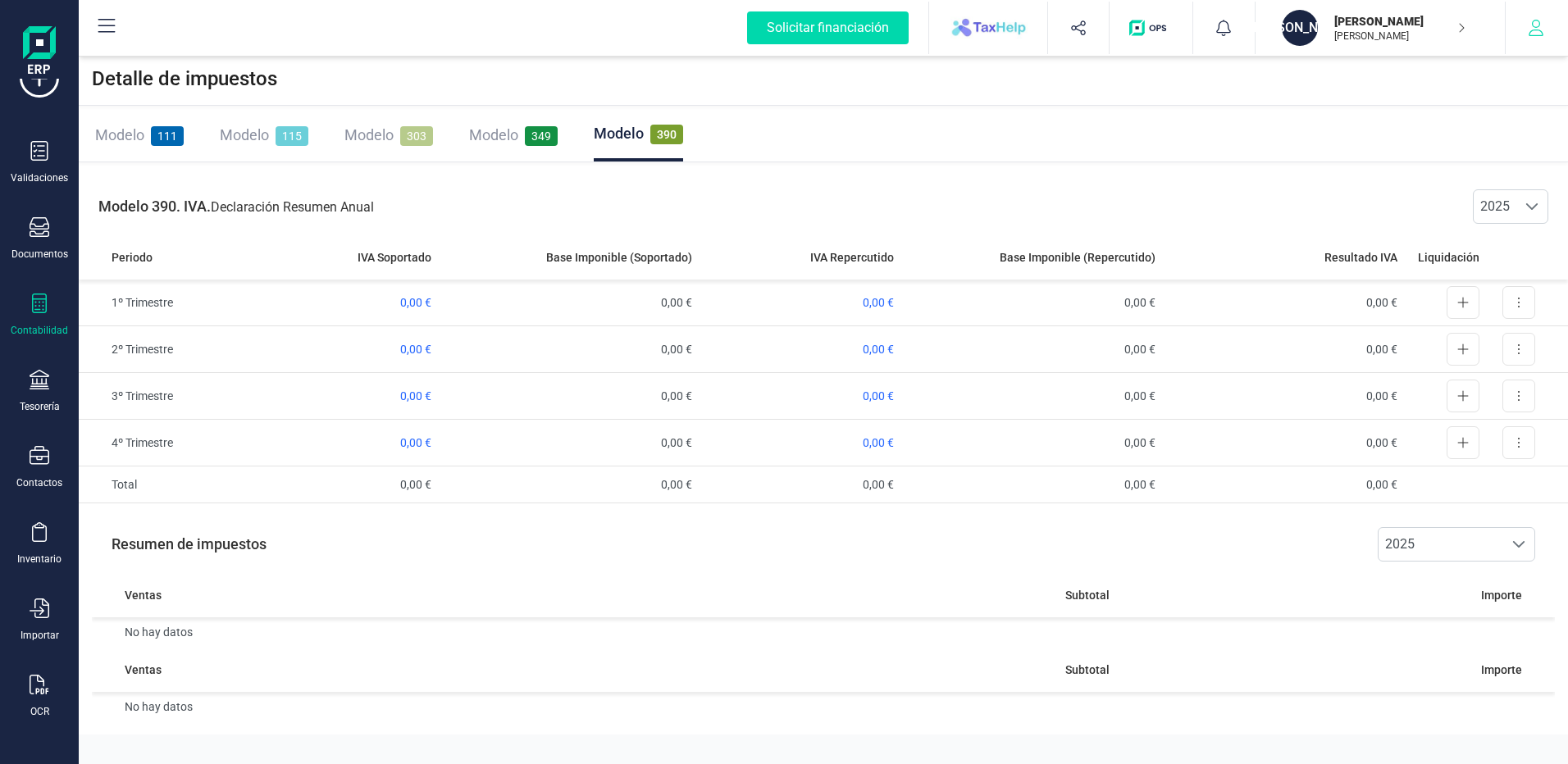
click at [1535, 27] on icon "button" at bounding box center [1536, 27] width 16 height 16
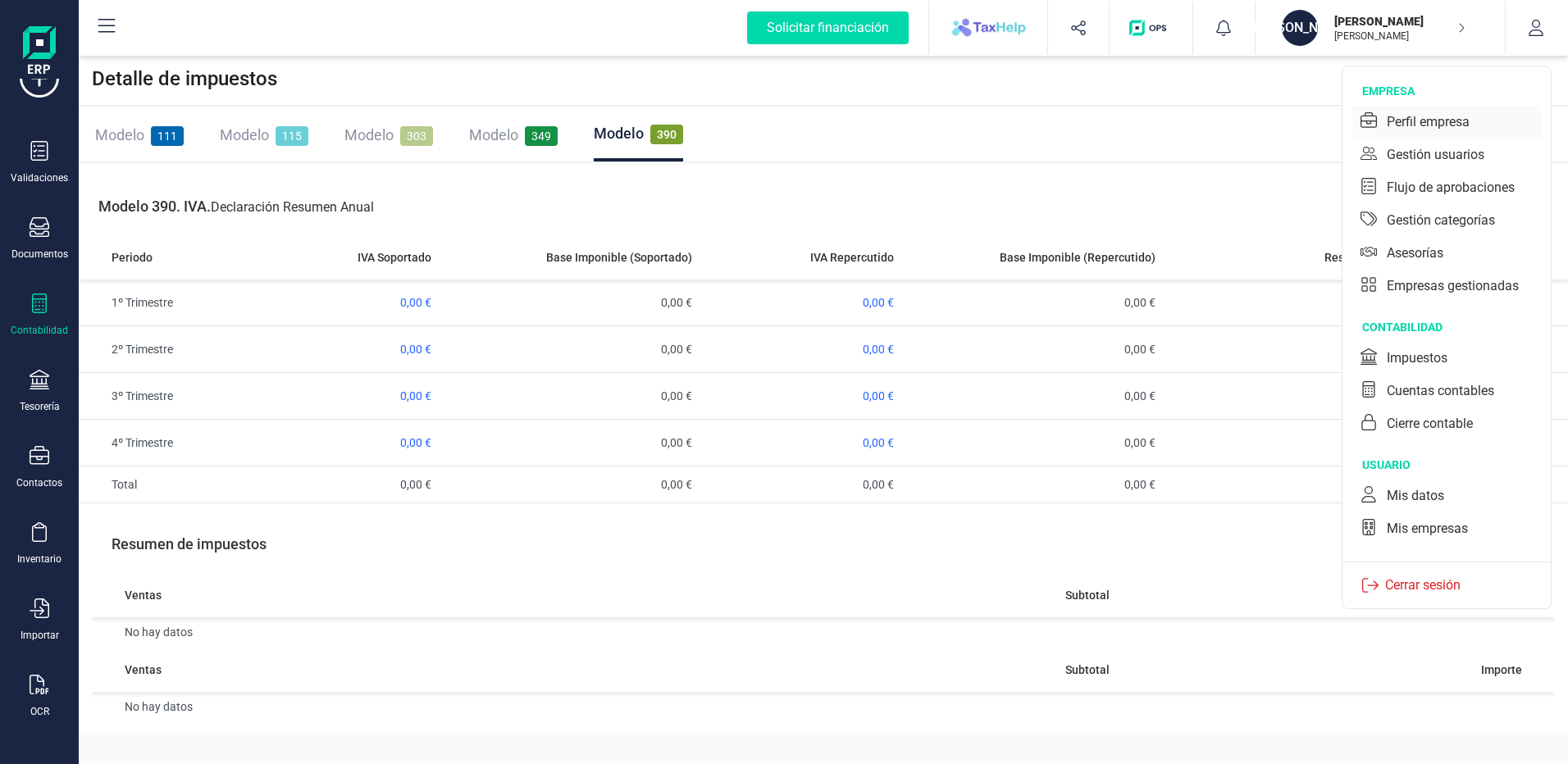
click at [1449, 123] on div "Perfil empresa" at bounding box center [1428, 122] width 82 height 19
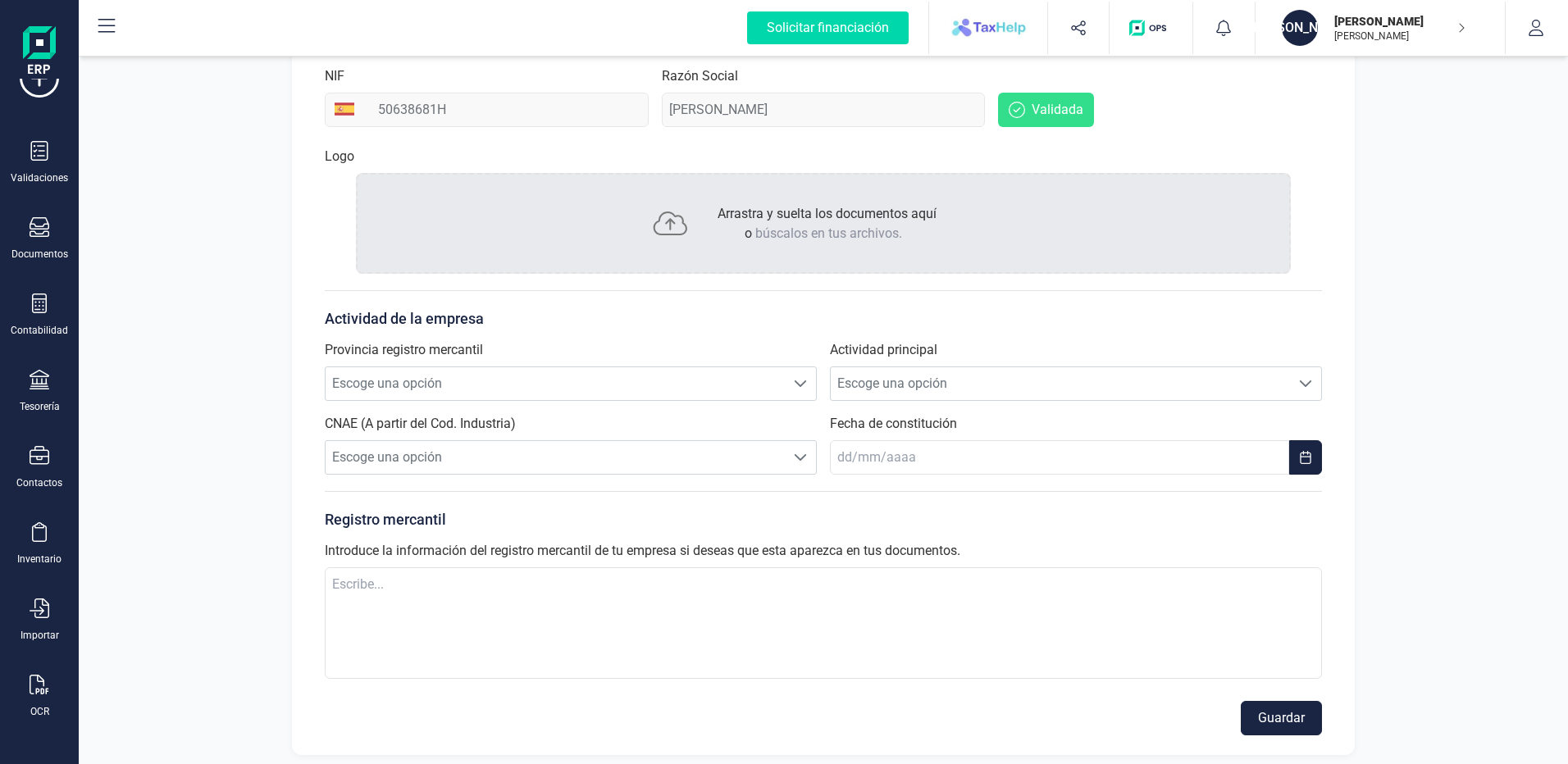
scroll to position [254, 0]
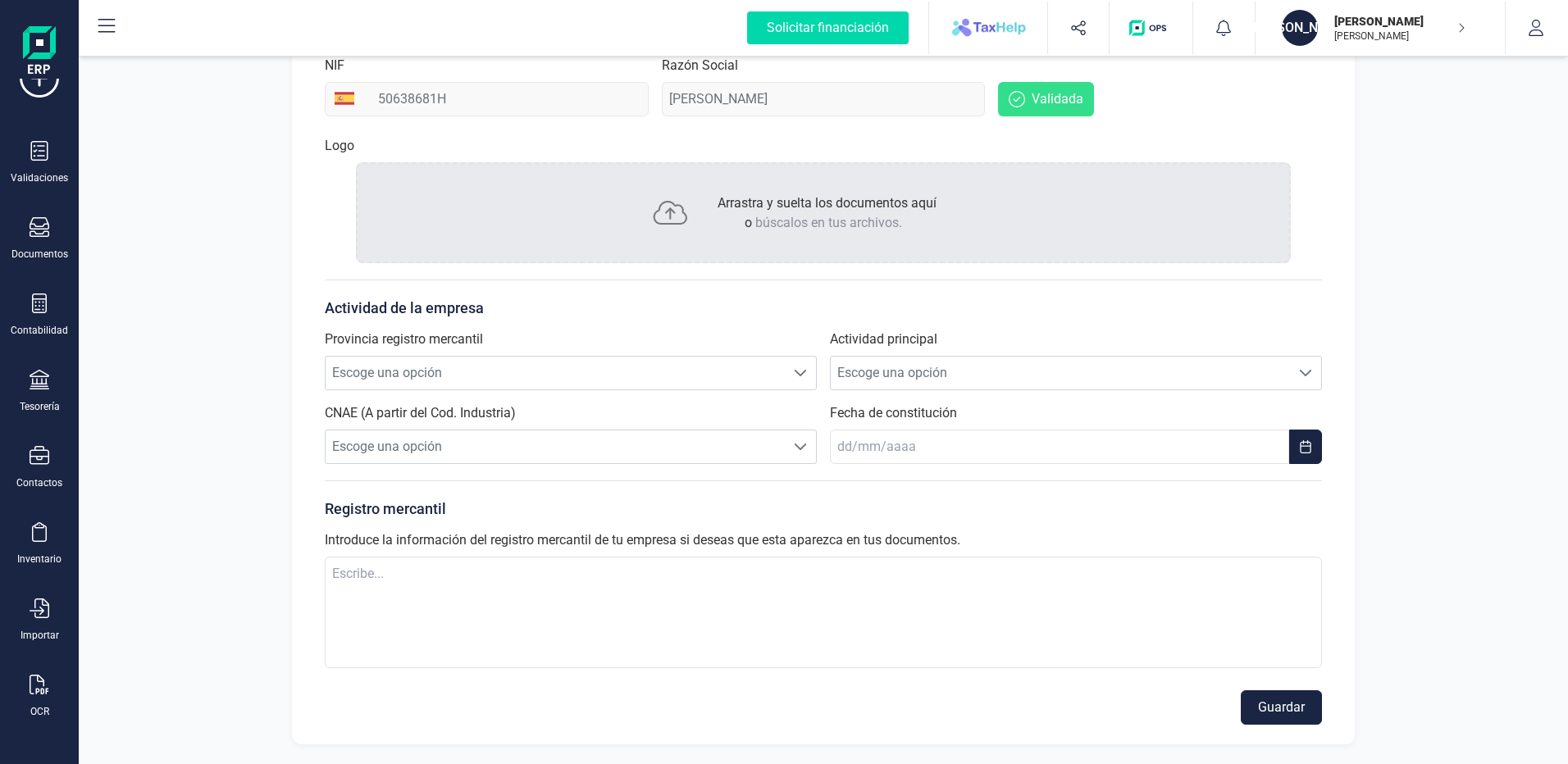
click at [1082, 392] on div "Provincia registro mercantil Escoge una opción Escoge una opción Actividad prin…" at bounding box center [823, 397] width 997 height 135
click at [1084, 379] on span "Escoge una opción" at bounding box center [1060, 373] width 459 height 33
click at [1163, 285] on div "Actividad de la empresa Provincia registro mercantil Escoge una opción Escoge u…" at bounding box center [823, 371] width 997 height 184
click at [727, 376] on span "Escoge una opción" at bounding box center [554, 373] width 459 height 33
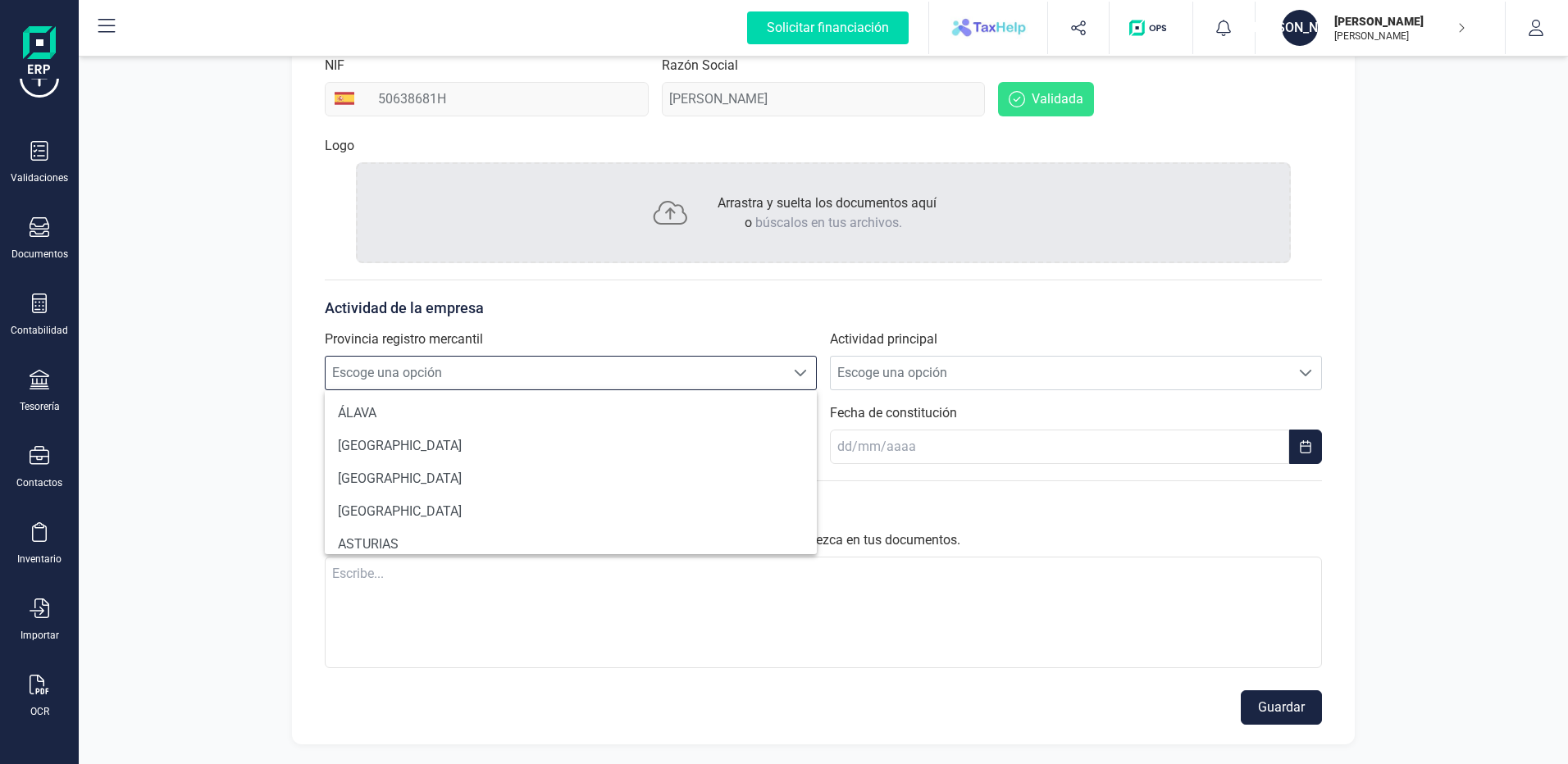
click at [727, 376] on span "Escoge una opción" at bounding box center [554, 373] width 459 height 33
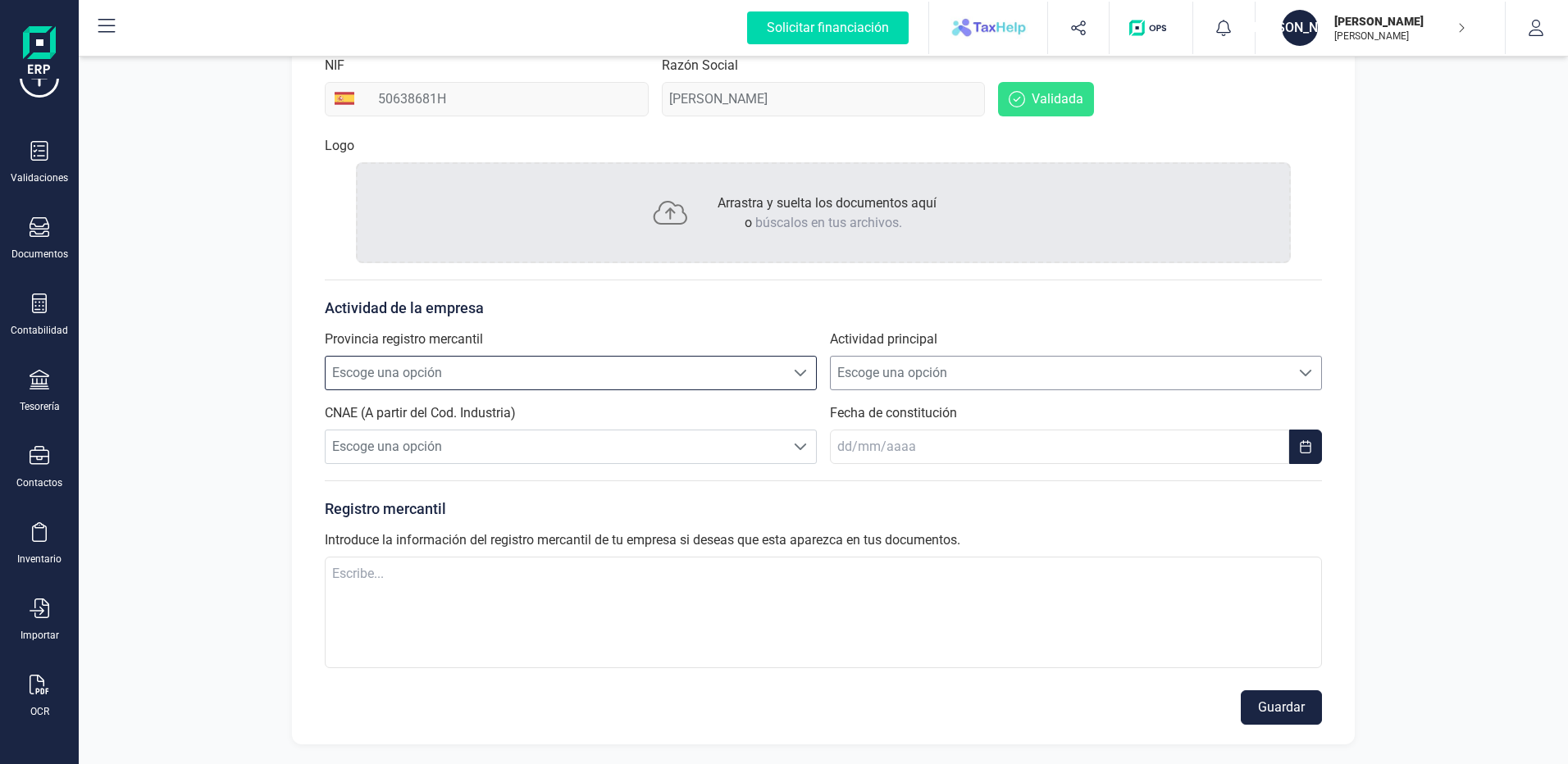
click at [927, 358] on span "Escoge una opción" at bounding box center [1060, 373] width 459 height 33
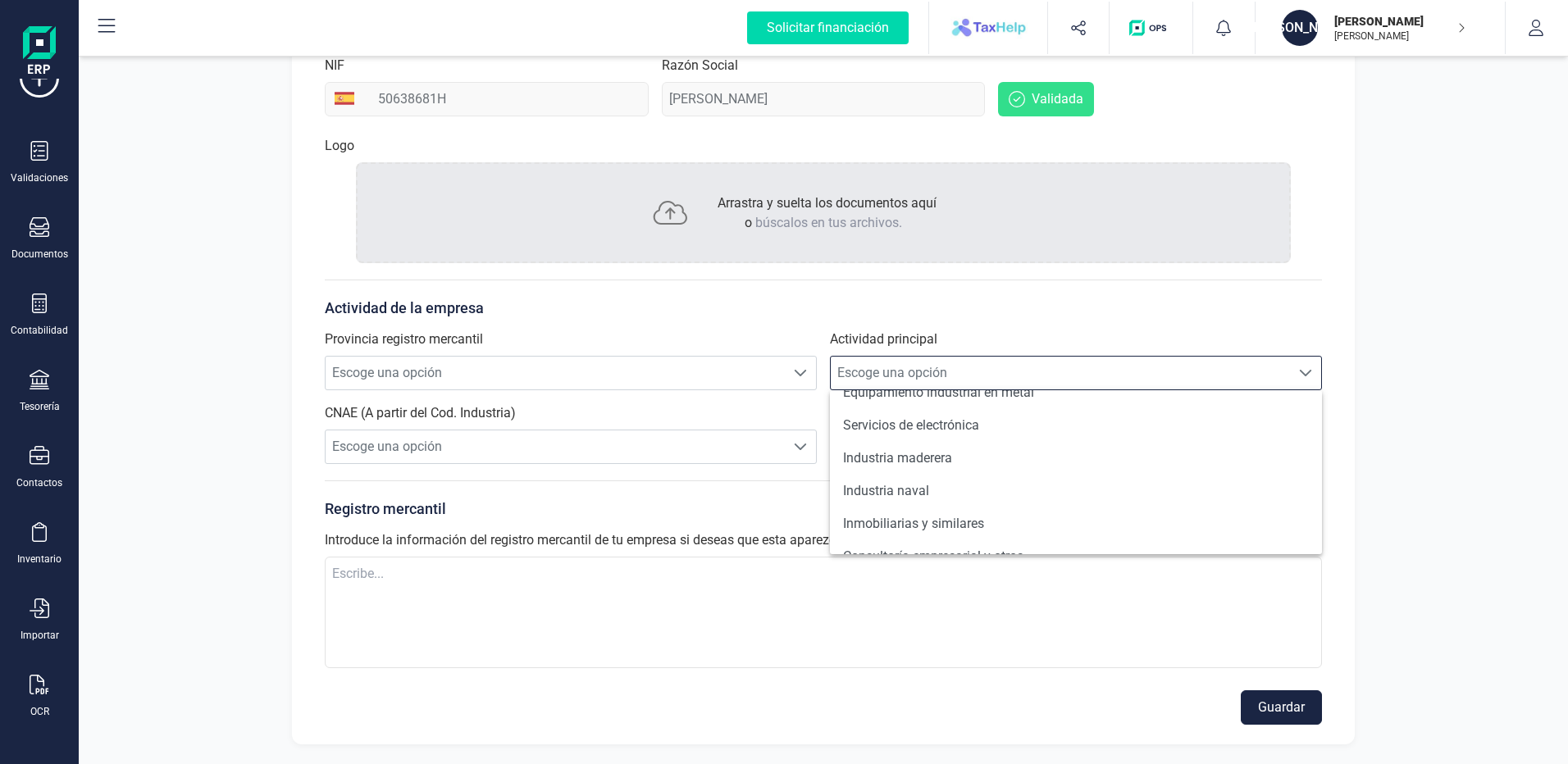
scroll to position [1424, 0]
click at [761, 596] on textarea at bounding box center [823, 613] width 997 height 112
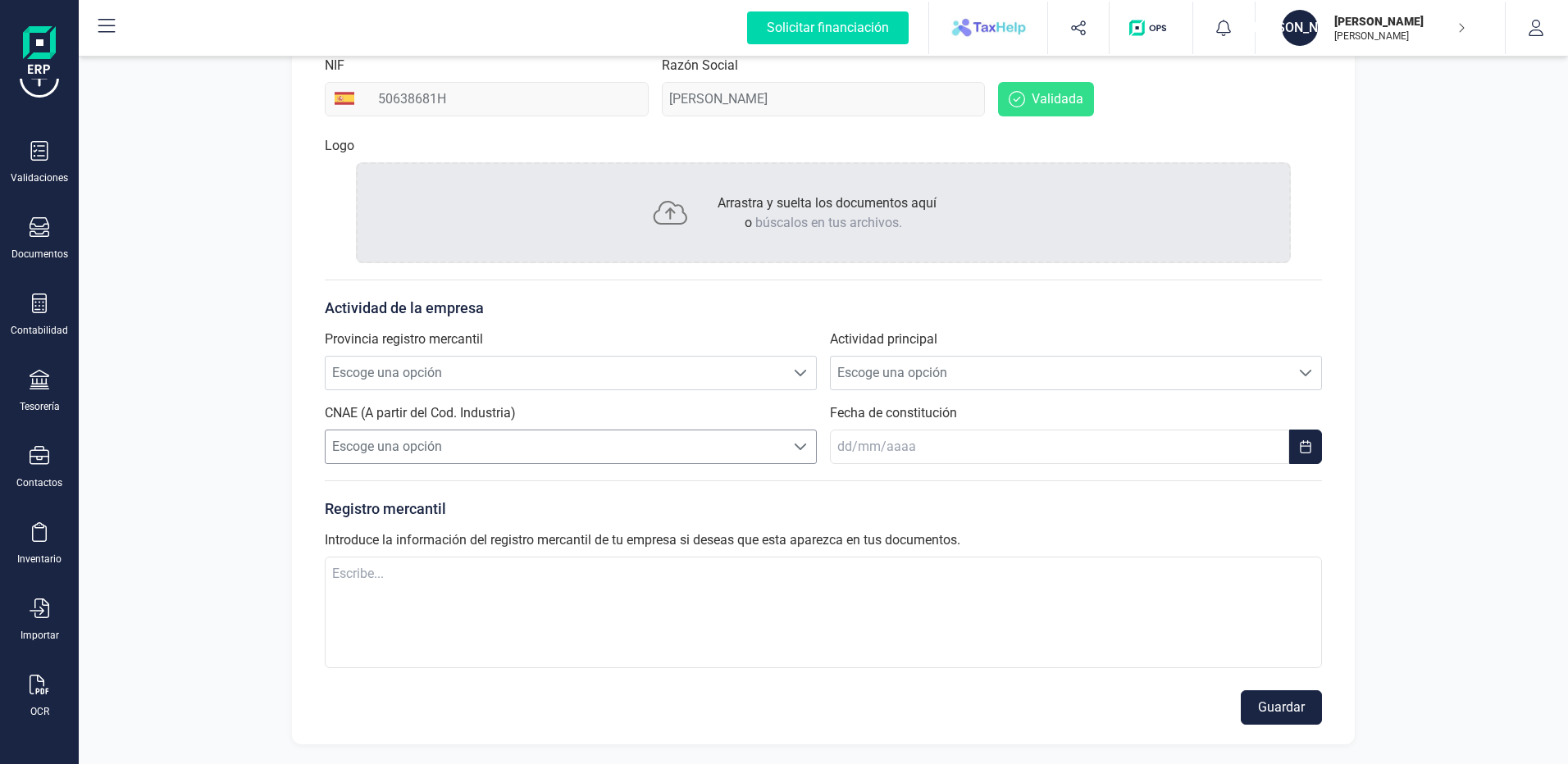
click at [780, 442] on span "Escoge una opción" at bounding box center [554, 447] width 459 height 33
click at [782, 442] on span "Escoge una opción" at bounding box center [554, 447] width 459 height 33
click at [876, 436] on input "text" at bounding box center [1059, 447] width 459 height 35
click at [746, 490] on div "Registro mercantil Introduce la información del registro mercantil de tu empres…" at bounding box center [823, 576] width 997 height 193
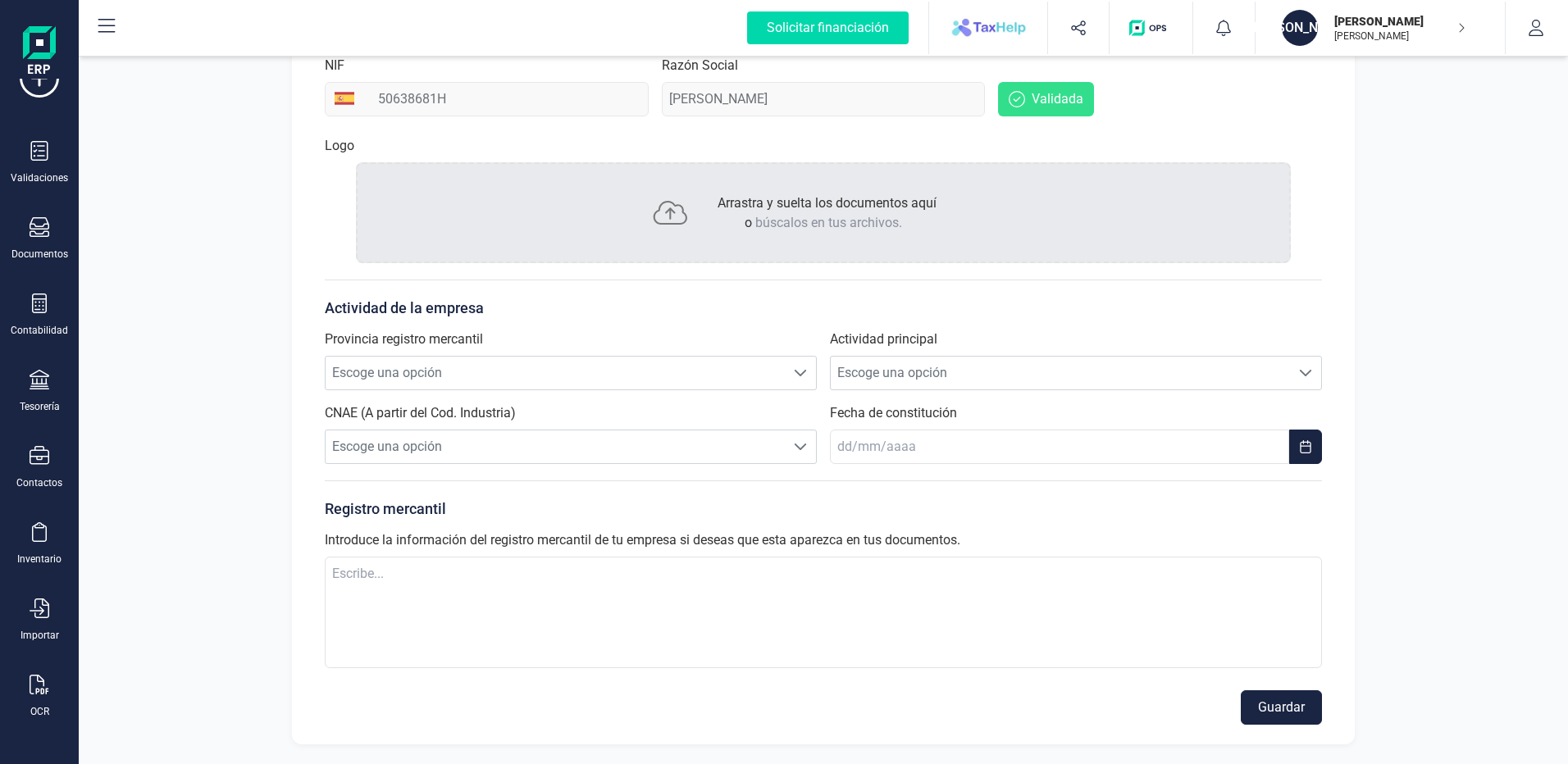
scroll to position [0, 0]
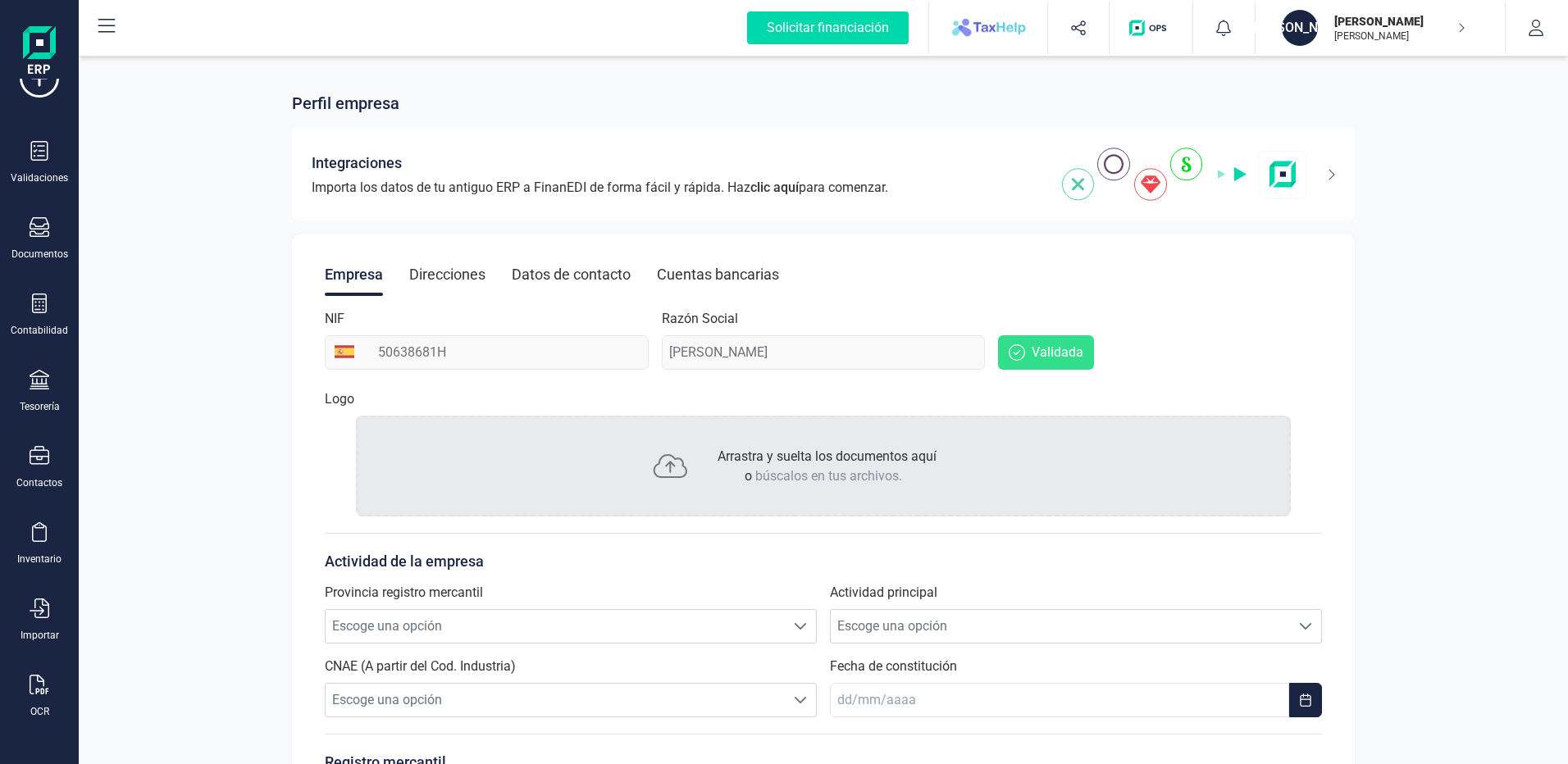
click at [1433, 22] on p "[PERSON_NAME]" at bounding box center [1399, 21] width 131 height 16
click at [1416, 166] on li "Mis empresas" at bounding box center [1415, 156] width 143 height 36
click at [1355, 257] on div "[PERSON_NAME]" at bounding box center [1361, 251] width 246 height 19
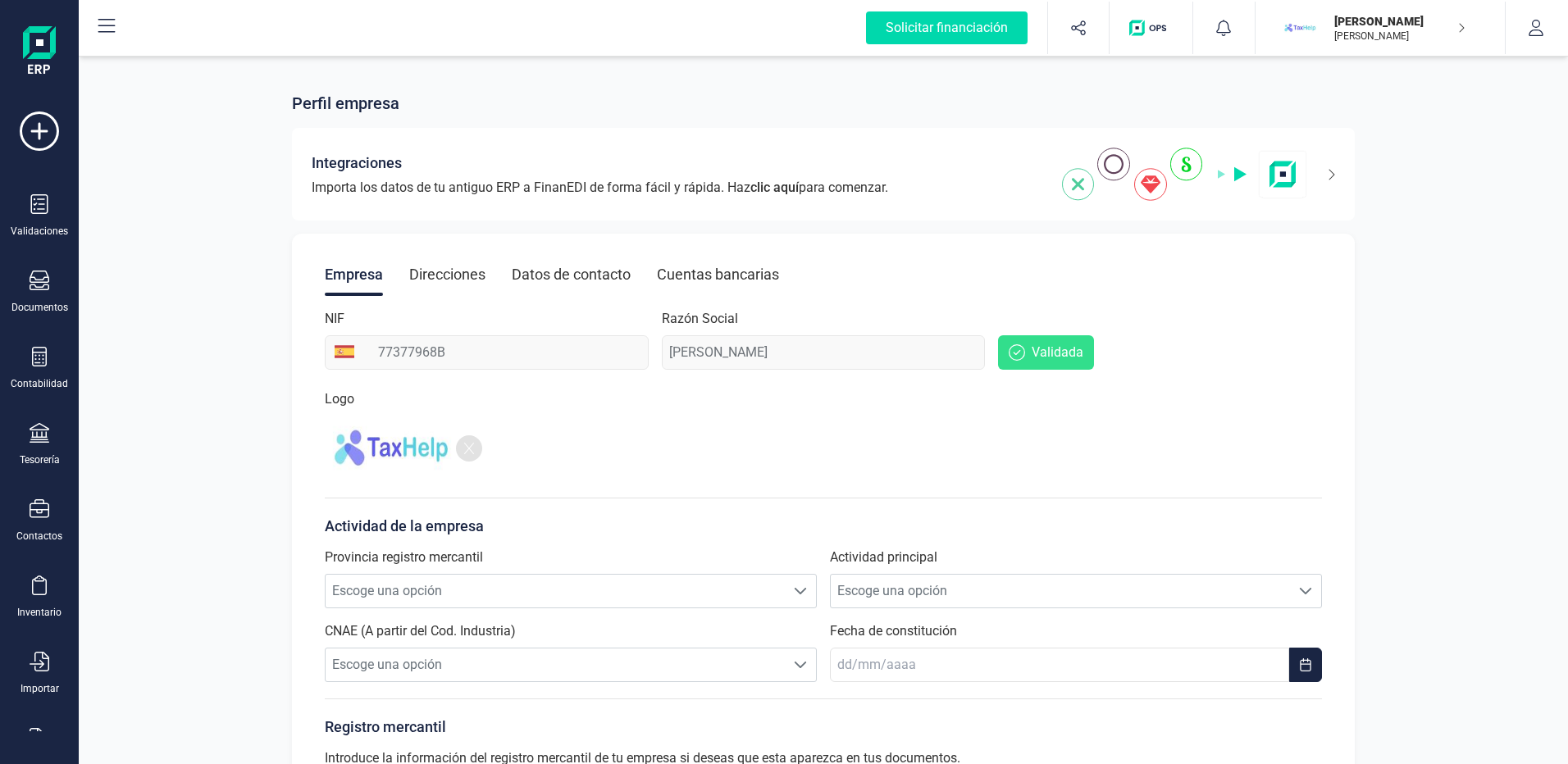
scroll to position [218, 0]
